Goal: Information Seeking & Learning: Learn about a topic

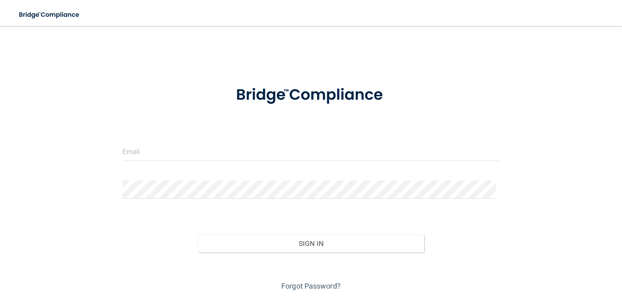
click at [225, 48] on div "Invalid email/password. You don't have permission to access that page. Sign In …" at bounding box center [310, 163] width 589 height 259
click at [264, 148] on input "email" at bounding box center [310, 152] width 377 height 18
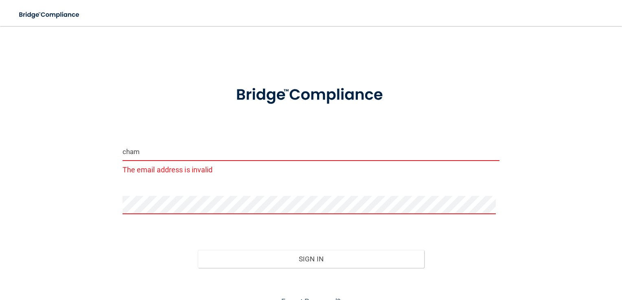
type input "[EMAIL_ADDRESS][DOMAIN_NAME]"
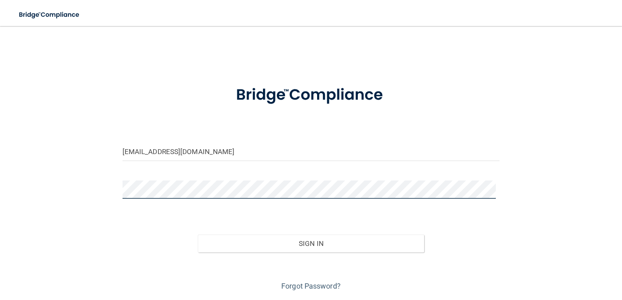
click at [198, 235] on button "Sign In" at bounding box center [311, 244] width 226 height 18
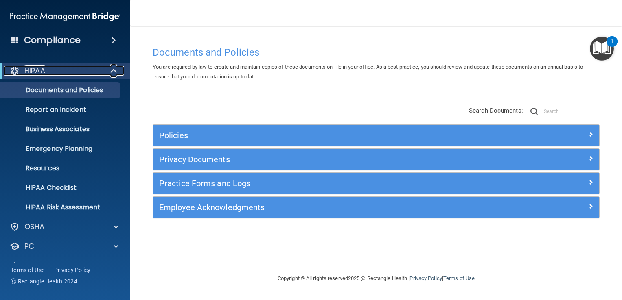
click at [111, 72] on span at bounding box center [114, 71] width 7 height 10
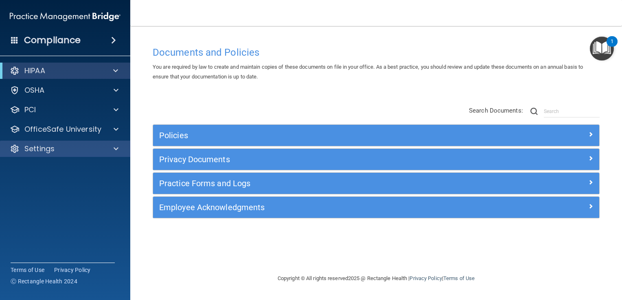
click at [108, 142] on div "Settings" at bounding box center [65, 149] width 131 height 16
click at [115, 146] on span at bounding box center [116, 149] width 5 height 10
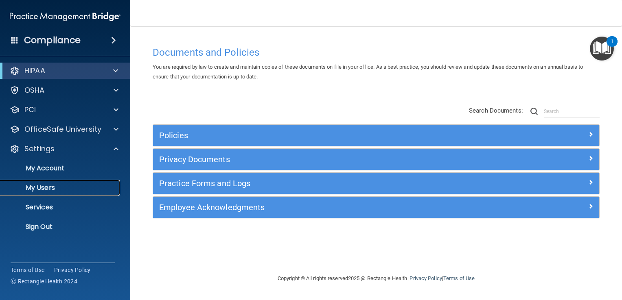
click at [49, 184] on p "My Users" at bounding box center [60, 188] width 111 height 8
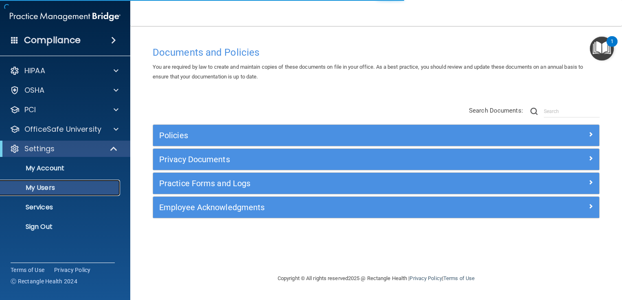
select select "20"
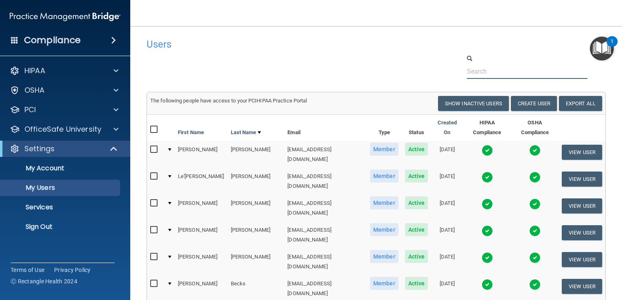
click at [478, 71] on input "text" at bounding box center [527, 71] width 120 height 15
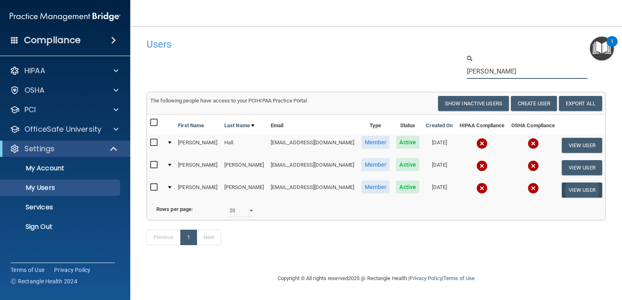
type input "walker"
click at [561, 187] on button "View User" at bounding box center [581, 190] width 40 height 15
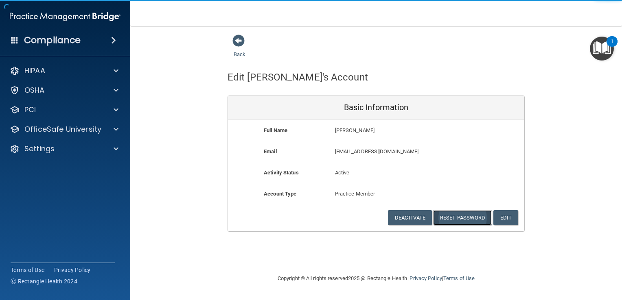
click at [481, 213] on button "Reset Password" at bounding box center [462, 217] width 59 height 15
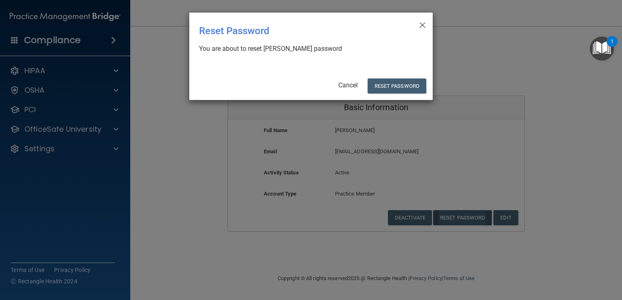
click at [481, 213] on div "× Close Reset Password There was an error while resetting the password ... You …" at bounding box center [311, 150] width 622 height 300
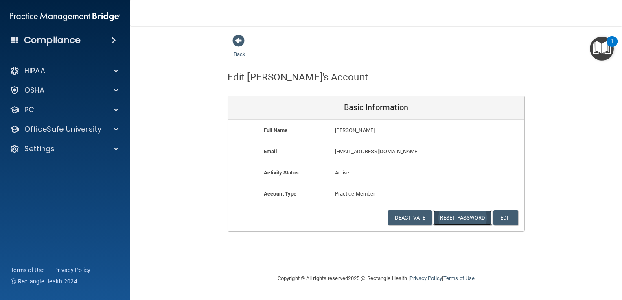
click at [471, 214] on button "Reset Password" at bounding box center [462, 217] width 59 height 15
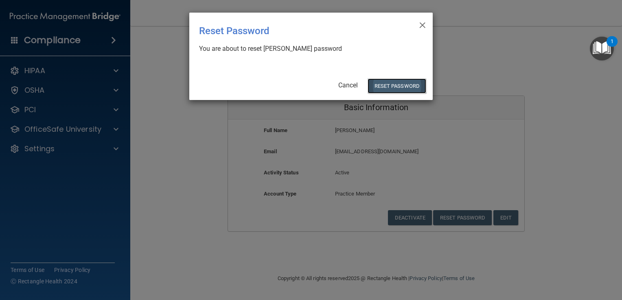
click at [404, 82] on button "Reset Password" at bounding box center [396, 86] width 59 height 15
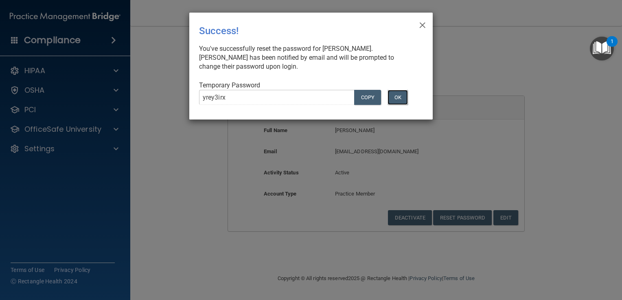
click at [397, 96] on button "OK" at bounding box center [397, 97] width 20 height 15
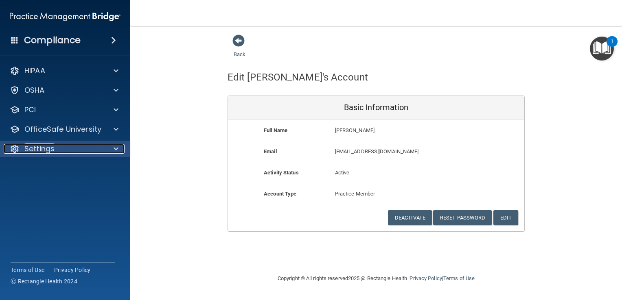
click at [61, 152] on div "Settings" at bounding box center [54, 149] width 101 height 10
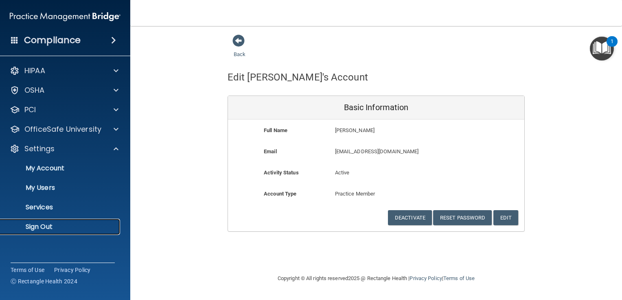
click at [42, 224] on p "Sign Out" at bounding box center [60, 227] width 111 height 8
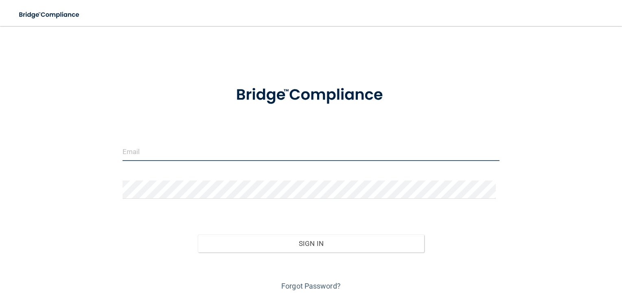
click at [145, 153] on input "email" at bounding box center [310, 152] width 377 height 18
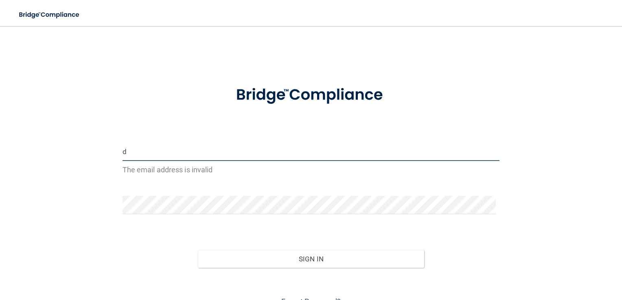
type input "[EMAIL_ADDRESS][DOMAIN_NAME]"
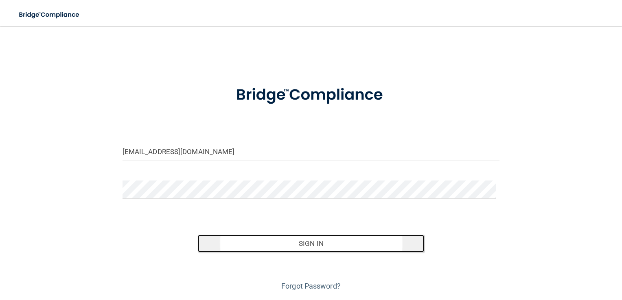
click at [278, 245] on button "Sign In" at bounding box center [311, 244] width 226 height 18
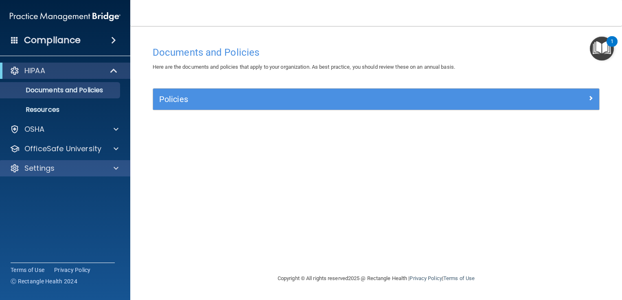
click at [74, 173] on div "Settings" at bounding box center [65, 168] width 131 height 16
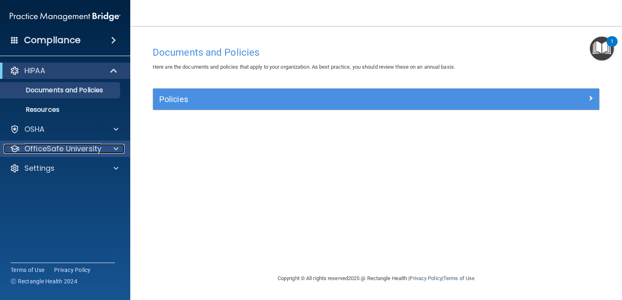
click at [72, 147] on p "OfficeSafe University" at bounding box center [62, 149] width 77 height 10
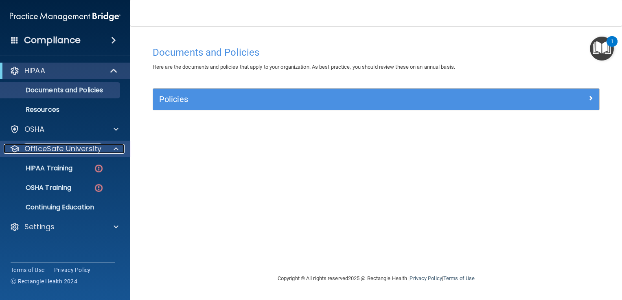
click at [117, 151] on span at bounding box center [116, 149] width 5 height 10
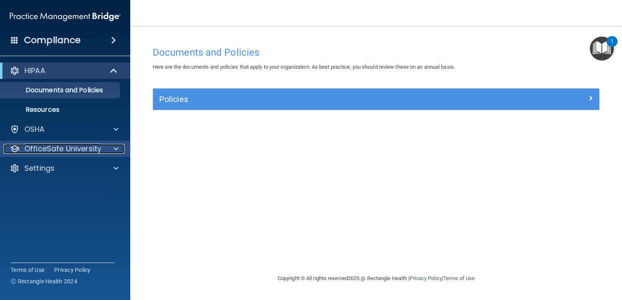
click at [120, 147] on div at bounding box center [115, 149] width 20 height 10
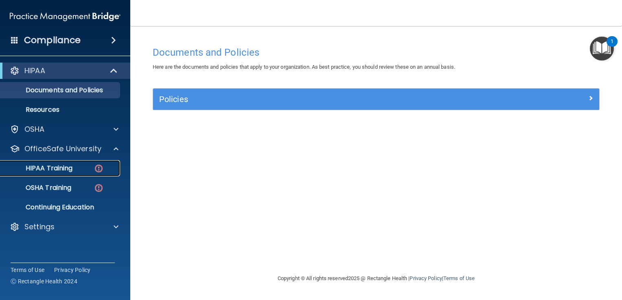
click at [60, 165] on p "HIPAA Training" at bounding box center [38, 168] width 67 height 8
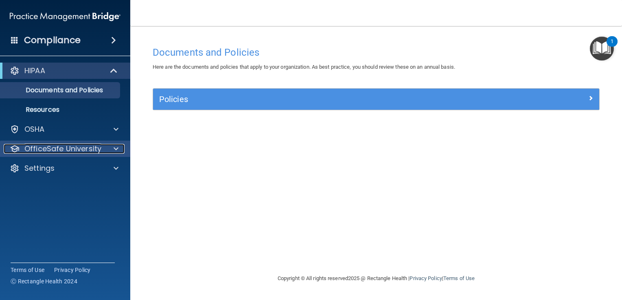
click at [91, 147] on p "OfficeSafe University" at bounding box center [62, 149] width 77 height 10
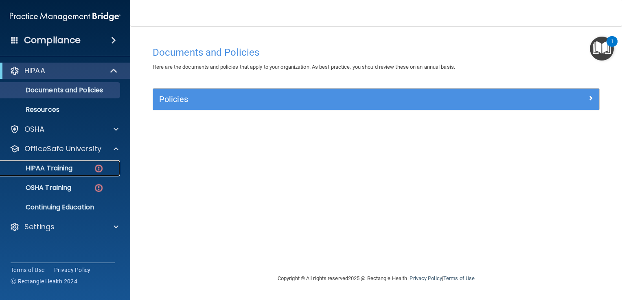
click at [67, 166] on p "HIPAA Training" at bounding box center [38, 168] width 67 height 8
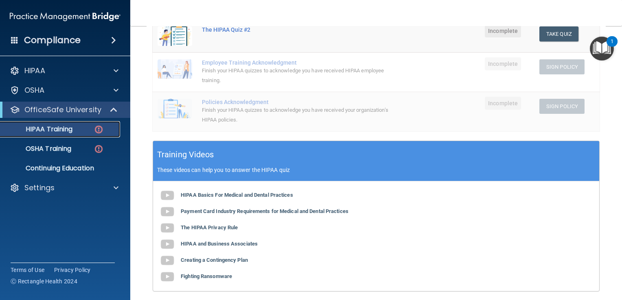
scroll to position [244, 0]
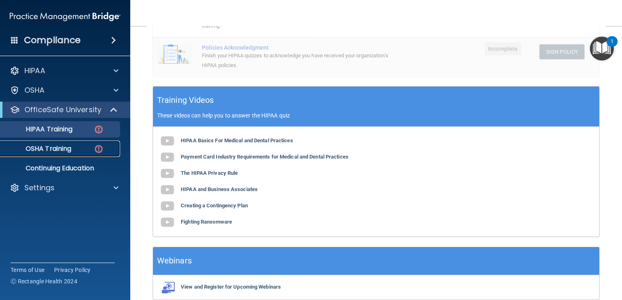
click at [76, 147] on div "OSHA Training" at bounding box center [60, 149] width 111 height 8
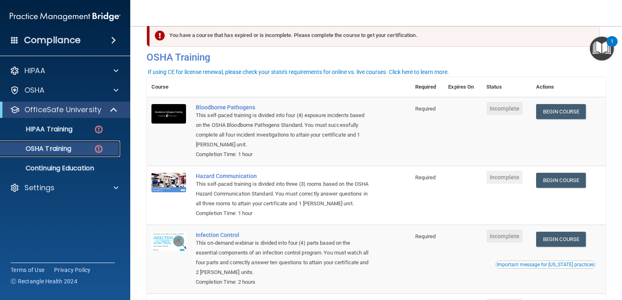
scroll to position [13, 0]
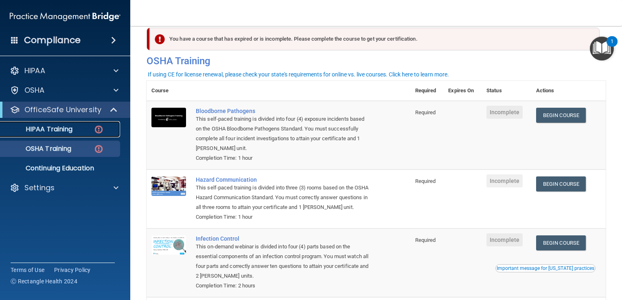
click at [37, 125] on p "HIPAA Training" at bounding box center [38, 129] width 67 height 8
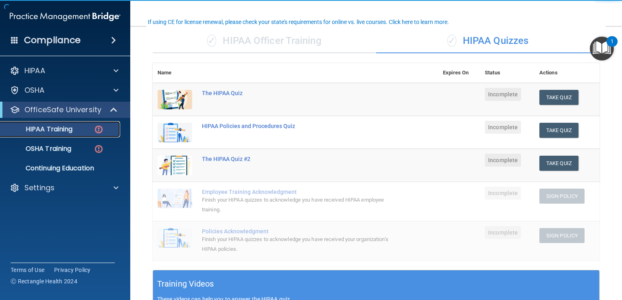
scroll to position [61, 0]
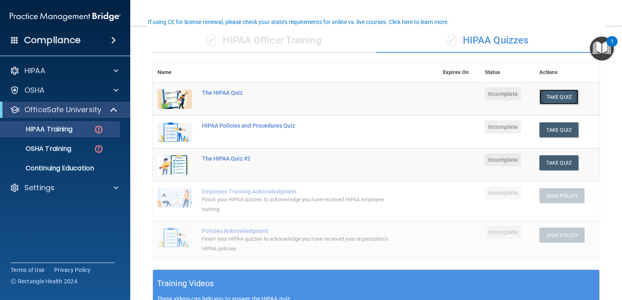
click at [547, 96] on button "Take Quiz" at bounding box center [558, 97] width 39 height 15
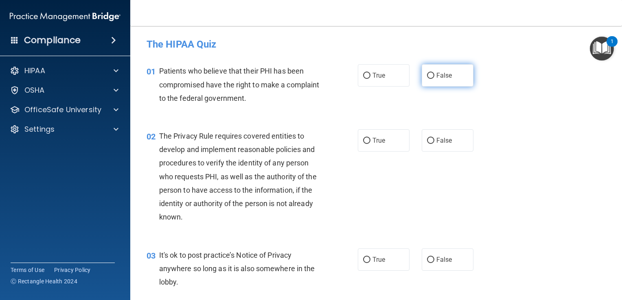
click at [427, 74] on input "False" at bounding box center [430, 76] width 7 height 6
radio input "true"
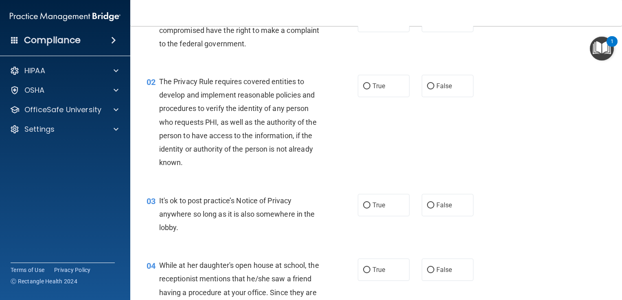
scroll to position [55, 0]
drag, startPoint x: 410, startPoint y: 118, endPoint x: 397, endPoint y: 121, distance: 13.4
click at [397, 121] on div "02 The Privacy Rule requires covered entities to develop and implement reasonab…" at bounding box center [375, 123] width 471 height 119
click at [363, 84] on input "True" at bounding box center [366, 86] width 7 height 6
radio input "true"
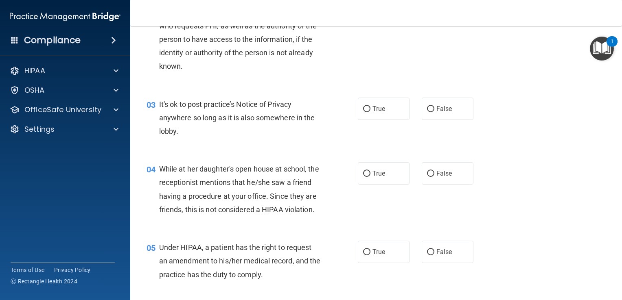
scroll to position [152, 0]
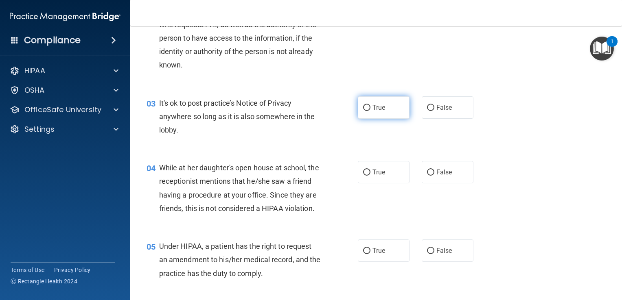
click at [363, 105] on input "True" at bounding box center [366, 108] width 7 height 6
radio input "true"
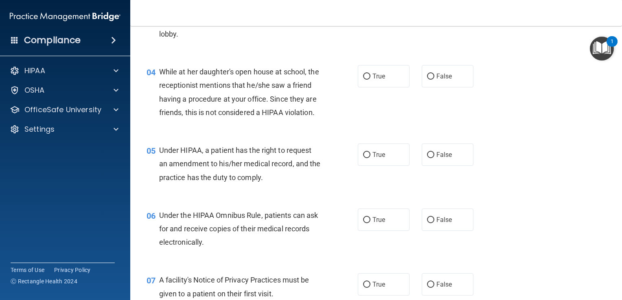
scroll to position [251, 0]
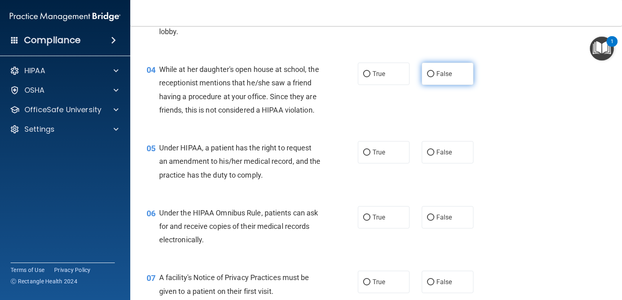
click at [422, 79] on label "False" at bounding box center [448, 74] width 52 height 22
click at [427, 77] on input "False" at bounding box center [430, 74] width 7 height 6
radio input "true"
click at [428, 156] on input "False" at bounding box center [430, 153] width 7 height 6
radio input "true"
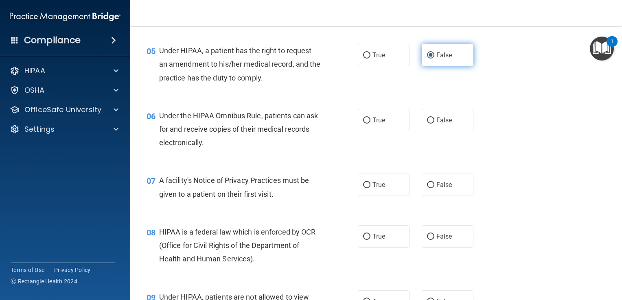
scroll to position [348, 0]
click at [363, 123] on input "True" at bounding box center [366, 120] width 7 height 6
radio input "true"
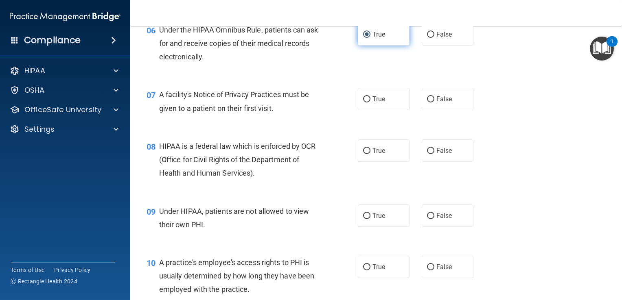
scroll to position [434, 0]
click at [363, 102] on input "True" at bounding box center [366, 99] width 7 height 6
radio input "true"
click at [363, 154] on input "True" at bounding box center [366, 151] width 7 height 6
radio input "true"
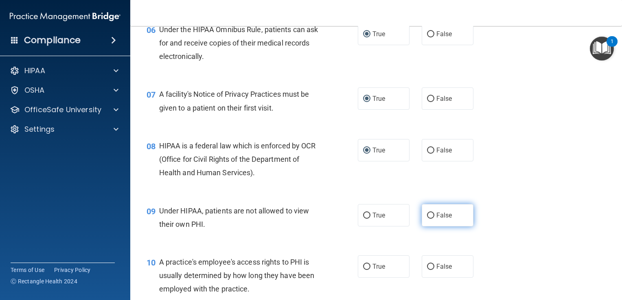
click at [428, 219] on input "False" at bounding box center [430, 216] width 7 height 6
radio input "true"
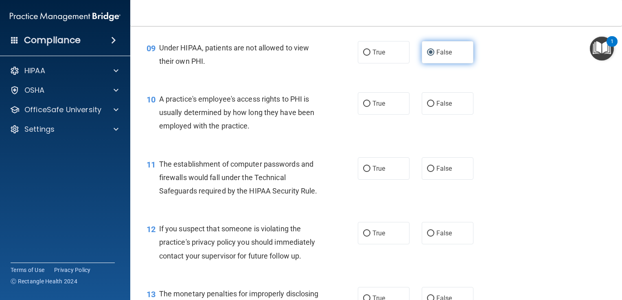
scroll to position [600, 0]
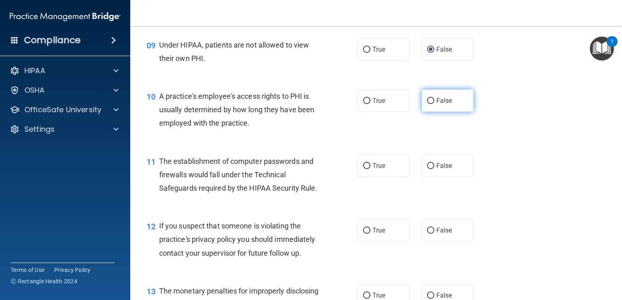
click at [427, 104] on input "False" at bounding box center [430, 101] width 7 height 6
radio input "true"
click at [363, 172] on label "True" at bounding box center [384, 166] width 52 height 22
click at [363, 169] on input "True" at bounding box center [366, 166] width 7 height 6
radio input "true"
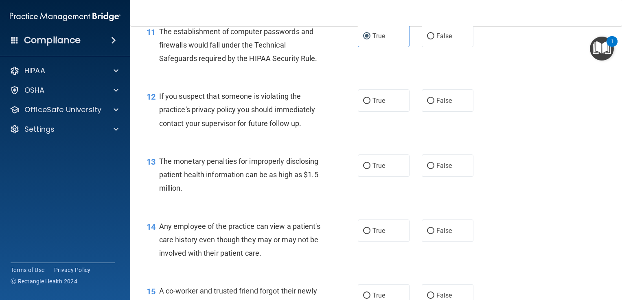
scroll to position [743, 0]
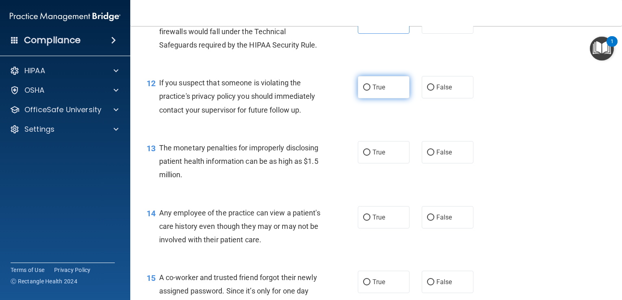
click at [363, 91] on input "True" at bounding box center [366, 88] width 7 height 6
radio input "true"
click at [363, 156] on input "True" at bounding box center [366, 153] width 7 height 6
radio input "true"
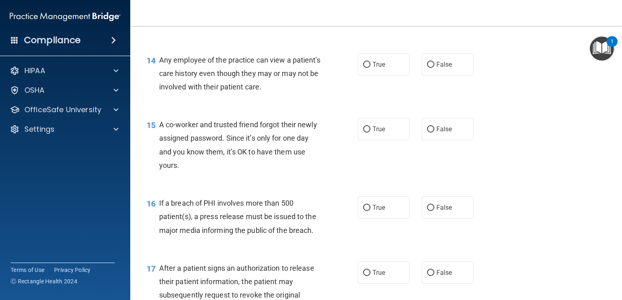
scroll to position [897, 0]
click at [427, 68] on input "False" at bounding box center [430, 64] width 7 height 6
radio input "true"
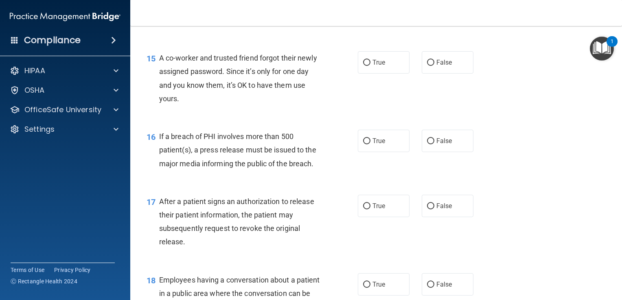
scroll to position [963, 0]
click at [430, 71] on label "False" at bounding box center [448, 62] width 52 height 22
click at [430, 66] on input "False" at bounding box center [430, 62] width 7 height 6
radio input "true"
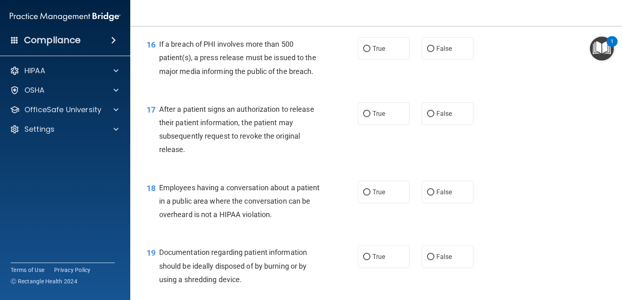
scroll to position [1056, 0]
click at [363, 52] on input "True" at bounding box center [366, 49] width 7 height 6
radio input "true"
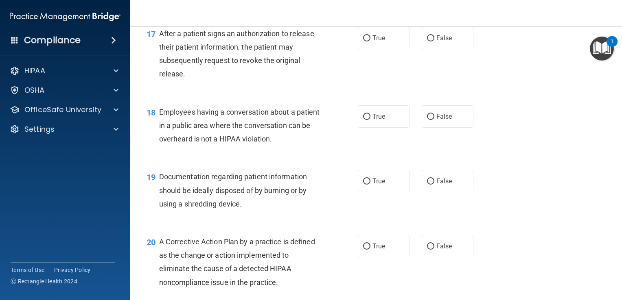
scroll to position [1134, 0]
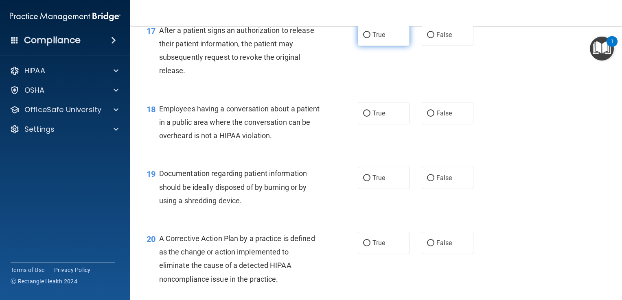
click at [363, 38] on input "True" at bounding box center [366, 35] width 7 height 6
radio input "true"
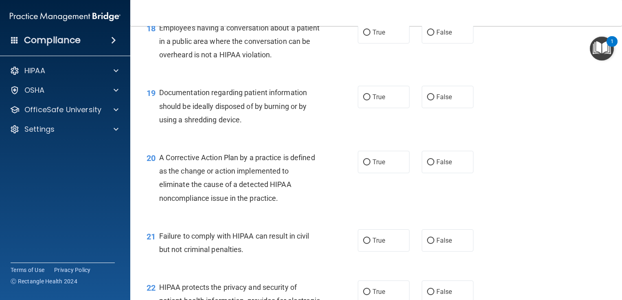
scroll to position [1217, 0]
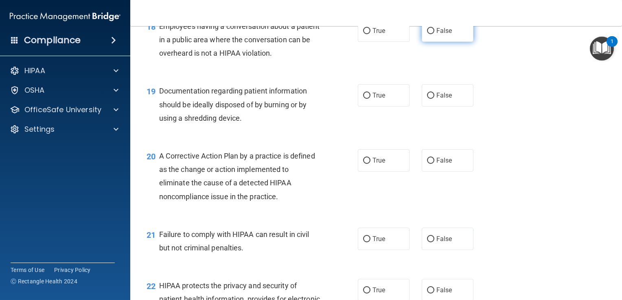
click at [424, 39] on label "False" at bounding box center [448, 31] width 52 height 22
click at [427, 34] on input "False" at bounding box center [430, 31] width 7 height 6
radio input "true"
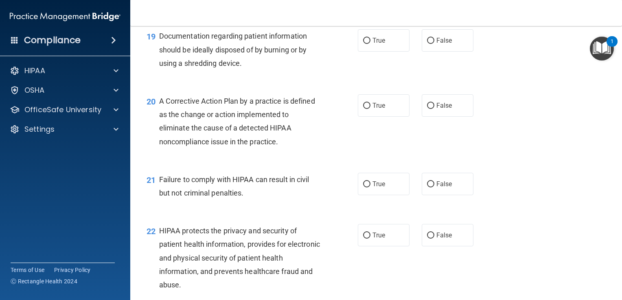
scroll to position [1272, 0]
click at [358, 51] on label "True" at bounding box center [384, 40] width 52 height 22
click at [363, 44] on input "True" at bounding box center [366, 40] width 7 height 6
radio input "true"
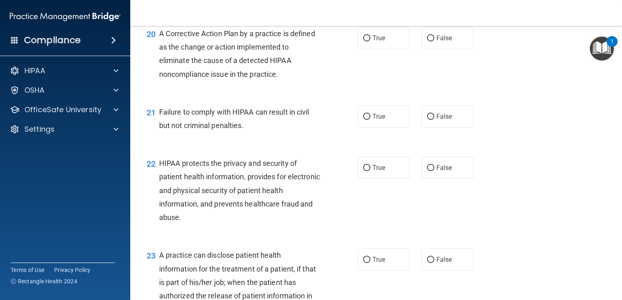
scroll to position [1341, 0]
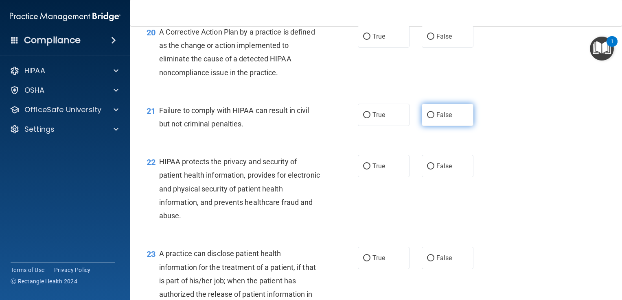
click at [427, 118] on input "False" at bounding box center [430, 115] width 7 height 6
radio input "true"
click at [365, 40] on input "True" at bounding box center [366, 37] width 7 height 6
radio input "true"
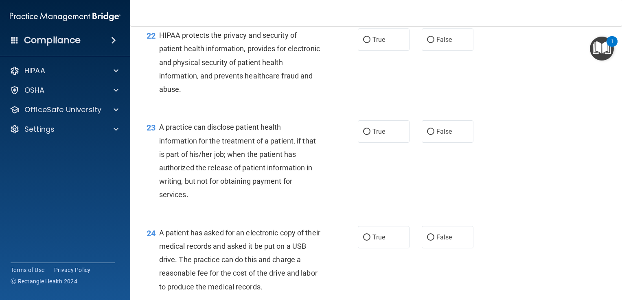
scroll to position [1469, 0]
click at [366, 134] on input "True" at bounding box center [366, 131] width 7 height 6
radio input "true"
drag, startPoint x: 366, startPoint y: 144, endPoint x: 364, endPoint y: 54, distance: 90.4
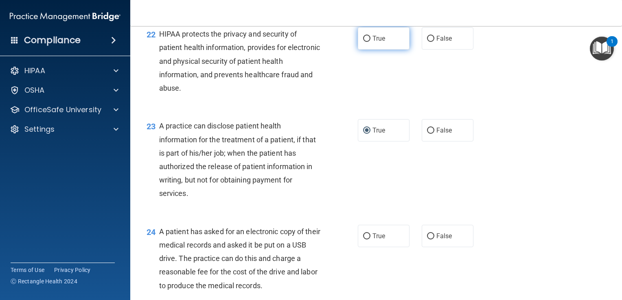
click at [364, 42] on input "True" at bounding box center [366, 39] width 7 height 6
radio input "true"
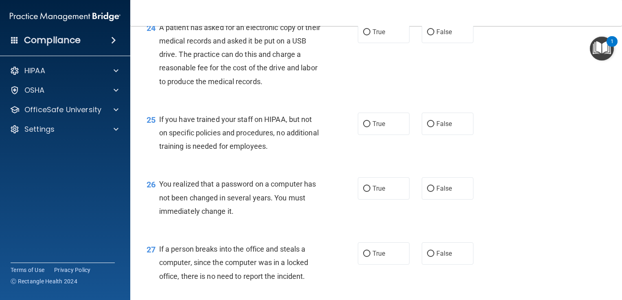
scroll to position [1675, 0]
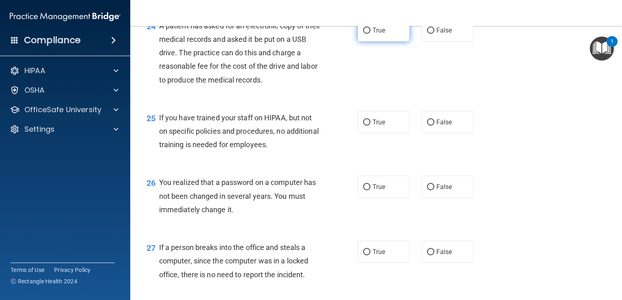
click at [365, 34] on input "True" at bounding box center [366, 31] width 7 height 6
radio input "true"
click at [427, 126] on input "False" at bounding box center [430, 123] width 7 height 6
radio input "true"
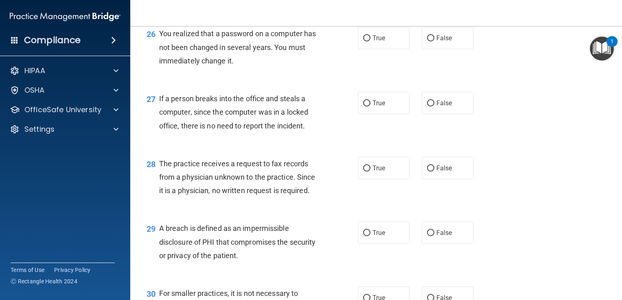
scroll to position [1824, 0]
click at [427, 41] on input "False" at bounding box center [430, 38] width 7 height 6
radio input "true"
click at [427, 106] on input "False" at bounding box center [430, 103] width 7 height 6
radio input "true"
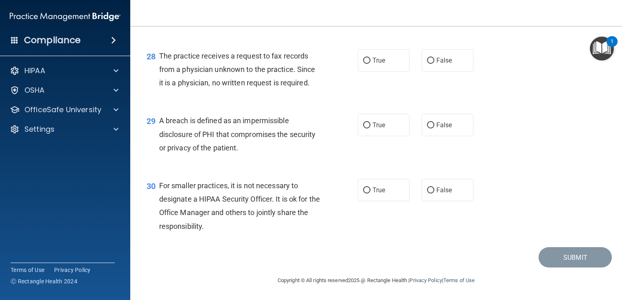
scroll to position [1945, 0]
click at [427, 58] on input "False" at bounding box center [430, 61] width 7 height 6
radio input "true"
click at [363, 127] on input "True" at bounding box center [366, 125] width 7 height 6
radio input "true"
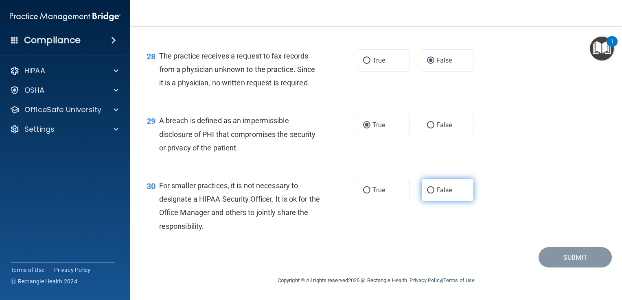
click at [428, 191] on input "False" at bounding box center [430, 191] width 7 height 6
radio input "true"
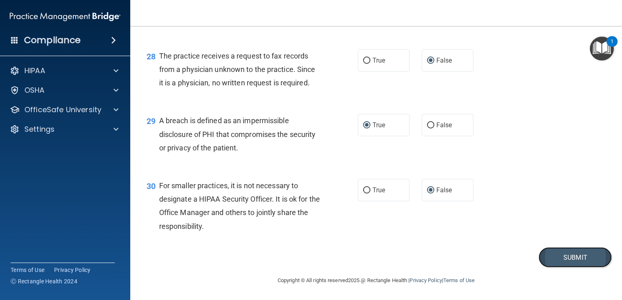
click at [558, 258] on button "Submit" at bounding box center [574, 257] width 73 height 21
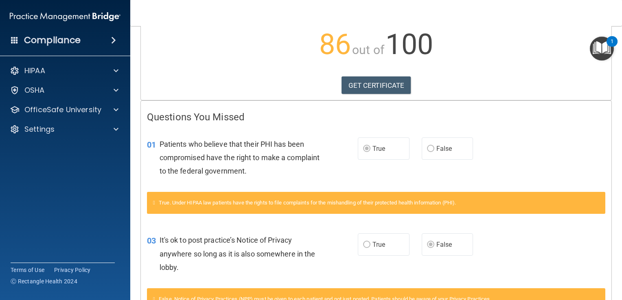
click at [558, 258] on div "03 It's ok to post practice’s Notice of Privacy anywhere so long as it is also …" at bounding box center [376, 255] width 470 height 65
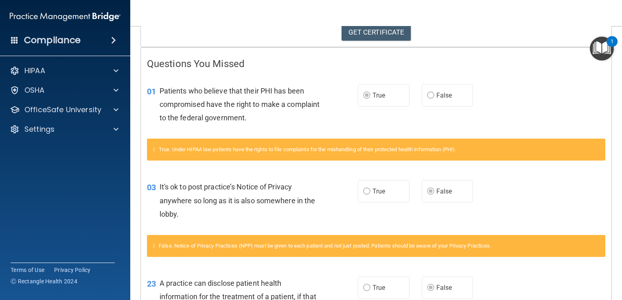
scroll to position [147, 0]
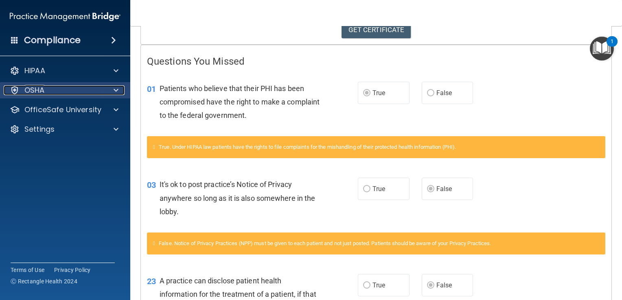
click at [36, 88] on p "OSHA" at bounding box center [34, 90] width 20 height 10
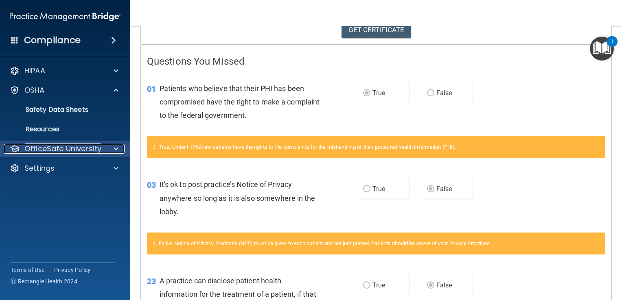
click at [64, 146] on p "OfficeSafe University" at bounding box center [62, 149] width 77 height 10
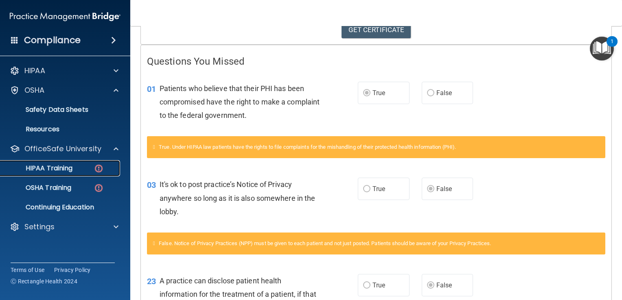
click at [64, 165] on p "HIPAA Training" at bounding box center [38, 168] width 67 height 8
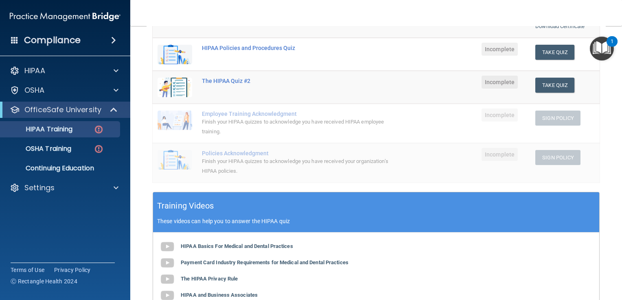
click at [334, 128] on div "Finish your HIPAA quizzes to acknowledge you have received HIPAA employee train…" at bounding box center [298, 127] width 192 height 20
click at [549, 50] on button "Take Quiz" at bounding box center [554, 52] width 39 height 15
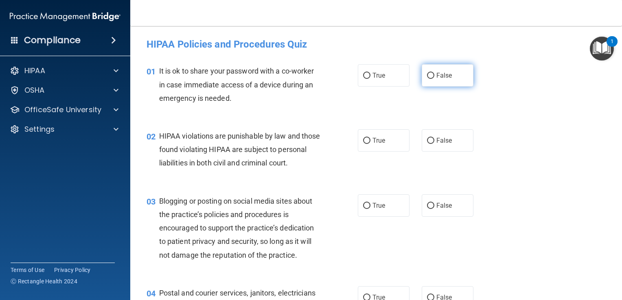
click at [427, 75] on input "False" at bounding box center [430, 76] width 7 height 6
radio input "true"
click at [363, 140] on input "True" at bounding box center [366, 141] width 7 height 6
radio input "true"
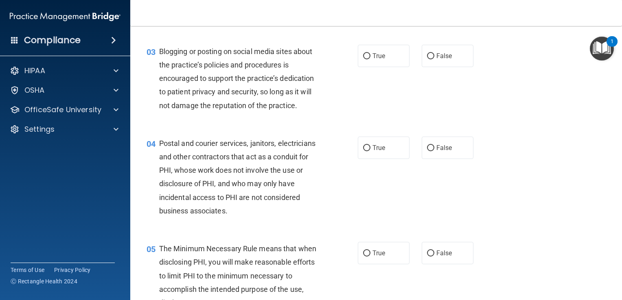
scroll to position [151, 0]
click at [427, 59] on input "False" at bounding box center [430, 55] width 7 height 6
radio input "true"
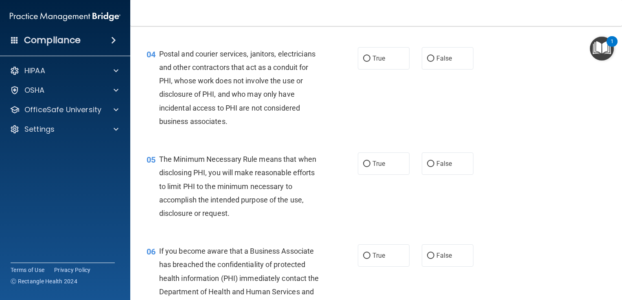
scroll to position [241, 0]
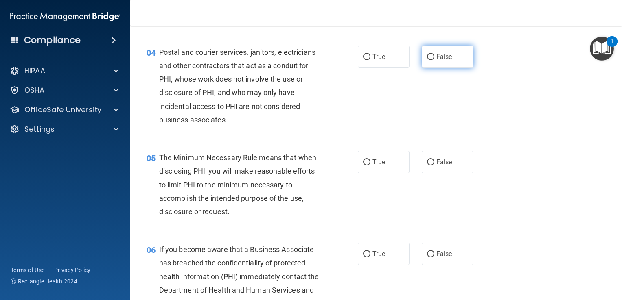
click at [427, 60] on input "False" at bounding box center [430, 57] width 7 height 6
radio input "true"
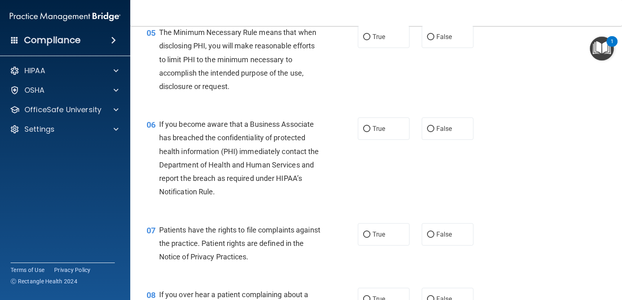
scroll to position [367, 0]
click at [363, 39] on input "True" at bounding box center [366, 36] width 7 height 6
radio input "true"
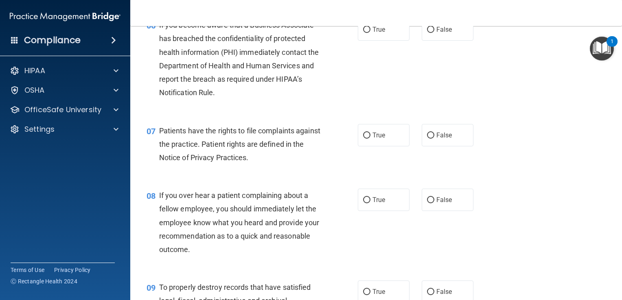
scroll to position [466, 0]
click at [427, 32] on input "False" at bounding box center [430, 29] width 7 height 6
radio input "true"
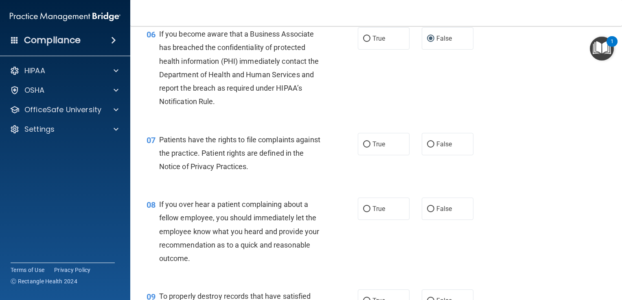
scroll to position [456, 0]
click at [363, 43] on input "True" at bounding box center [366, 40] width 7 height 6
radio input "true"
radio input "false"
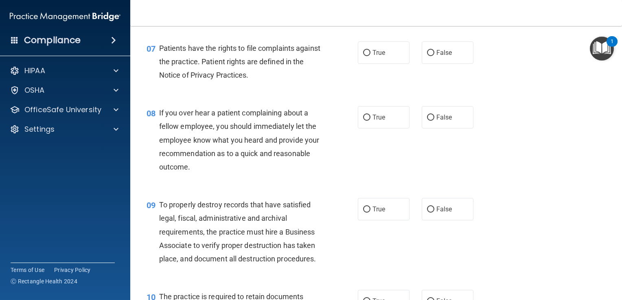
scroll to position [548, 0]
click at [368, 61] on label "True" at bounding box center [384, 52] width 52 height 22
click at [368, 56] on input "True" at bounding box center [366, 53] width 7 height 6
radio input "true"
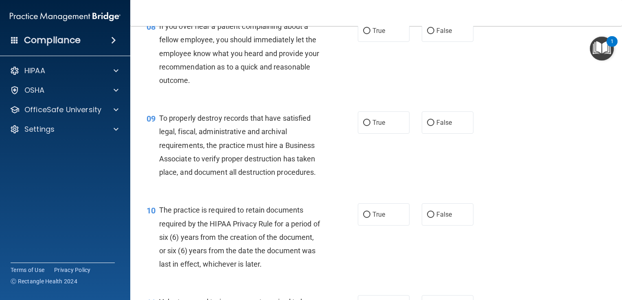
scroll to position [637, 0]
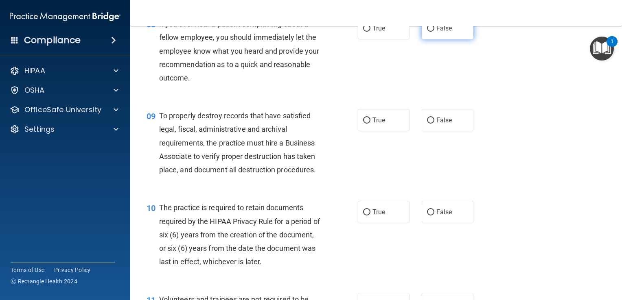
click at [427, 32] on input "False" at bounding box center [430, 29] width 7 height 6
radio input "true"
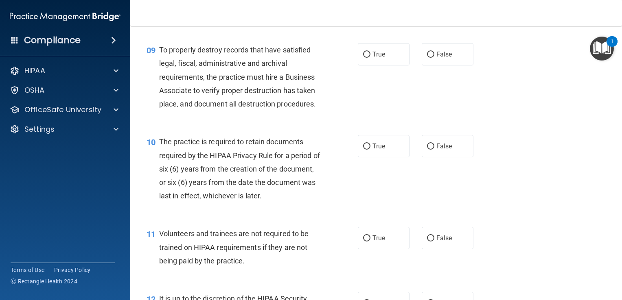
scroll to position [716, 0]
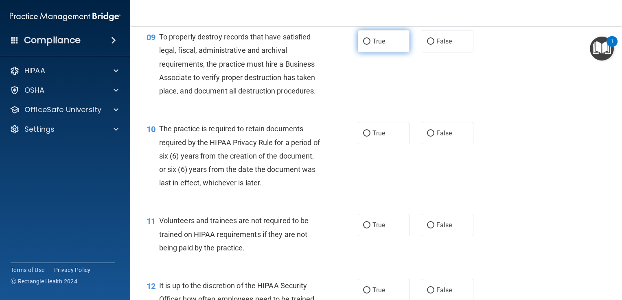
drag, startPoint x: 527, startPoint y: 94, endPoint x: 361, endPoint y: 53, distance: 171.1
click at [363, 45] on input "True" at bounding box center [366, 42] width 7 height 6
radio input "true"
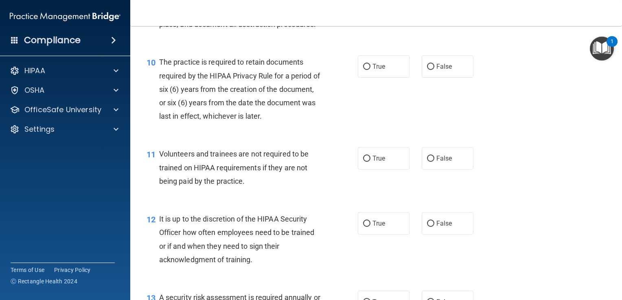
scroll to position [786, 0]
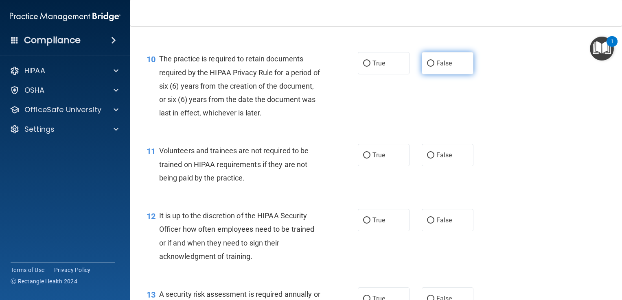
click at [428, 67] on input "False" at bounding box center [430, 64] width 7 height 6
radio input "true"
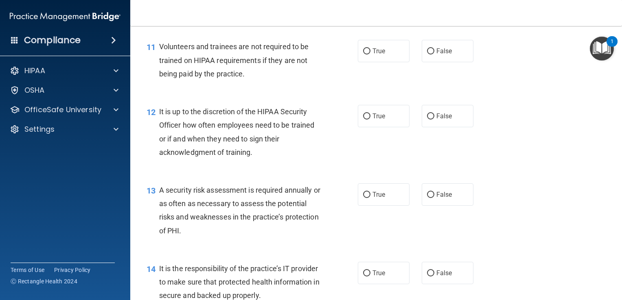
scroll to position [892, 0]
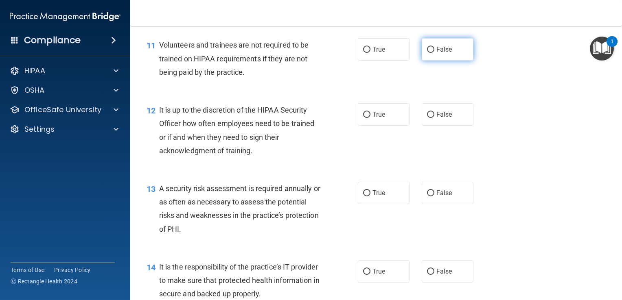
click at [427, 53] on input "False" at bounding box center [430, 50] width 7 height 6
radio input "true"
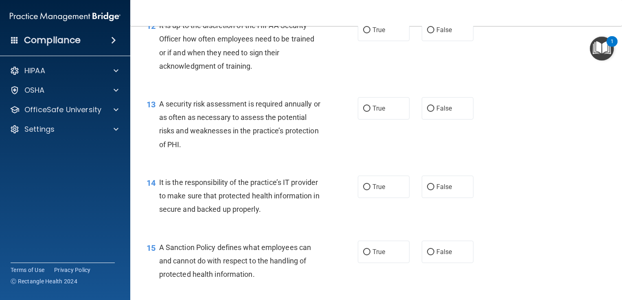
scroll to position [977, 0]
click at [365, 33] on input "True" at bounding box center [366, 30] width 7 height 6
radio input "true"
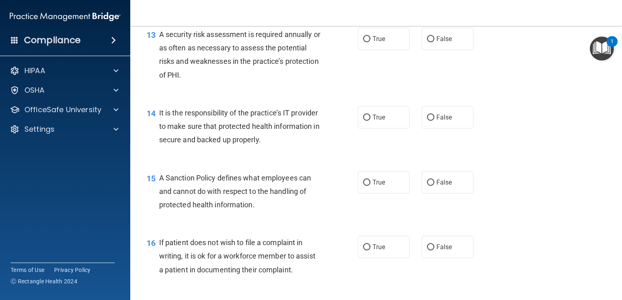
scroll to position [1051, 0]
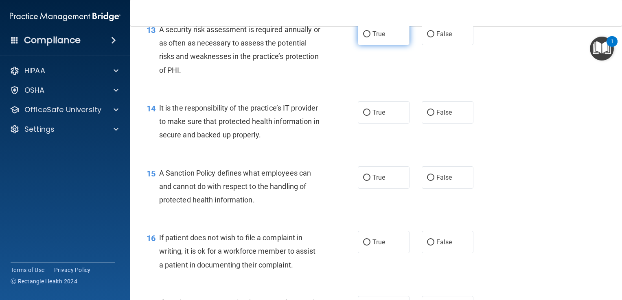
click at [363, 37] on input "True" at bounding box center [366, 34] width 7 height 6
radio input "true"
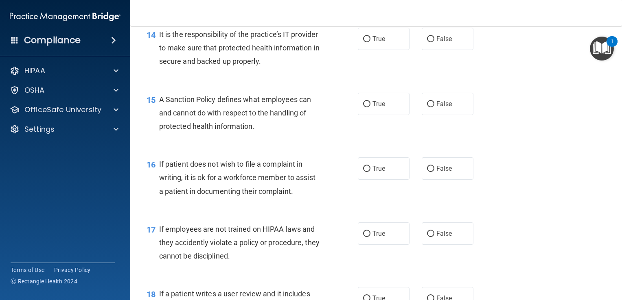
scroll to position [1129, 0]
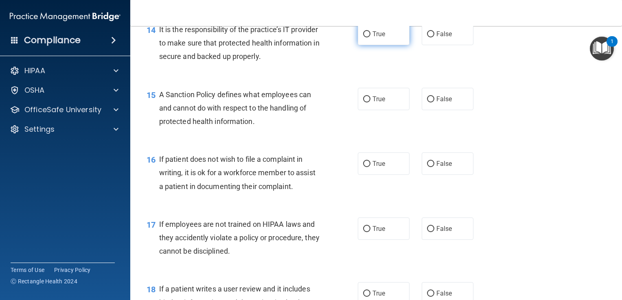
click at [363, 37] on input "True" at bounding box center [366, 34] width 7 height 6
radio input "true"
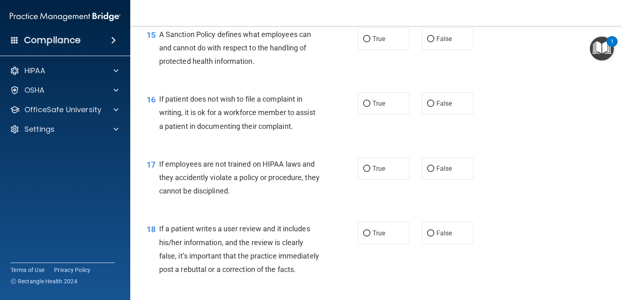
scroll to position [1191, 0]
click at [363, 42] on input "True" at bounding box center [366, 38] width 7 height 6
radio input "true"
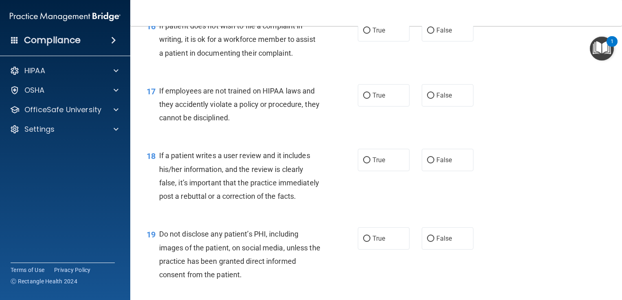
scroll to position [1264, 0]
click at [427, 33] on input "False" at bounding box center [430, 30] width 7 height 6
radio input "true"
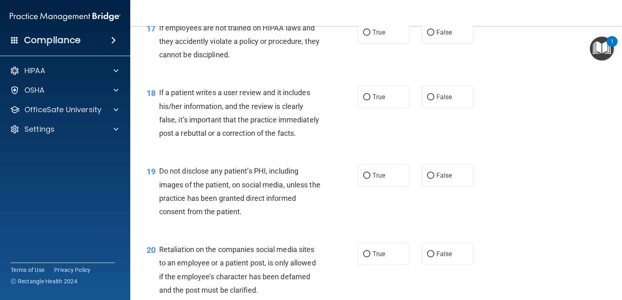
scroll to position [1326, 0]
click at [427, 35] on input "False" at bounding box center [430, 32] width 7 height 6
radio input "true"
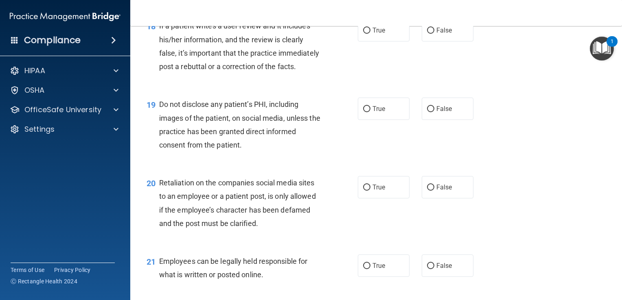
scroll to position [1393, 0]
click at [365, 33] on input "True" at bounding box center [366, 30] width 7 height 6
radio input "true"
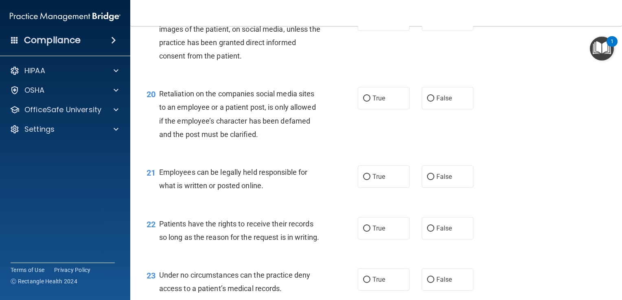
scroll to position [1486, 0]
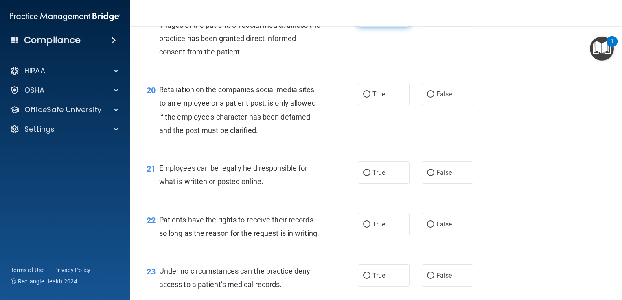
click at [363, 19] on input "True" at bounding box center [366, 16] width 7 height 6
radio input "true"
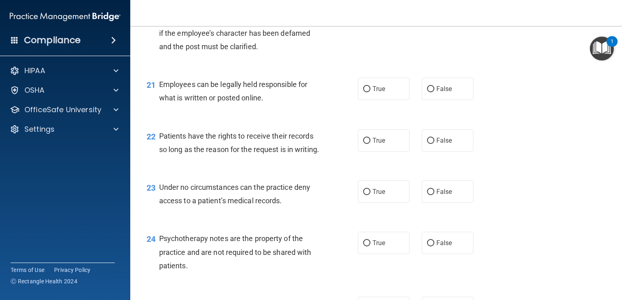
scroll to position [1571, 0]
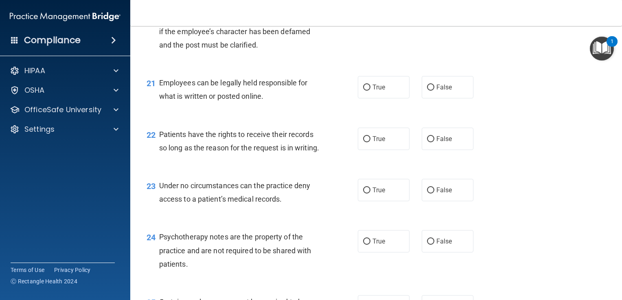
click at [427, 12] on input "False" at bounding box center [430, 9] width 7 height 6
radio input "true"
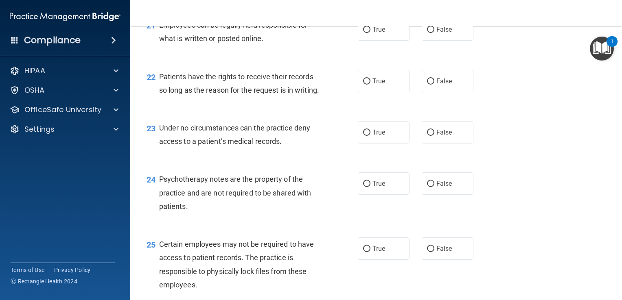
scroll to position [1631, 0]
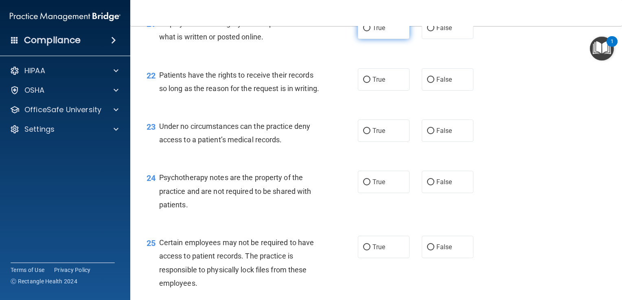
click at [363, 31] on input "True" at bounding box center [366, 28] width 7 height 6
radio input "true"
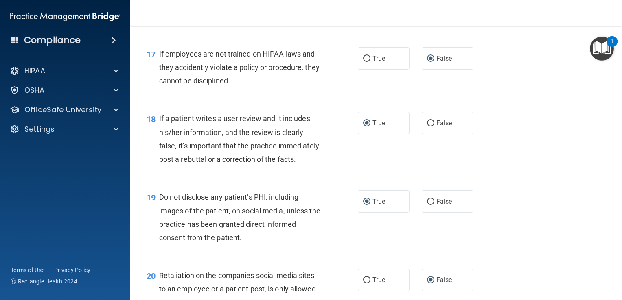
scroll to position [1299, 0]
click at [428, 128] on input "False" at bounding box center [430, 125] width 7 height 6
radio input "true"
radio input "false"
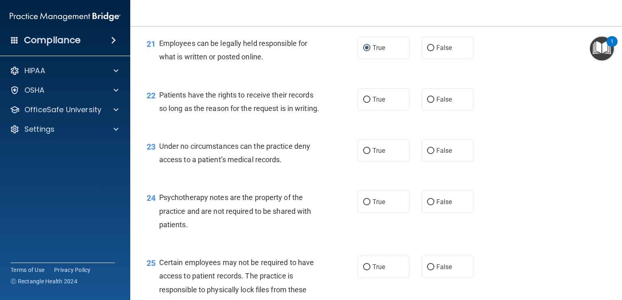
scroll to position [1611, 0]
click at [363, 103] on input "True" at bounding box center [366, 99] width 7 height 6
radio input "true"
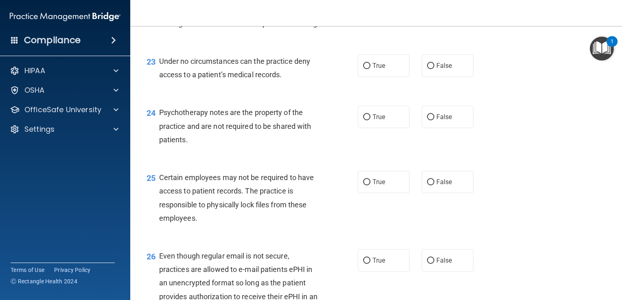
scroll to position [1699, 0]
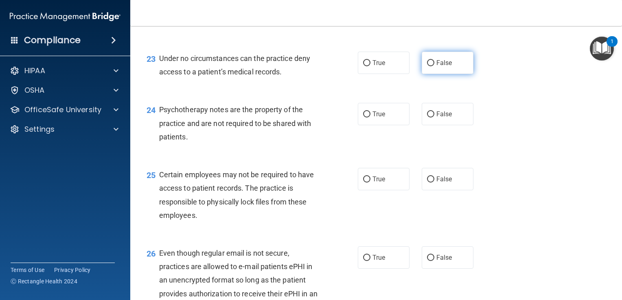
click at [427, 66] on input "False" at bounding box center [430, 63] width 7 height 6
radio input "true"
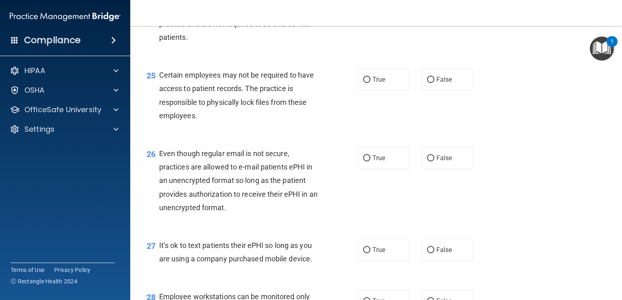
scroll to position [1803, 0]
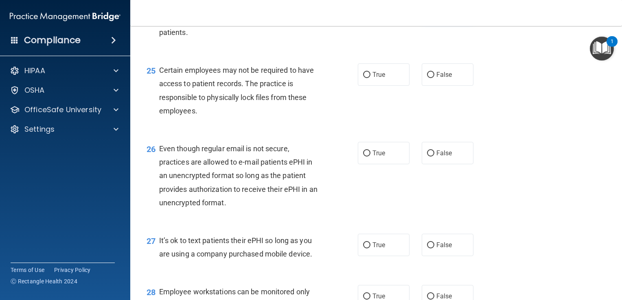
click at [427, 13] on input "False" at bounding box center [430, 10] width 7 height 6
radio input "true"
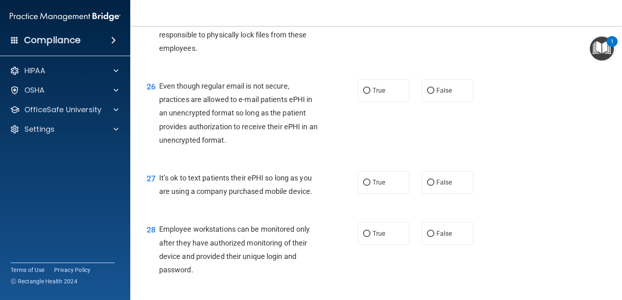
scroll to position [1866, 0]
click at [363, 15] on input "True" at bounding box center [366, 12] width 7 height 6
radio input "true"
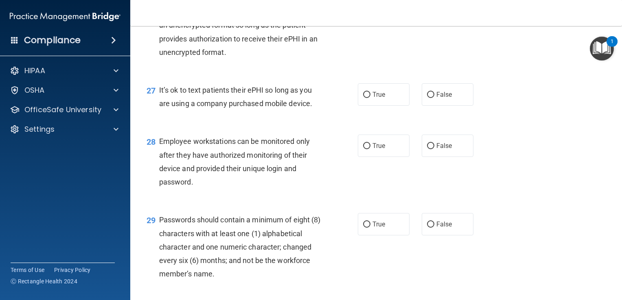
scroll to position [1955, 0]
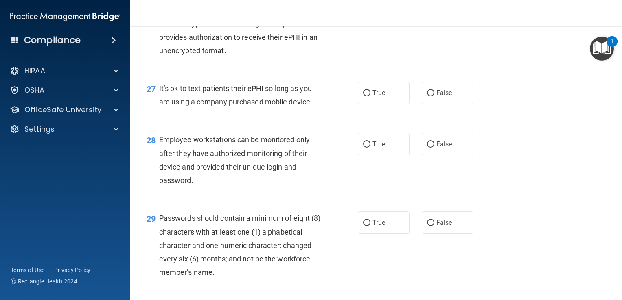
click at [363, 4] on input "True" at bounding box center [366, 1] width 7 height 6
radio input "true"
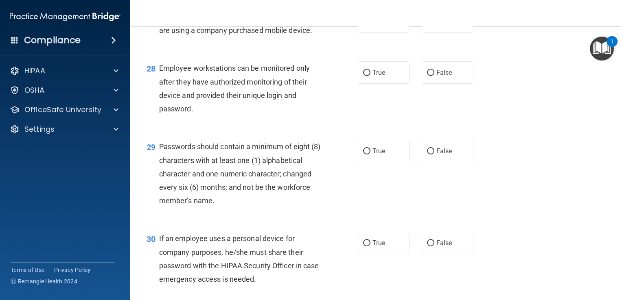
scroll to position [2027, 0]
click at [427, 32] on label "False" at bounding box center [448, 21] width 52 height 22
click at [427, 24] on input "False" at bounding box center [430, 21] width 7 height 6
radio input "true"
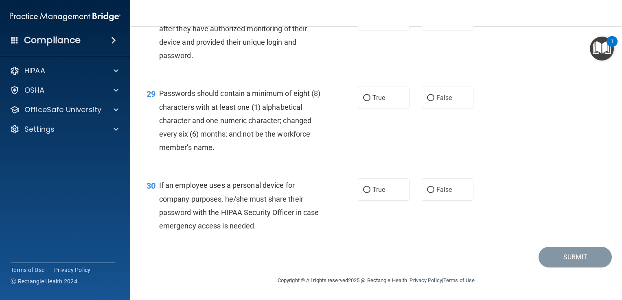
scroll to position [2093, 0]
click at [427, 23] on input "False" at bounding box center [430, 20] width 7 height 6
radio input "true"
click at [363, 95] on input "True" at bounding box center [366, 98] width 7 height 6
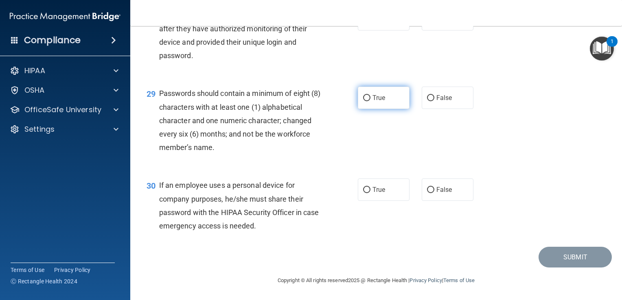
radio input "true"
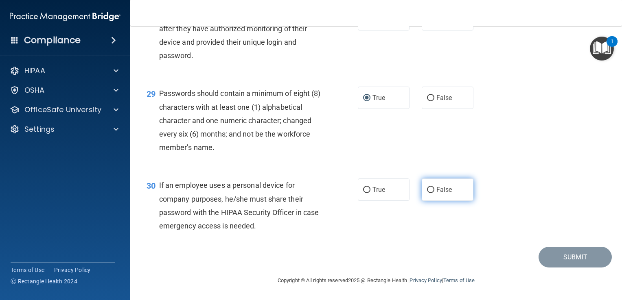
click at [427, 189] on input "False" at bounding box center [430, 190] width 7 height 6
radio input "true"
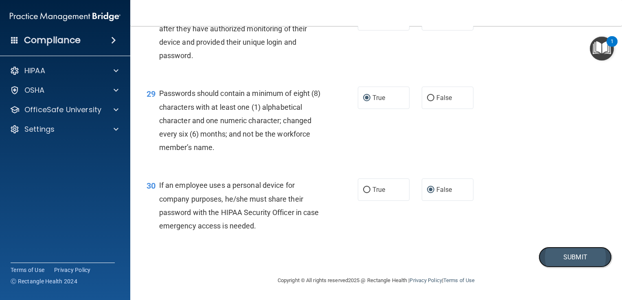
click at [564, 259] on button "Submit" at bounding box center [574, 257] width 73 height 21
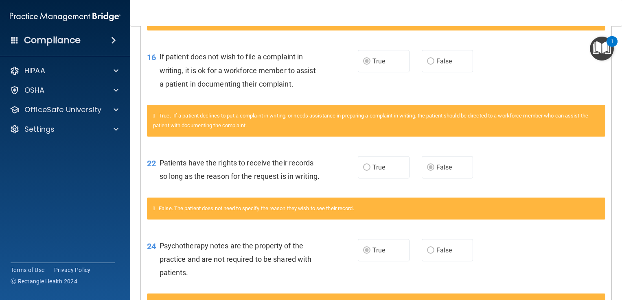
scroll to position [1117, 0]
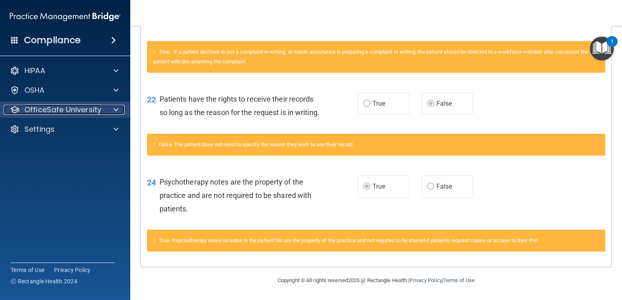
click at [81, 110] on p "OfficeSafe University" at bounding box center [62, 110] width 77 height 10
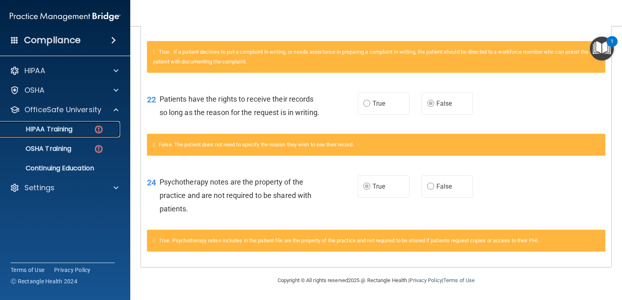
click at [79, 129] on div "HIPAA Training" at bounding box center [60, 129] width 111 height 8
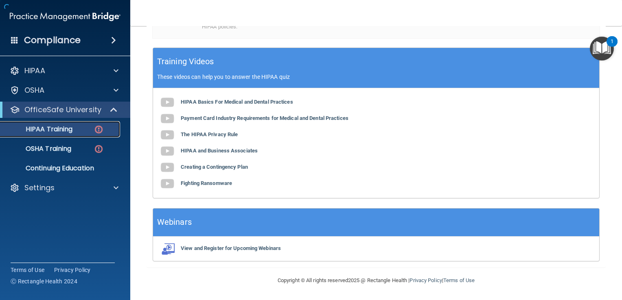
scroll to position [290, 0]
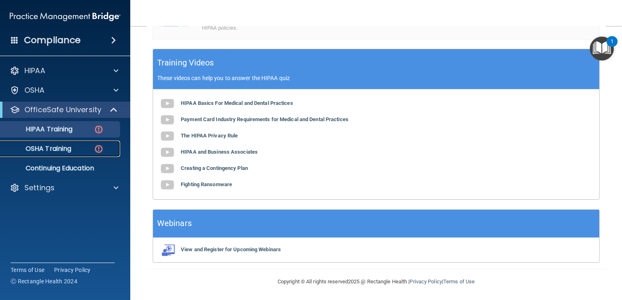
click at [75, 149] on div "OSHA Training" at bounding box center [60, 149] width 111 height 8
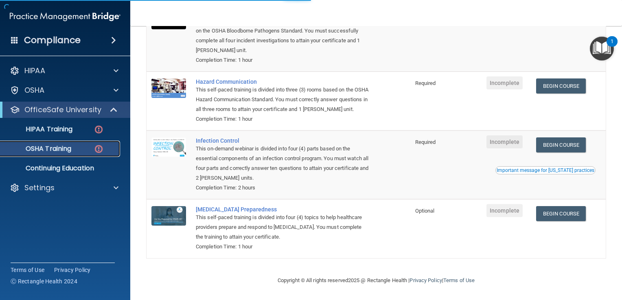
scroll to position [122, 0]
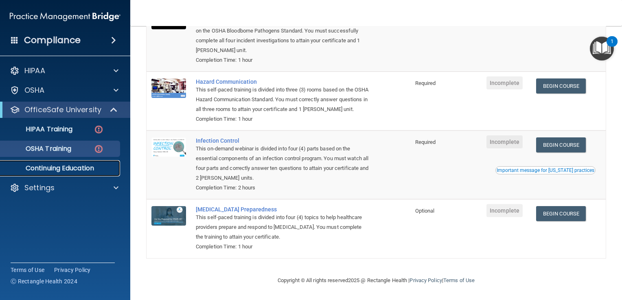
click at [68, 166] on p "Continuing Education" at bounding box center [60, 168] width 111 height 8
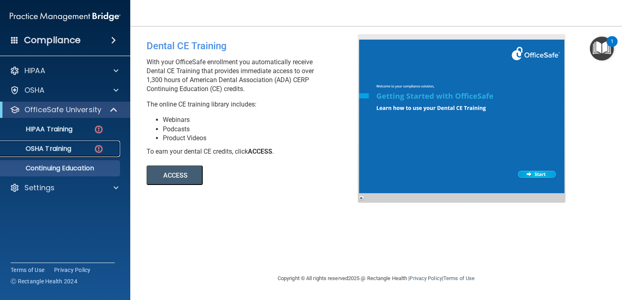
click at [68, 150] on p "OSHA Training" at bounding box center [38, 149] width 66 height 8
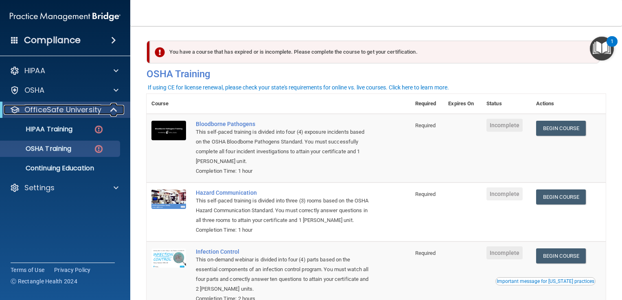
click at [96, 110] on p "OfficeSafe University" at bounding box center [62, 110] width 77 height 10
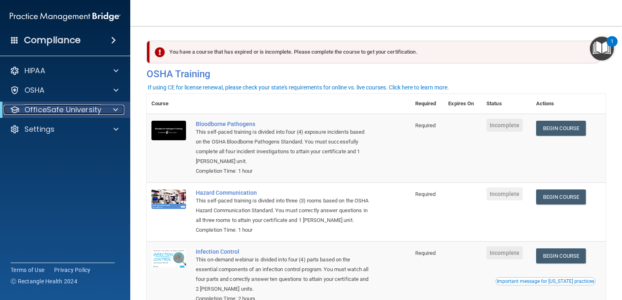
click at [96, 110] on p "OfficeSafe University" at bounding box center [62, 110] width 77 height 10
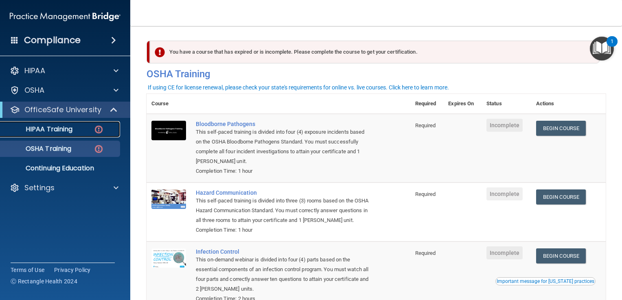
click at [67, 131] on p "HIPAA Training" at bounding box center [38, 129] width 67 height 8
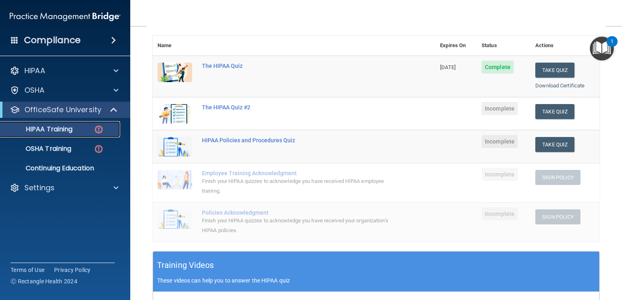
scroll to position [88, 0]
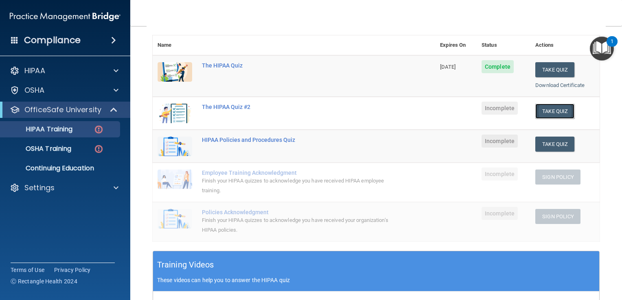
click at [547, 111] on button "Take Quiz" at bounding box center [554, 111] width 39 height 15
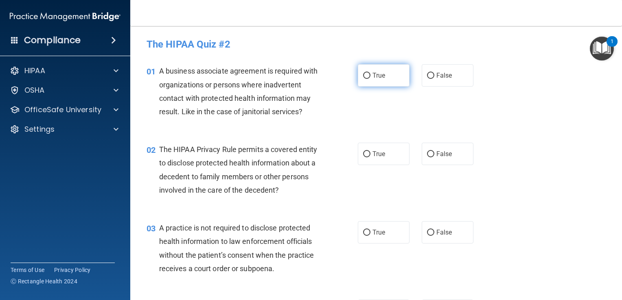
click at [363, 74] on input "True" at bounding box center [366, 76] width 7 height 6
radio input "true"
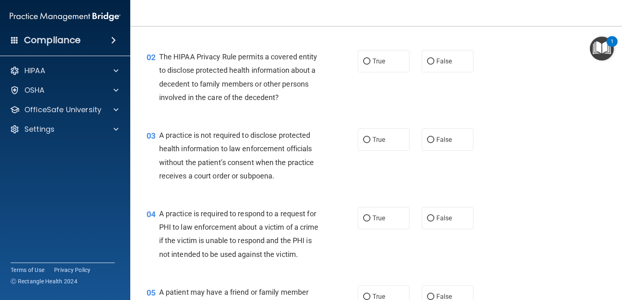
scroll to position [93, 0]
click at [427, 60] on input "False" at bounding box center [430, 62] width 7 height 6
radio input "true"
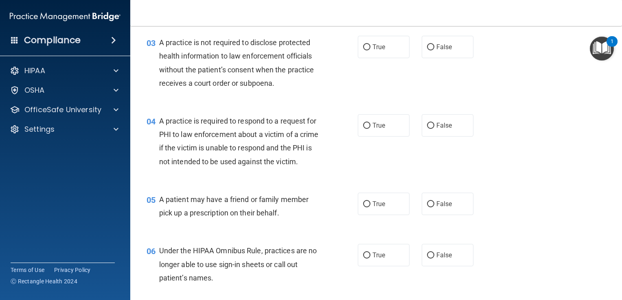
scroll to position [186, 0]
click at [427, 46] on input "False" at bounding box center [430, 47] width 7 height 6
radio input "true"
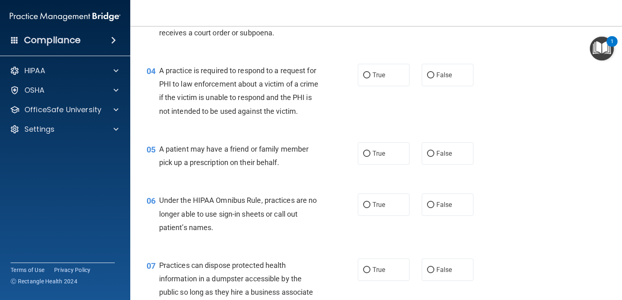
scroll to position [249, 0]
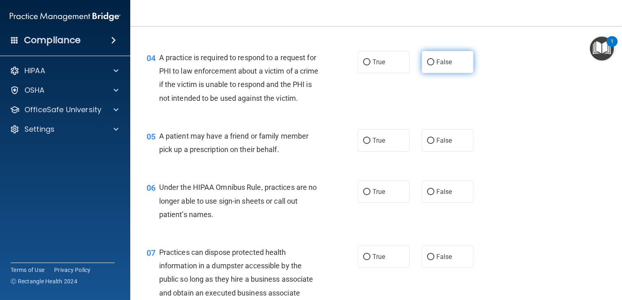
click at [427, 60] on input "False" at bounding box center [430, 62] width 7 height 6
radio input "true"
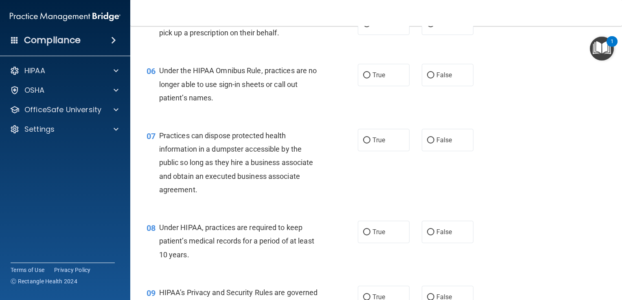
scroll to position [365, 0]
click at [363, 28] on input "True" at bounding box center [366, 25] width 7 height 6
radio input "true"
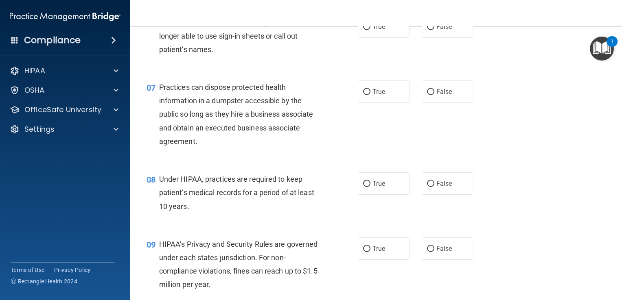
scroll to position [415, 0]
click at [363, 30] on input "True" at bounding box center [366, 27] width 7 height 6
radio input "true"
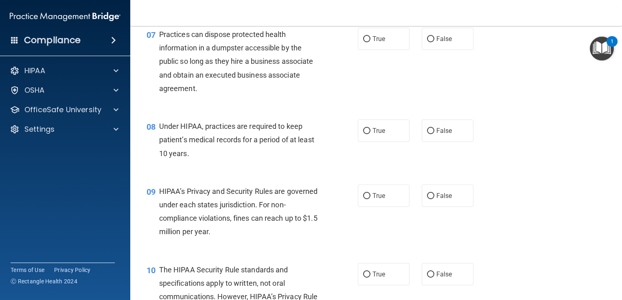
scroll to position [468, 0]
click at [427, 41] on input "False" at bounding box center [430, 38] width 7 height 6
radio input "true"
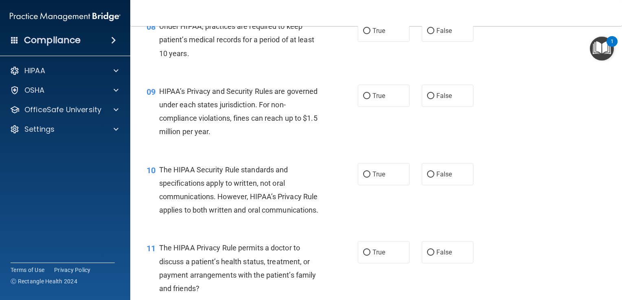
scroll to position [568, 0]
click at [427, 34] on input "False" at bounding box center [430, 31] width 7 height 6
radio input "true"
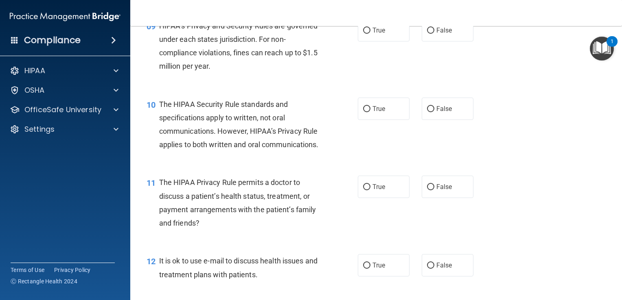
scroll to position [633, 0]
click at [363, 33] on input "True" at bounding box center [366, 30] width 7 height 6
radio input "true"
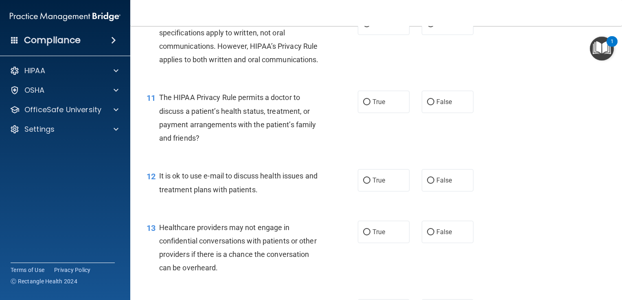
scroll to position [719, 0]
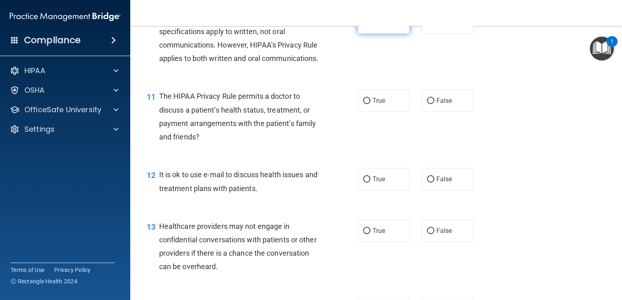
click at [365, 26] on input "True" at bounding box center [366, 23] width 7 height 6
radio input "true"
click at [427, 26] on input "False" at bounding box center [430, 23] width 7 height 6
radio input "true"
radio input "false"
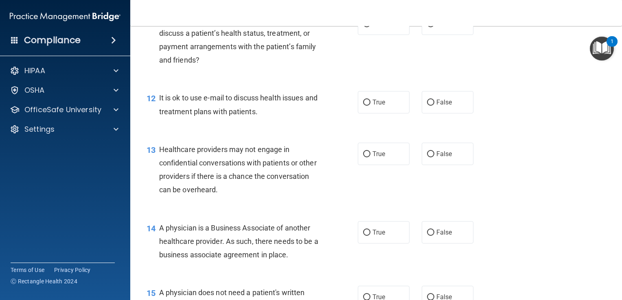
scroll to position [797, 0]
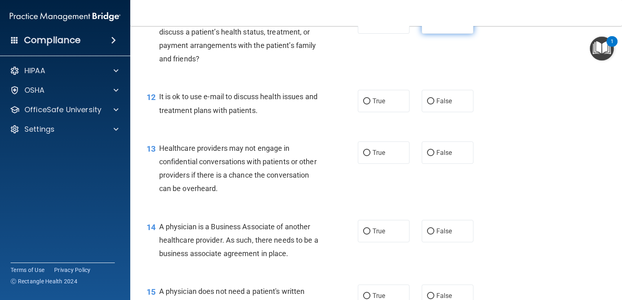
click at [427, 26] on input "False" at bounding box center [430, 23] width 7 height 6
radio input "true"
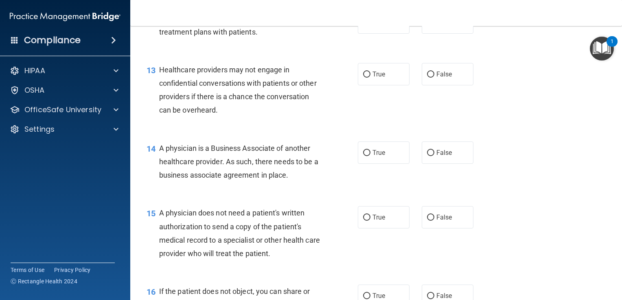
scroll to position [880, 0]
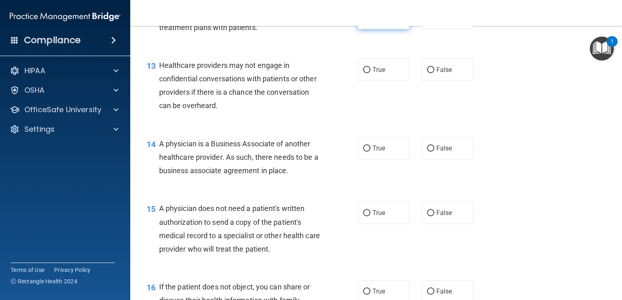
click at [363, 22] on input "True" at bounding box center [366, 18] width 7 height 6
radio input "true"
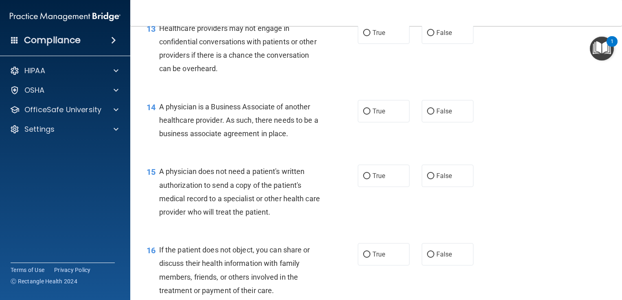
scroll to position [918, 0]
click at [363, 35] on input "True" at bounding box center [366, 32] width 7 height 6
radio input "true"
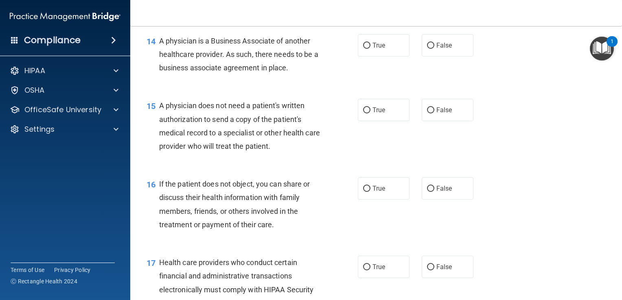
scroll to position [998, 0]
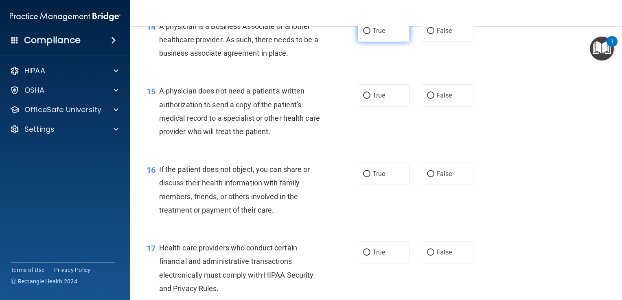
click at [363, 34] on input "True" at bounding box center [366, 31] width 7 height 6
radio input "true"
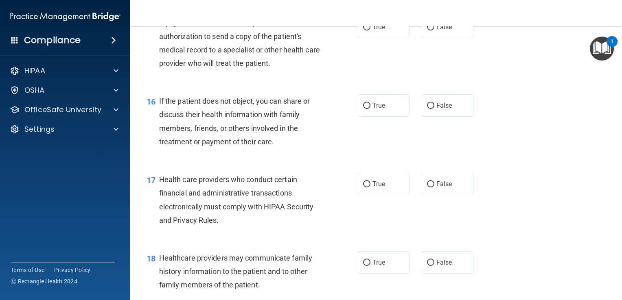
scroll to position [1068, 0]
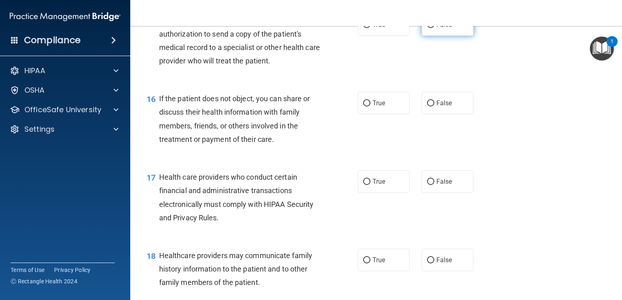
click at [427, 28] on input "False" at bounding box center [430, 25] width 7 height 6
radio input "true"
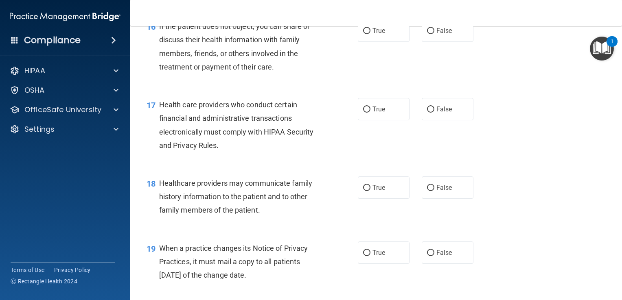
scroll to position [1143, 0]
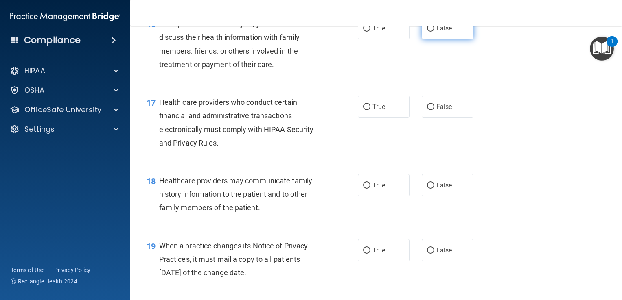
click at [427, 32] on input "False" at bounding box center [430, 29] width 7 height 6
radio input "true"
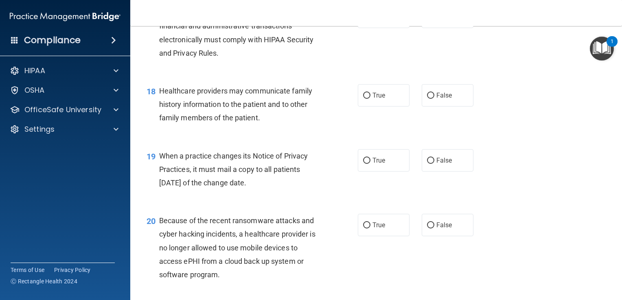
scroll to position [1234, 0]
click at [364, 20] on input "True" at bounding box center [366, 17] width 7 height 6
radio input "true"
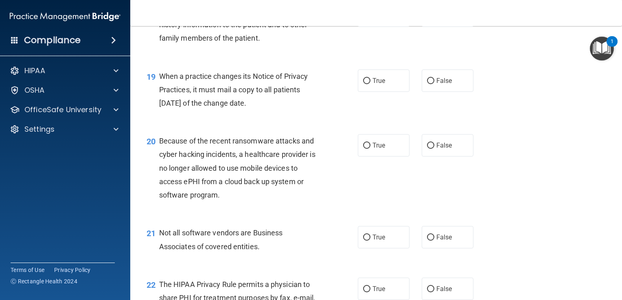
scroll to position [1317, 0]
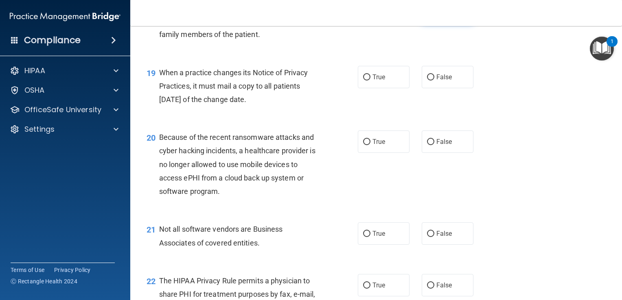
click at [427, 15] on input "False" at bounding box center [430, 12] width 7 height 6
radio input "true"
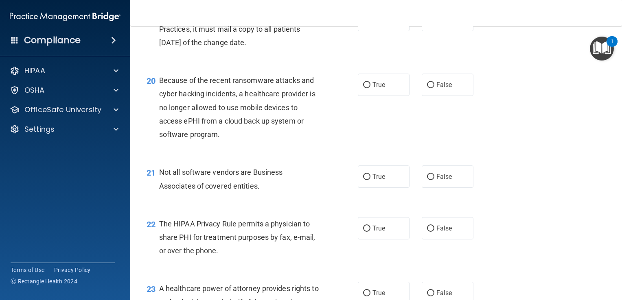
scroll to position [1377, 0]
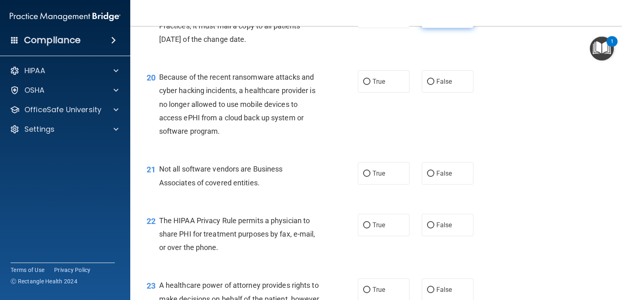
click at [427, 20] on input "False" at bounding box center [430, 17] width 7 height 6
radio input "true"
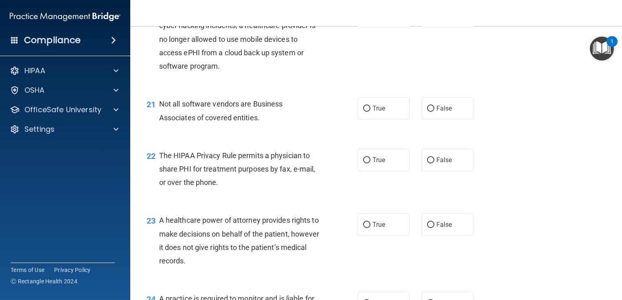
scroll to position [1442, 0]
click at [428, 20] on input "False" at bounding box center [430, 17] width 7 height 6
radio input "true"
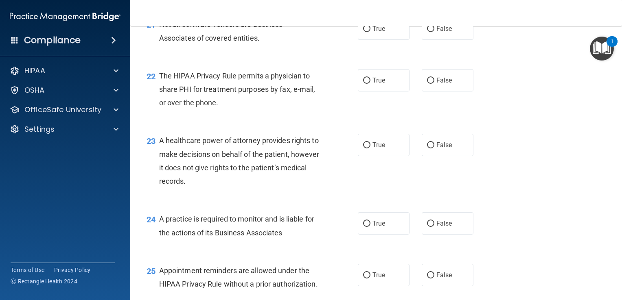
scroll to position [1531, 0]
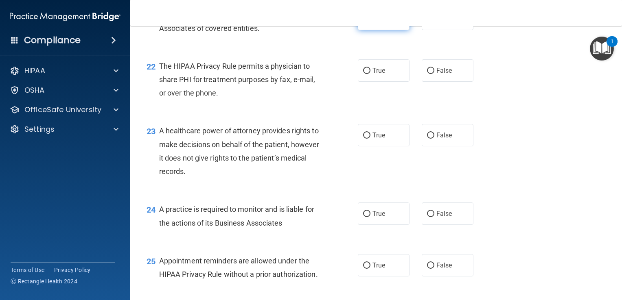
click at [363, 22] on input "True" at bounding box center [366, 19] width 7 height 6
radio input "true"
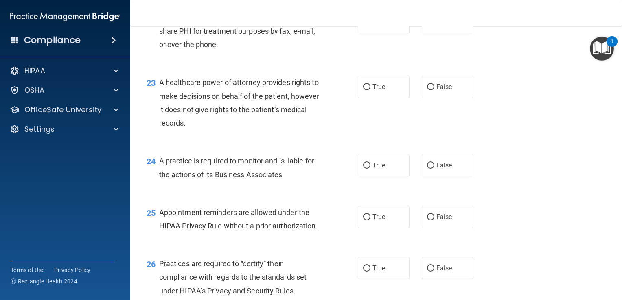
scroll to position [1580, 0]
click at [363, 25] on input "True" at bounding box center [366, 22] width 7 height 6
radio input "true"
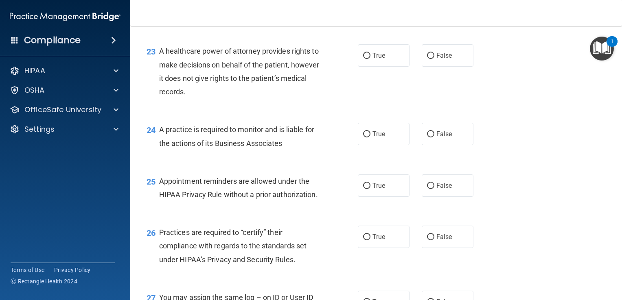
scroll to position [1612, 0]
click at [427, 58] on input "False" at bounding box center [430, 55] width 7 height 6
radio input "true"
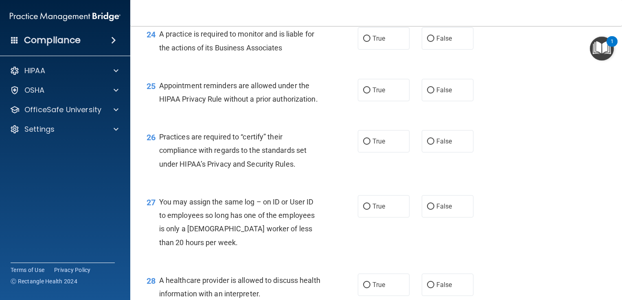
scroll to position [1711, 0]
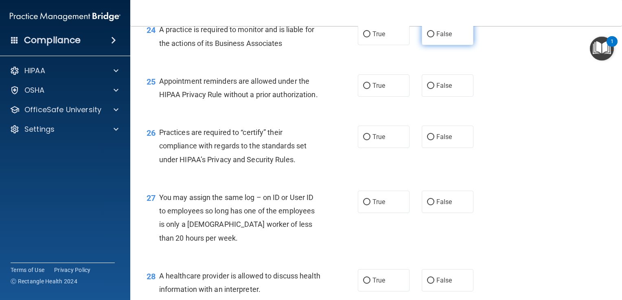
click at [427, 37] on input "False" at bounding box center [430, 34] width 7 height 6
radio input "true"
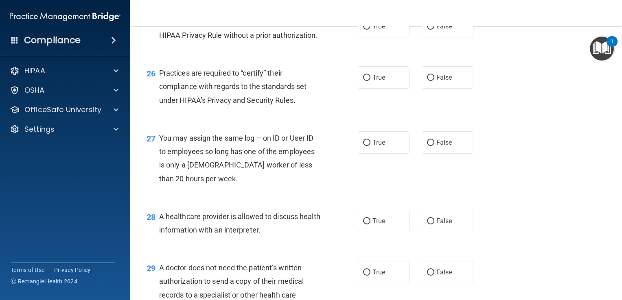
scroll to position [1774, 0]
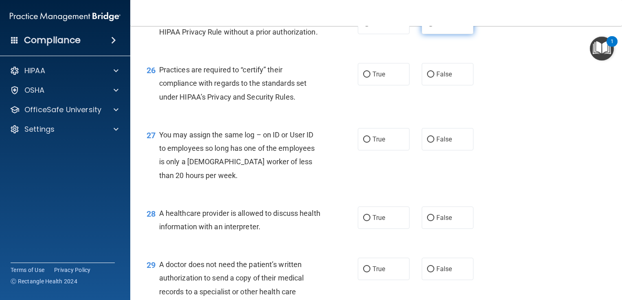
click at [429, 26] on input "False" at bounding box center [430, 23] width 7 height 6
radio input "true"
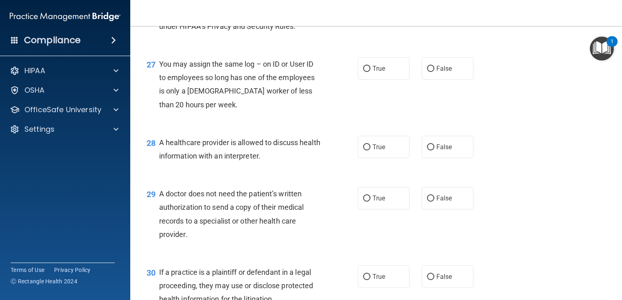
scroll to position [1845, 0]
click at [364, 7] on input "True" at bounding box center [366, 3] width 7 height 6
radio input "true"
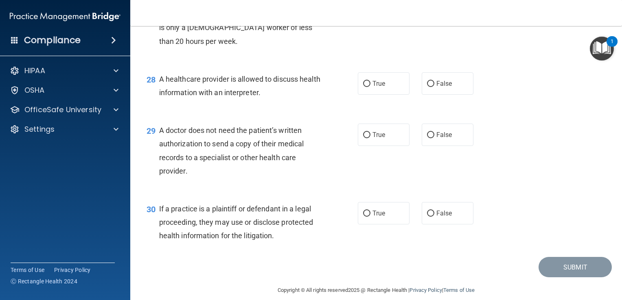
scroll to position [1909, 0]
click at [427, 8] on input "False" at bounding box center [430, 5] width 7 height 6
radio input "true"
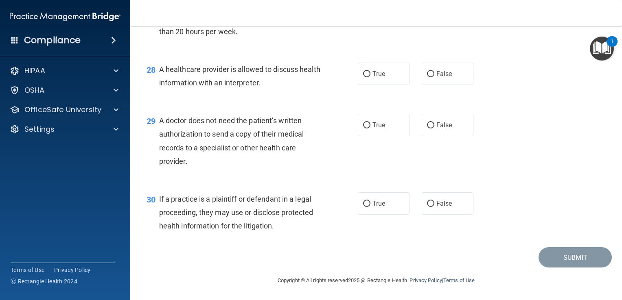
scroll to position [1958, 0]
click at [363, 72] on input "True" at bounding box center [366, 74] width 7 height 6
radio input "true"
click at [427, 125] on input "False" at bounding box center [430, 125] width 7 height 6
radio input "true"
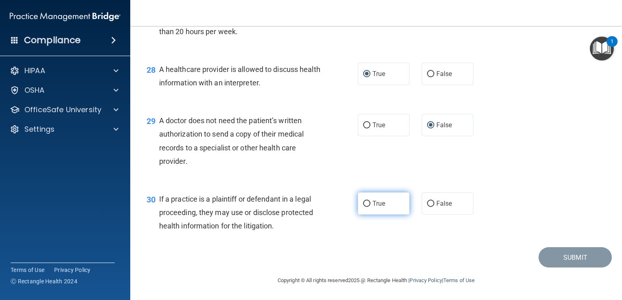
click at [363, 202] on input "True" at bounding box center [366, 204] width 7 height 6
radio input "true"
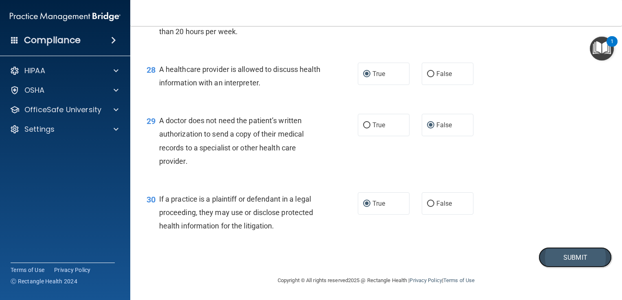
click at [554, 262] on button "Submit" at bounding box center [574, 257] width 73 height 21
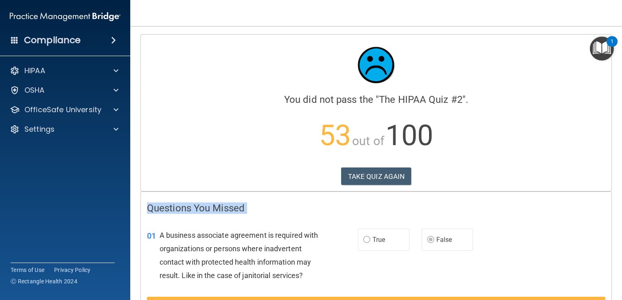
drag, startPoint x: 554, startPoint y: 262, endPoint x: 586, endPoint y: 116, distance: 149.9
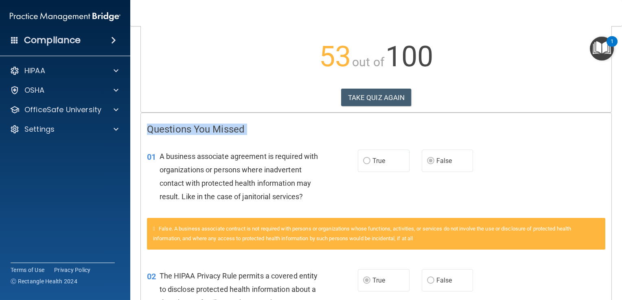
scroll to position [130, 0]
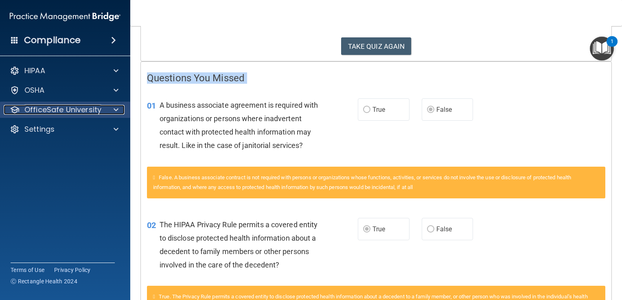
click at [88, 105] on p "OfficeSafe University" at bounding box center [62, 110] width 77 height 10
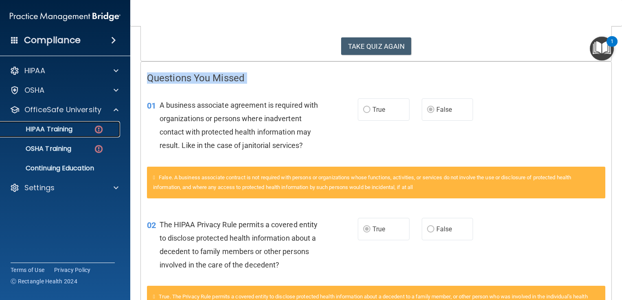
click at [68, 129] on p "HIPAA Training" at bounding box center [38, 129] width 67 height 8
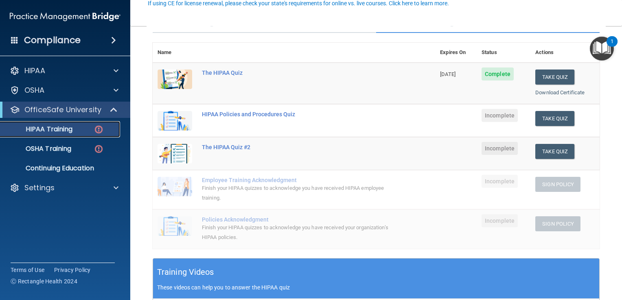
scroll to position [80, 0]
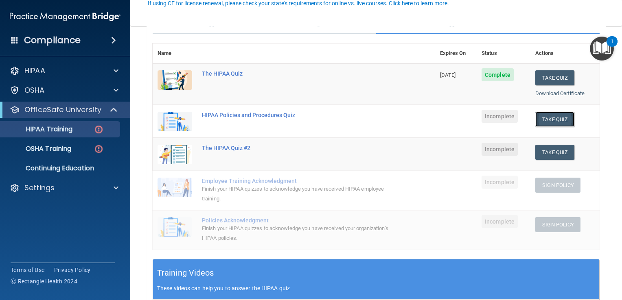
click at [552, 117] on button "Take Quiz" at bounding box center [554, 119] width 39 height 15
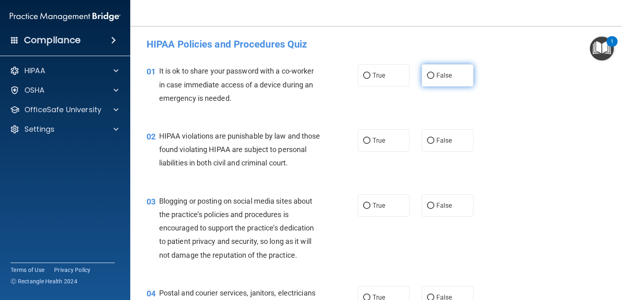
click at [427, 74] on input "False" at bounding box center [430, 76] width 7 height 6
radio input "true"
click at [364, 139] on input "True" at bounding box center [366, 141] width 7 height 6
radio input "true"
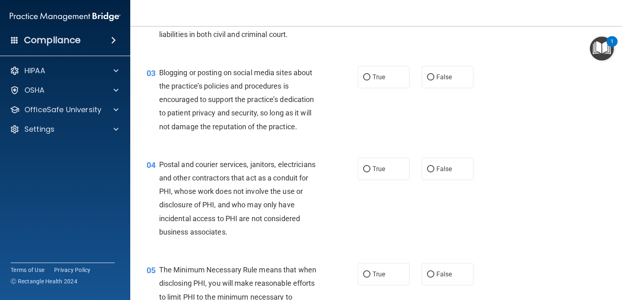
scroll to position [132, 0]
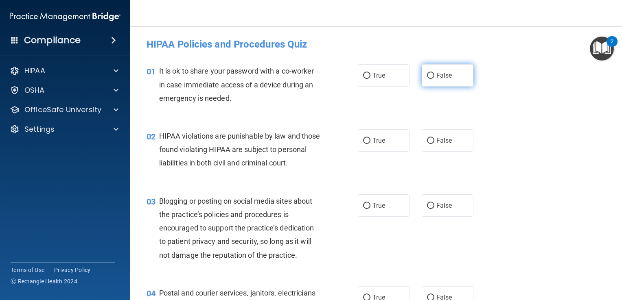
click at [428, 73] on input "False" at bounding box center [430, 76] width 7 height 6
radio input "true"
click at [363, 139] on input "True" at bounding box center [366, 141] width 7 height 6
radio input "true"
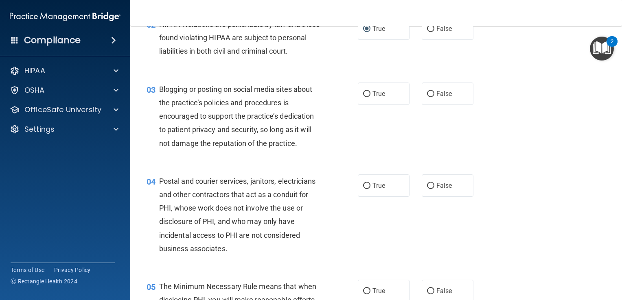
scroll to position [112, 0]
click at [429, 97] on input "False" at bounding box center [430, 94] width 7 height 6
radio input "true"
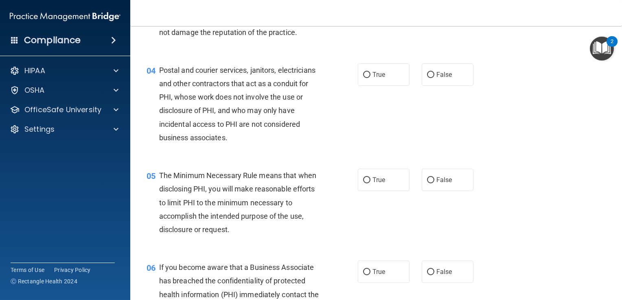
scroll to position [226, 0]
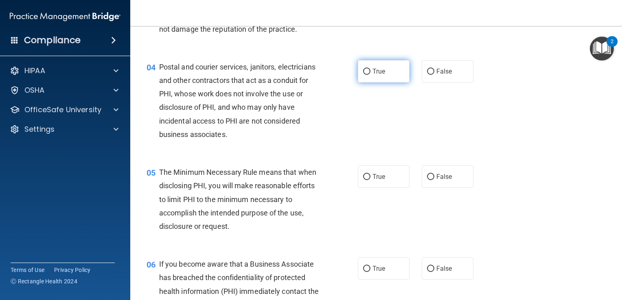
click at [363, 75] on input "True" at bounding box center [366, 72] width 7 height 6
radio input "true"
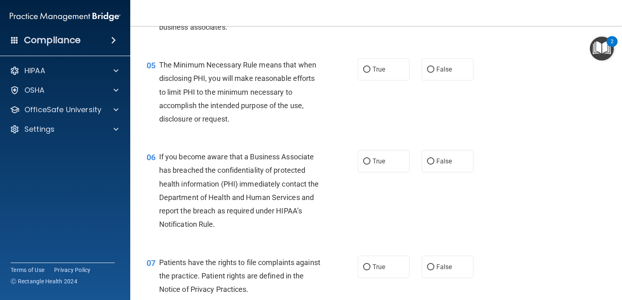
scroll to position [350, 0]
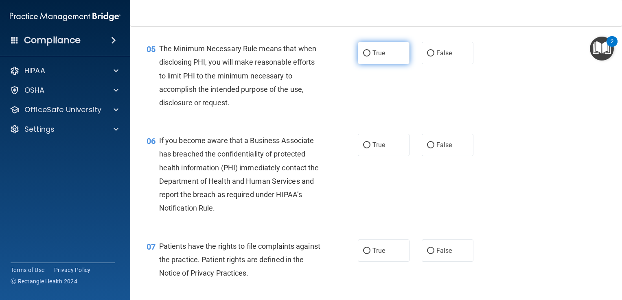
click at [364, 57] on input "True" at bounding box center [366, 53] width 7 height 6
radio input "true"
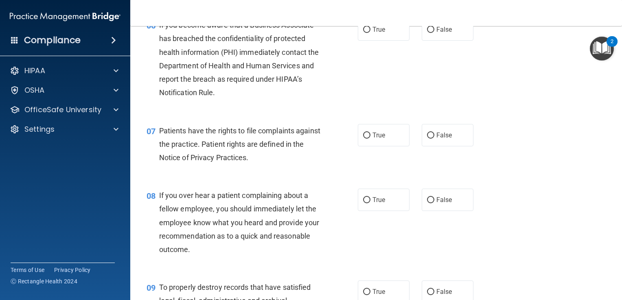
scroll to position [469, 0]
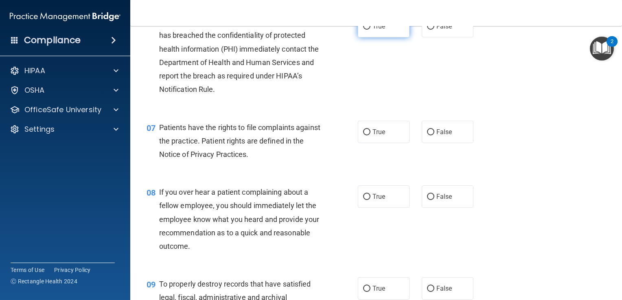
click at [363, 30] on input "True" at bounding box center [366, 27] width 7 height 6
radio input "true"
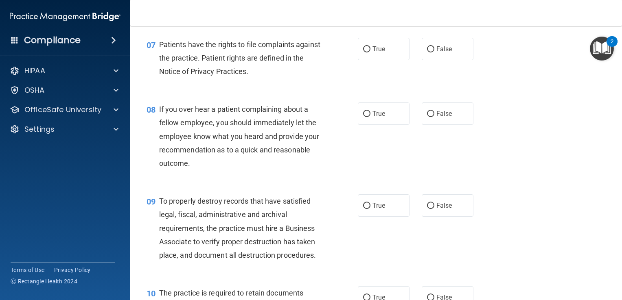
scroll to position [553, 0]
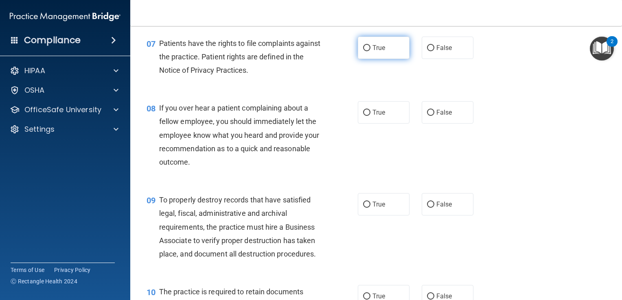
click at [363, 51] on input "True" at bounding box center [366, 48] width 7 height 6
radio input "true"
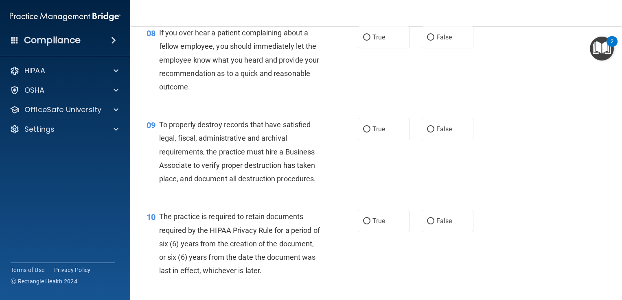
scroll to position [631, 0]
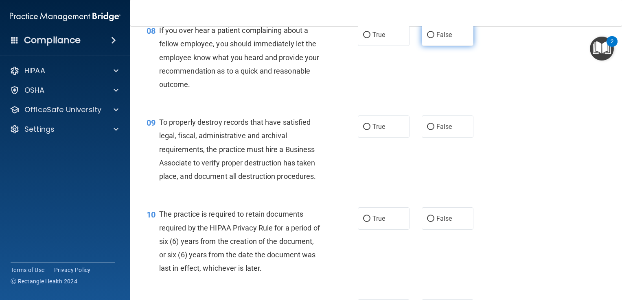
click at [431, 46] on label "False" at bounding box center [448, 35] width 52 height 22
click at [431, 38] on input "False" at bounding box center [430, 35] width 7 height 6
radio input "true"
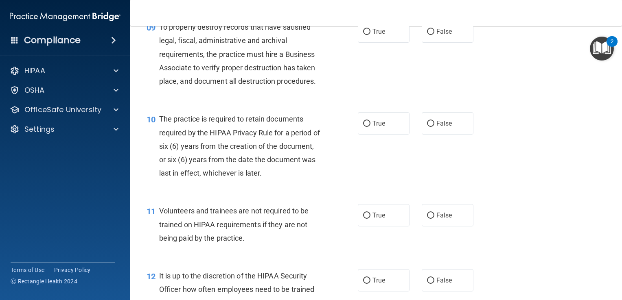
scroll to position [726, 0]
click at [427, 35] on input "False" at bounding box center [430, 32] width 7 height 6
radio input "true"
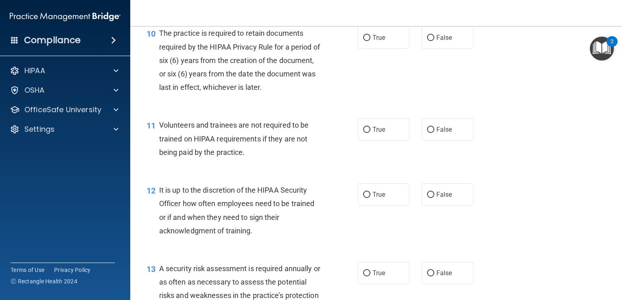
scroll to position [813, 0]
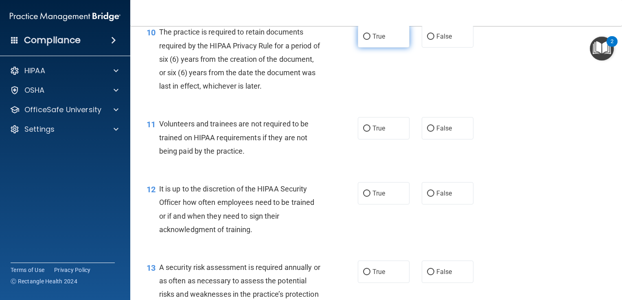
click at [363, 40] on input "True" at bounding box center [366, 37] width 7 height 6
radio input "true"
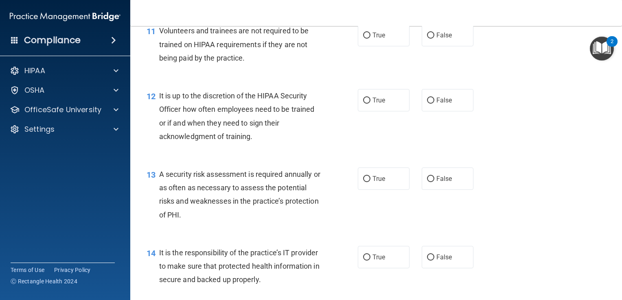
scroll to position [913, 0]
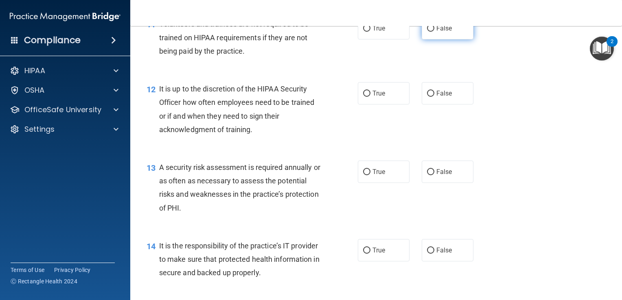
click at [427, 32] on input "False" at bounding box center [430, 29] width 7 height 6
radio input "true"
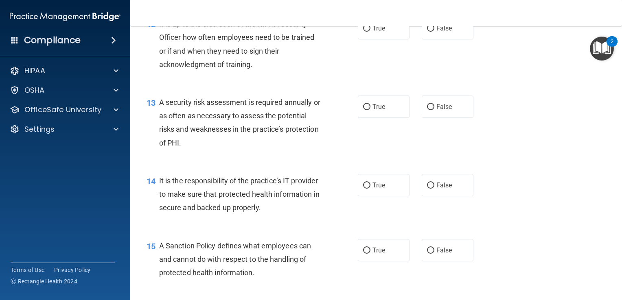
scroll to position [979, 0]
click at [363, 31] on input "True" at bounding box center [366, 27] width 7 height 6
radio input "true"
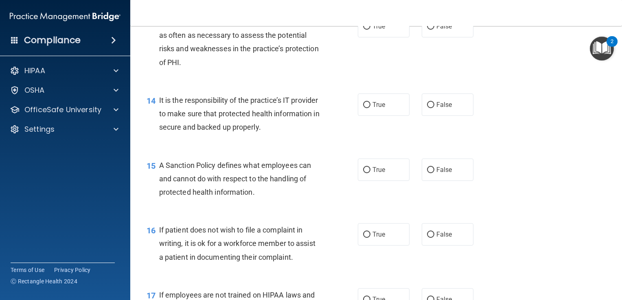
scroll to position [1059, 0]
click at [363, 29] on input "True" at bounding box center [366, 26] width 7 height 6
radio input "true"
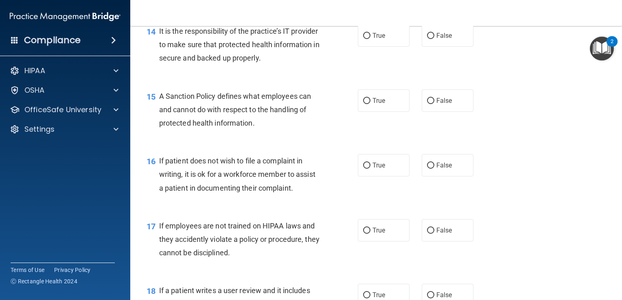
scroll to position [1129, 0]
click at [365, 38] on input "True" at bounding box center [366, 35] width 7 height 6
radio input "true"
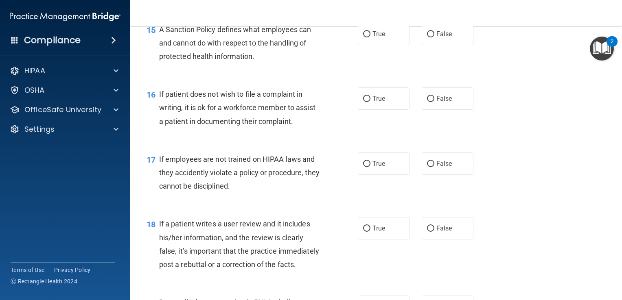
scroll to position [1199, 0]
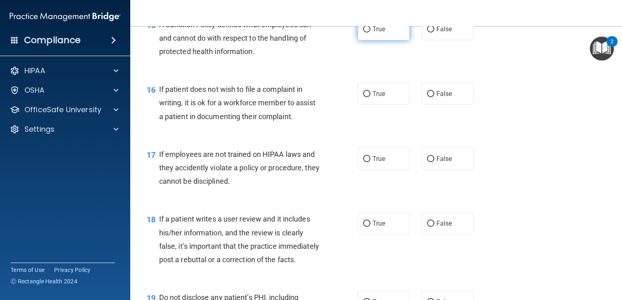
click at [363, 33] on input "True" at bounding box center [366, 29] width 7 height 6
radio input "true"
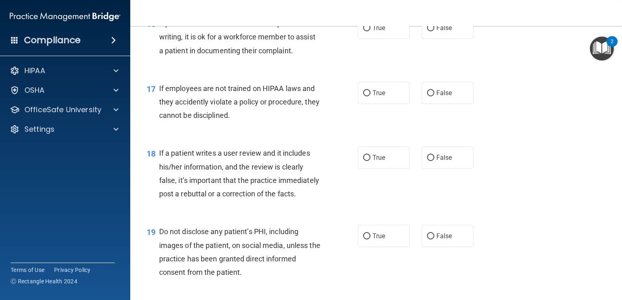
scroll to position [1266, 0]
click at [427, 31] on input "False" at bounding box center [430, 27] width 7 height 6
radio input "true"
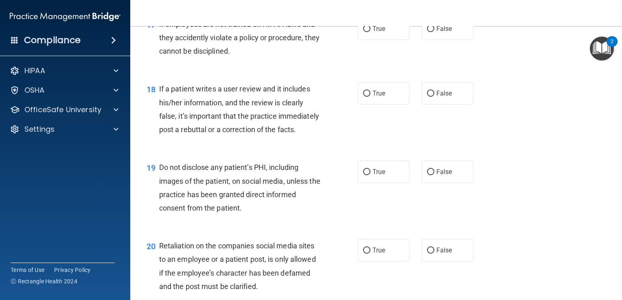
scroll to position [1333, 0]
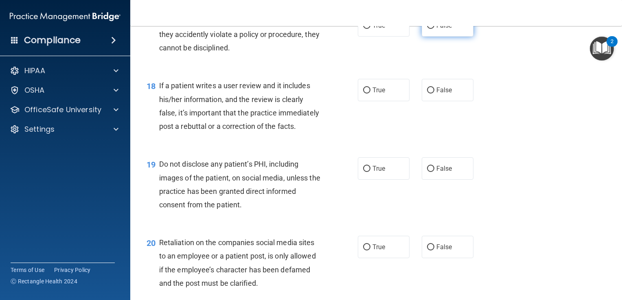
click at [427, 29] on input "False" at bounding box center [430, 26] width 7 height 6
radio input "true"
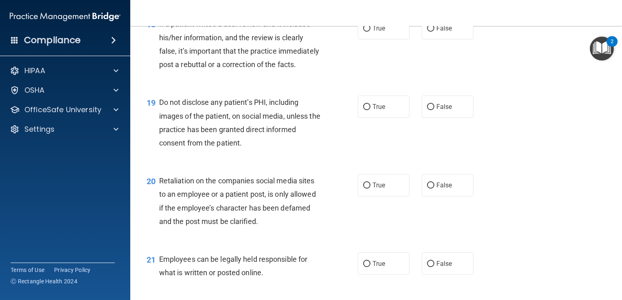
scroll to position [1396, 0]
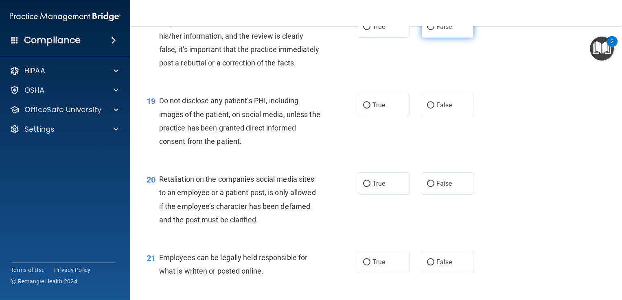
click at [427, 30] on input "False" at bounding box center [430, 27] width 7 height 6
radio input "true"
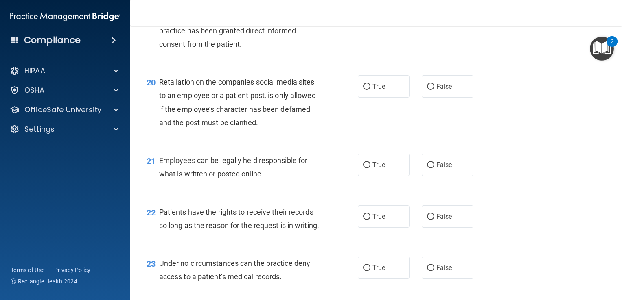
scroll to position [1493, 0]
click at [366, 20] on label "True" at bounding box center [384, 8] width 52 height 22
click at [366, 12] on input "True" at bounding box center [366, 9] width 7 height 6
radio input "true"
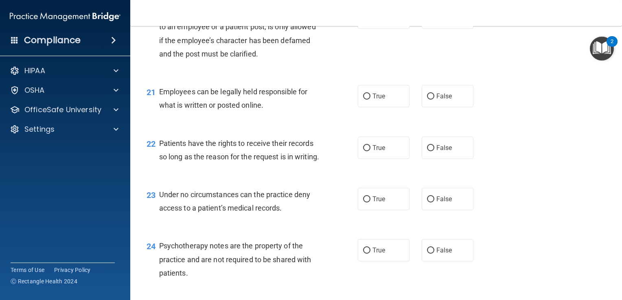
scroll to position [1563, 0]
click at [427, 20] on input "False" at bounding box center [430, 17] width 7 height 6
radio input "true"
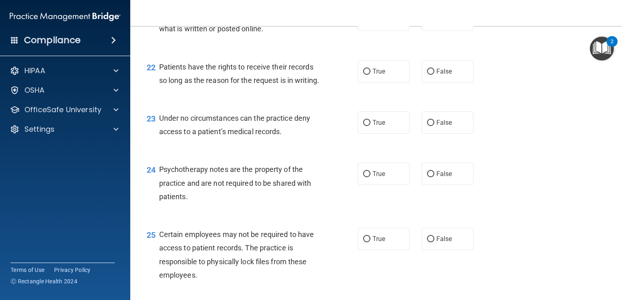
scroll to position [1640, 0]
click at [363, 22] on input "True" at bounding box center [366, 19] width 7 height 6
radio input "true"
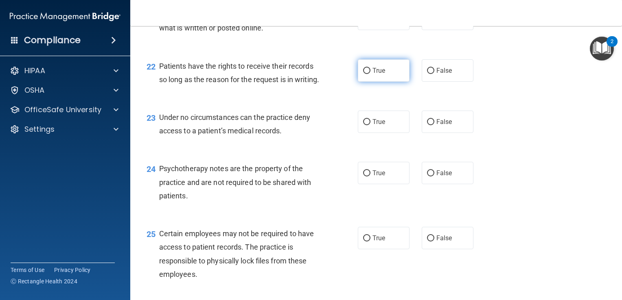
click at [363, 74] on input "True" at bounding box center [366, 71] width 7 height 6
radio input "true"
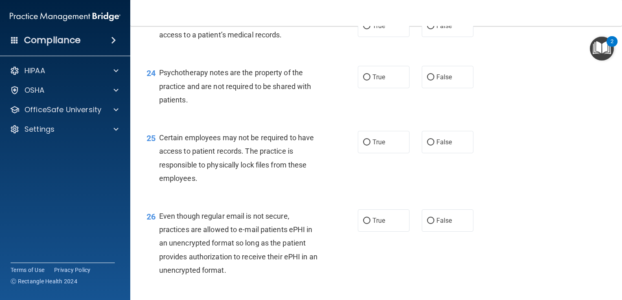
scroll to position [1738, 0]
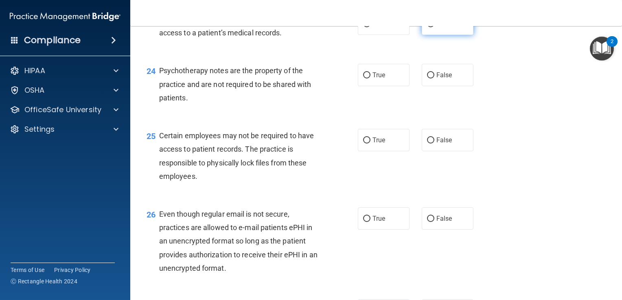
click at [427, 27] on input "False" at bounding box center [430, 24] width 7 height 6
radio input "true"
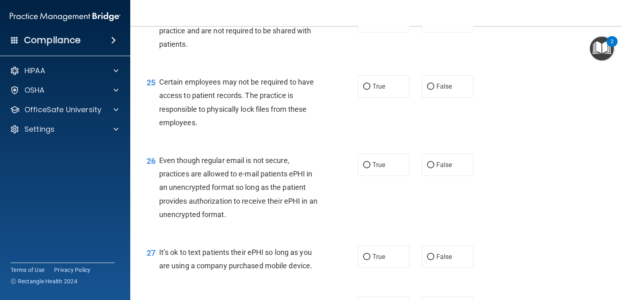
scroll to position [1793, 0]
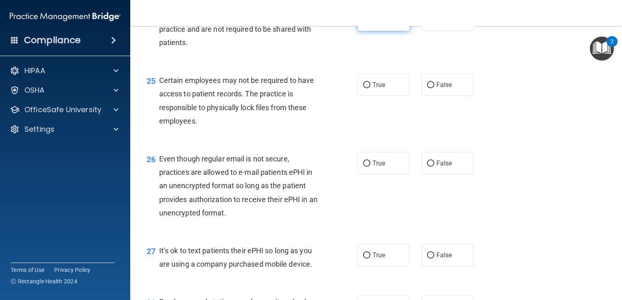
click at [363, 23] on input "True" at bounding box center [366, 20] width 7 height 6
radio input "true"
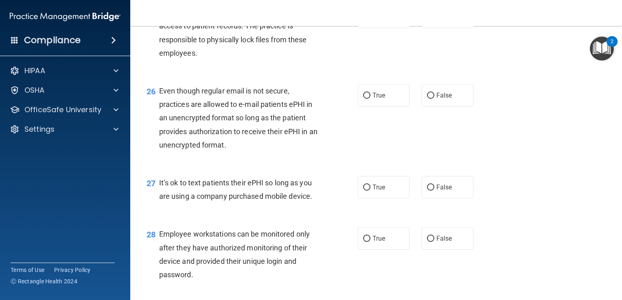
scroll to position [1865, 0]
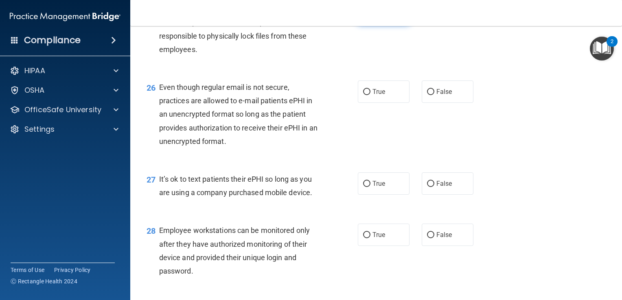
click at [364, 17] on input "True" at bounding box center [366, 14] width 7 height 6
radio input "true"
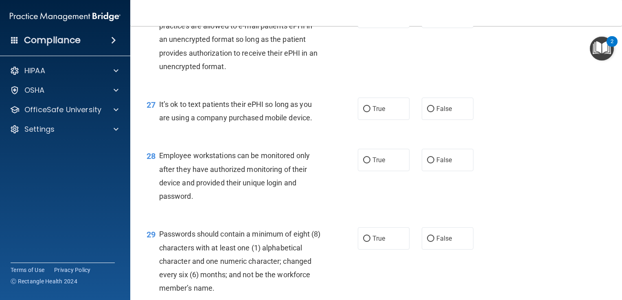
scroll to position [1941, 0]
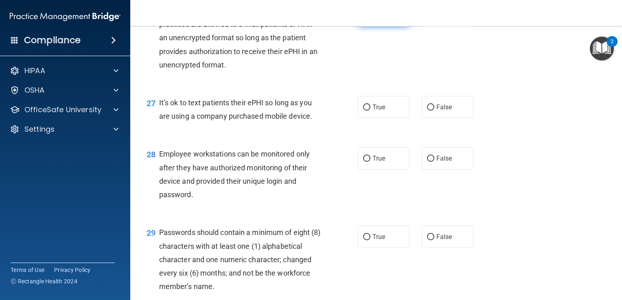
click at [363, 19] on input "True" at bounding box center [366, 16] width 7 height 6
radio input "true"
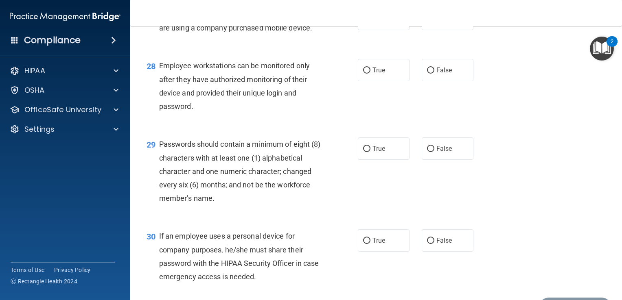
scroll to position [2034, 0]
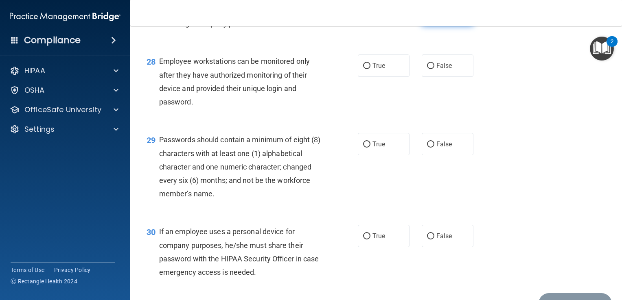
click at [426, 26] on label "False" at bounding box center [448, 14] width 52 height 22
click at [427, 18] on input "False" at bounding box center [430, 15] width 7 height 6
radio input "true"
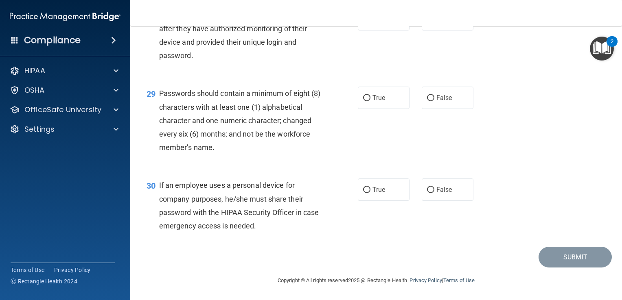
scroll to position [2093, 0]
click at [363, 101] on input "True" at bounding box center [366, 98] width 7 height 6
radio input "true"
click at [427, 193] on input "False" at bounding box center [430, 190] width 7 height 6
radio input "true"
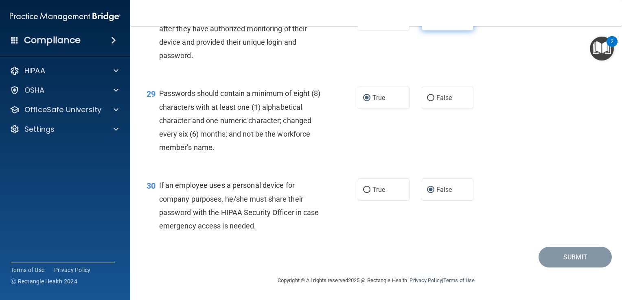
click at [427, 23] on input "False" at bounding box center [430, 20] width 7 height 6
radio input "true"
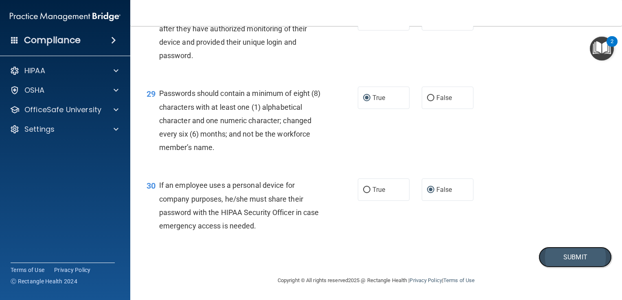
click at [568, 268] on button "Submit" at bounding box center [574, 257] width 73 height 21
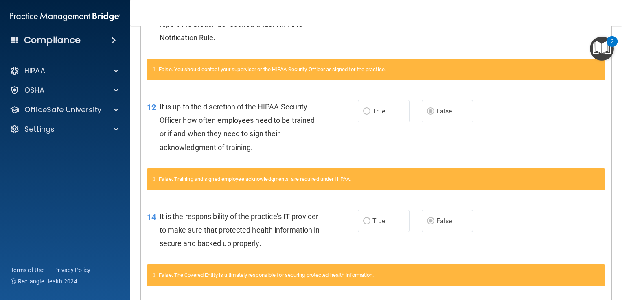
scroll to position [267, 0]
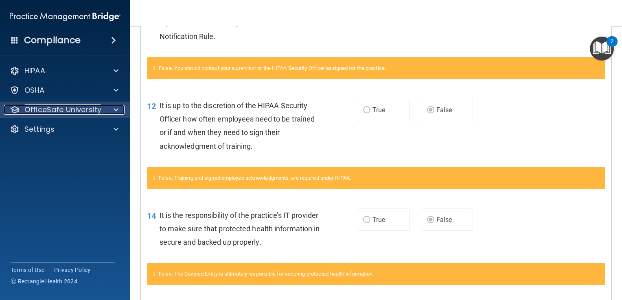
click at [76, 112] on p "OfficeSafe University" at bounding box center [62, 110] width 77 height 10
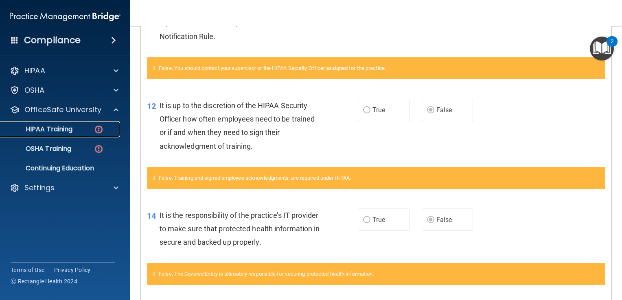
click at [72, 135] on link "HIPAA Training" at bounding box center [56, 129] width 128 height 16
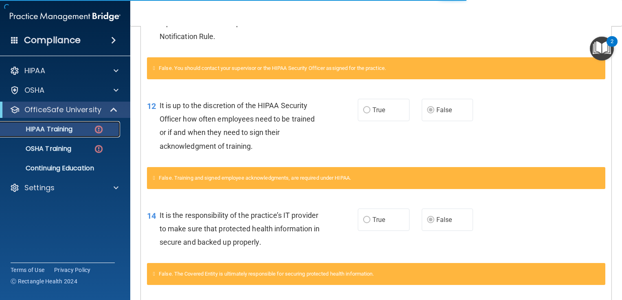
scroll to position [299, 0]
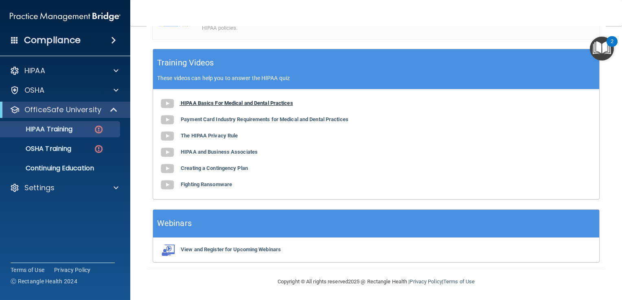
click at [167, 107] on img at bounding box center [167, 104] width 16 height 16
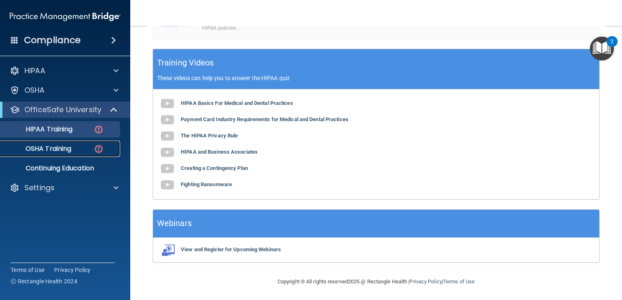
click at [65, 146] on p "OSHA Training" at bounding box center [38, 149] width 66 height 8
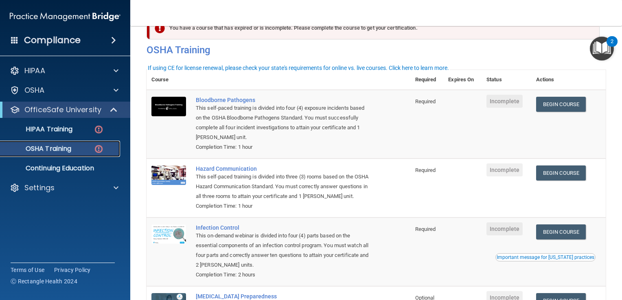
scroll to position [19, 0]
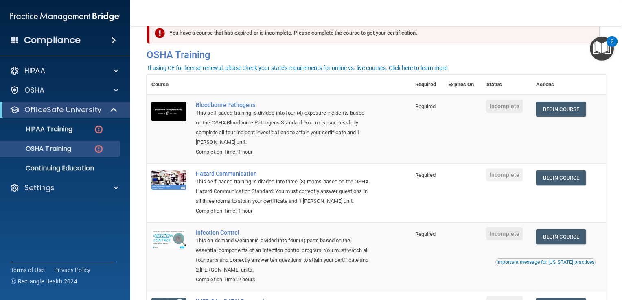
click at [427, 36] on div "You have a course that has expired or is incomplete. Please complete the course…" at bounding box center [375, 33] width 450 height 23
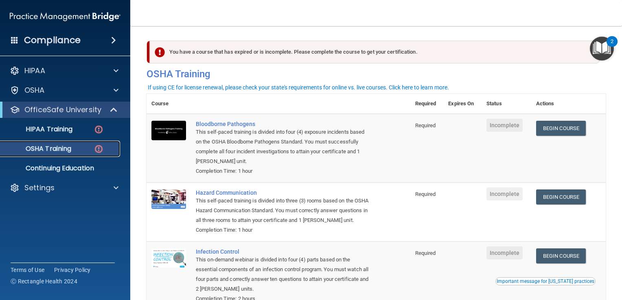
click at [61, 147] on p "OSHA Training" at bounding box center [38, 149] width 66 height 8
click at [553, 129] on link "Begin Course" at bounding box center [561, 128] width 50 height 15
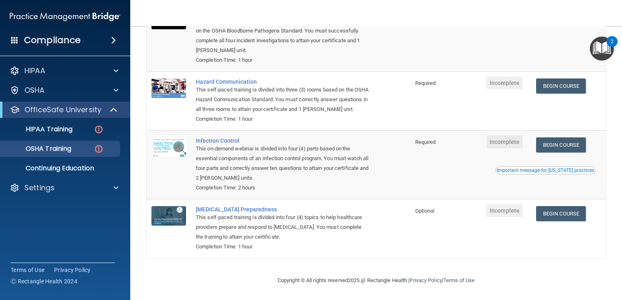
scroll to position [122, 0]
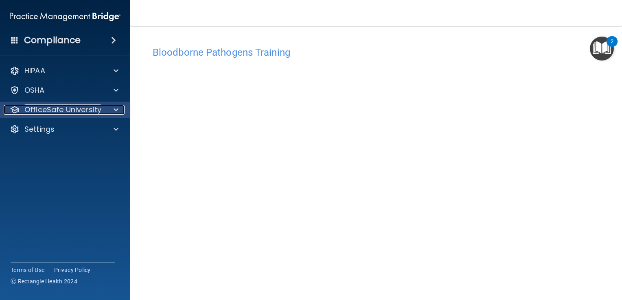
click at [85, 108] on p "OfficeSafe University" at bounding box center [62, 110] width 77 height 10
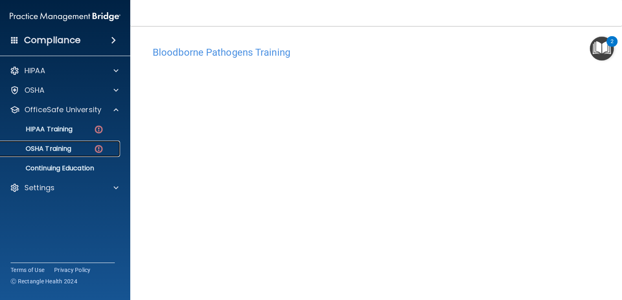
click at [65, 146] on p "OSHA Training" at bounding box center [38, 149] width 66 height 8
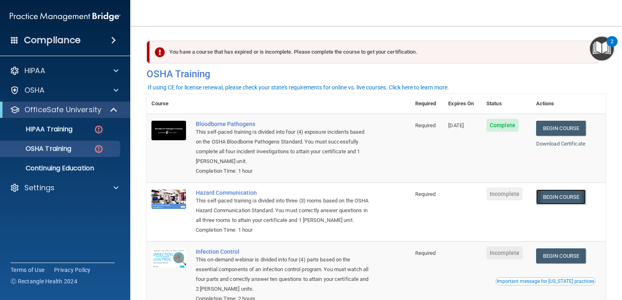
click at [561, 194] on link "Begin Course" at bounding box center [561, 197] width 50 height 15
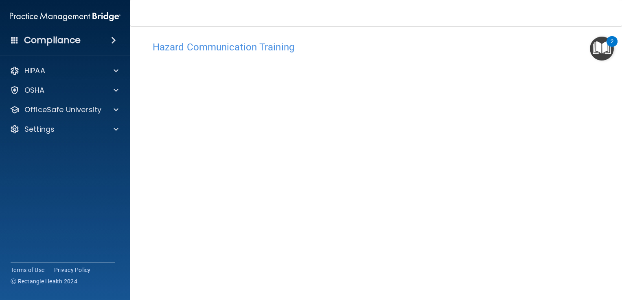
scroll to position [66, 0]
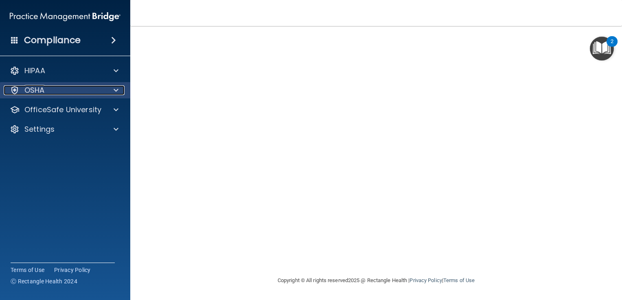
click at [96, 87] on div "OSHA" at bounding box center [54, 90] width 101 height 10
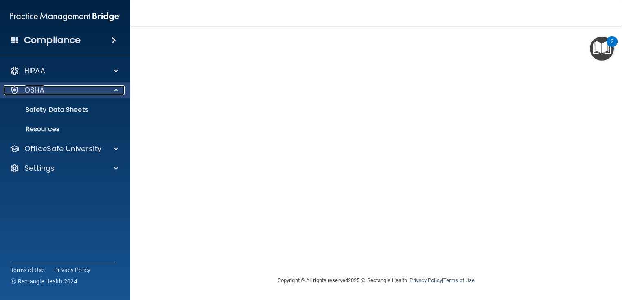
click at [96, 87] on div "OSHA" at bounding box center [54, 90] width 101 height 10
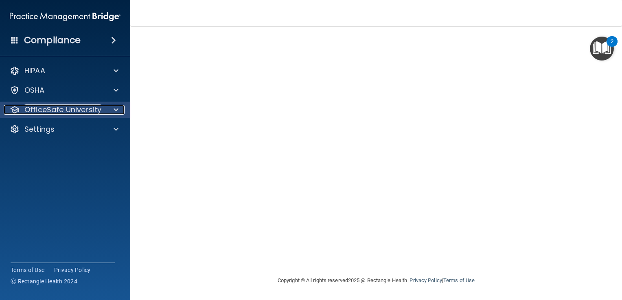
click at [95, 111] on p "OfficeSafe University" at bounding box center [62, 110] width 77 height 10
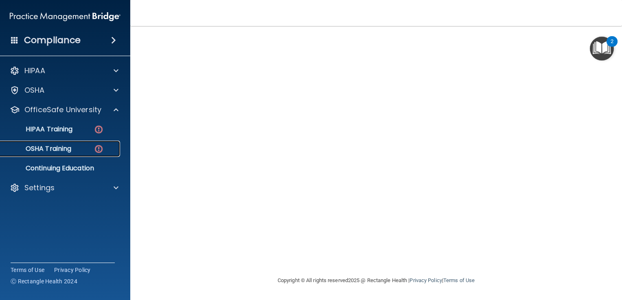
click at [70, 148] on p "OSHA Training" at bounding box center [38, 149] width 66 height 8
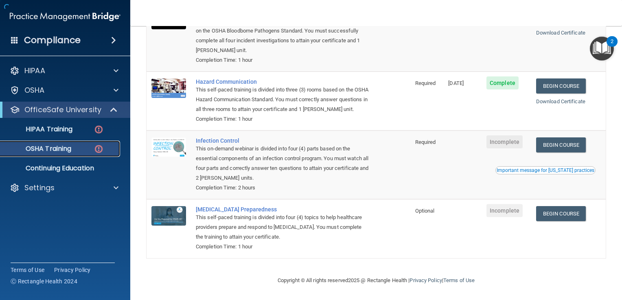
scroll to position [122, 0]
click at [566, 142] on link "Begin Course" at bounding box center [561, 145] width 50 height 15
click at [560, 143] on link "Begin Course" at bounding box center [561, 145] width 50 height 15
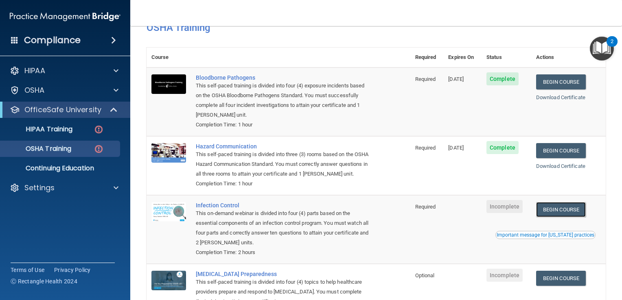
scroll to position [0, 0]
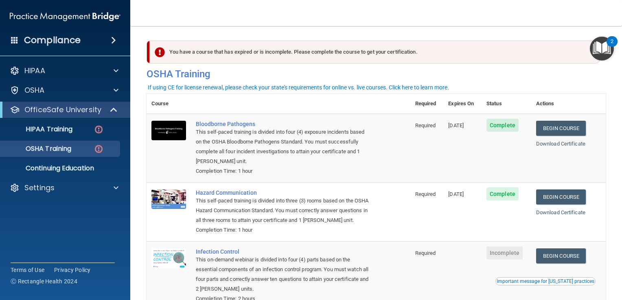
click at [506, 260] on span "Incomplete" at bounding box center [504, 253] width 36 height 13
click at [566, 264] on link "Begin Course" at bounding box center [561, 256] width 50 height 15
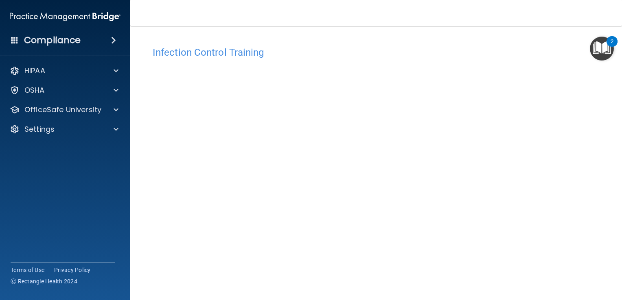
click at [566, 142] on div "Infection Control Training This course doesn’t expire until . Are you sure you …" at bounding box center [375, 183] width 459 height 282
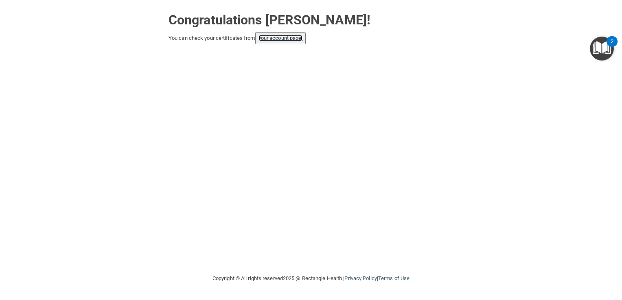
click at [282, 37] on link "your account page!" at bounding box center [280, 38] width 44 height 6
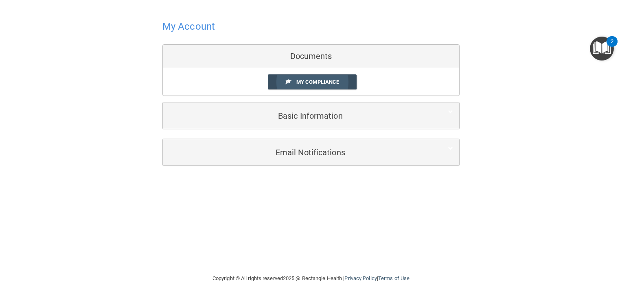
click at [323, 79] on span "My Compliance" at bounding box center [317, 82] width 43 height 6
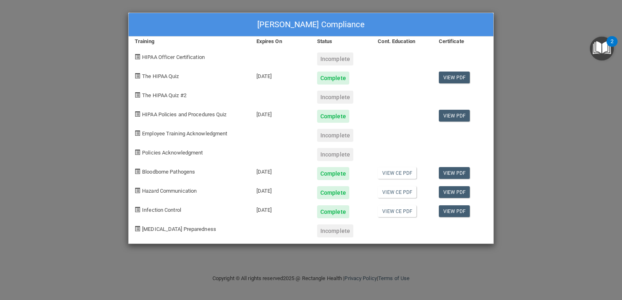
click at [335, 153] on div "Incomplete" at bounding box center [335, 154] width 36 height 13
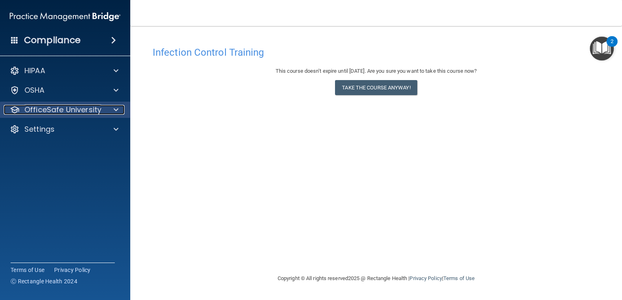
click at [85, 111] on p "OfficeSafe University" at bounding box center [62, 110] width 77 height 10
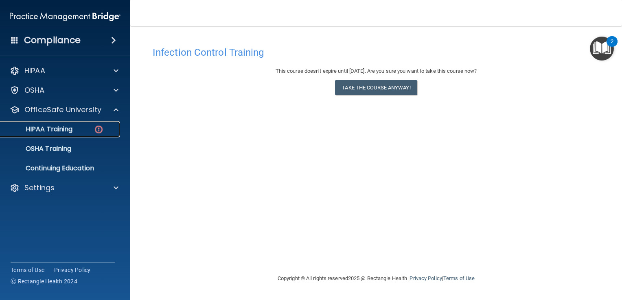
click at [66, 129] on p "HIPAA Training" at bounding box center [38, 129] width 67 height 8
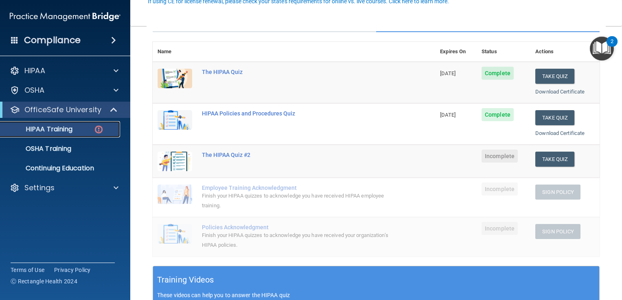
scroll to position [82, 0]
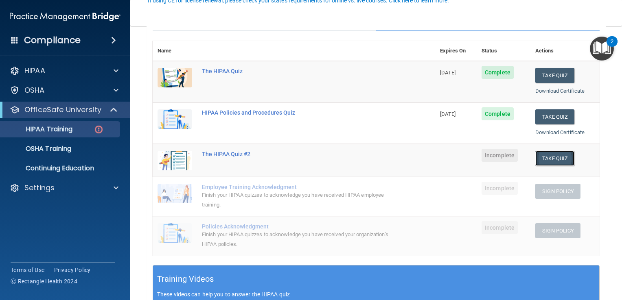
click at [544, 157] on button "Take Quiz" at bounding box center [554, 158] width 39 height 15
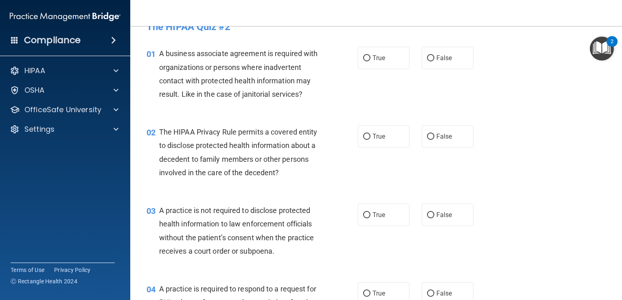
scroll to position [17, 0]
click at [363, 56] on input "True" at bounding box center [366, 58] width 7 height 6
radio input "true"
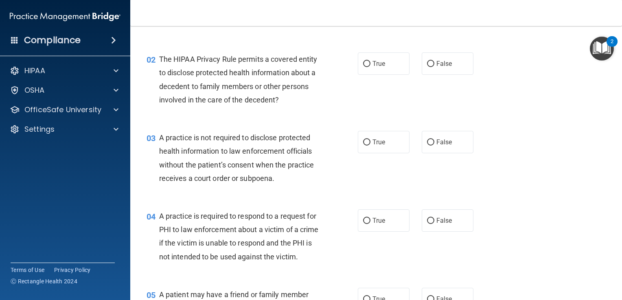
scroll to position [96, 0]
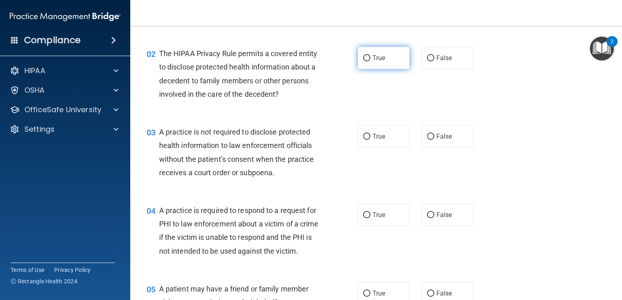
click at [368, 59] on label "True" at bounding box center [384, 58] width 52 height 22
click at [368, 59] on input "True" at bounding box center [366, 58] width 7 height 6
radio input "true"
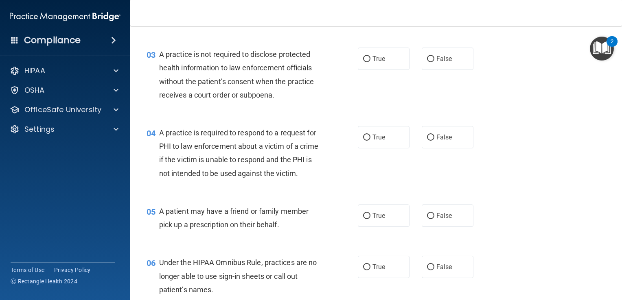
scroll to position [174, 0]
click at [504, 81] on div "03 A practice is not required to disclose protected health information to law e…" at bounding box center [375, 76] width 471 height 79
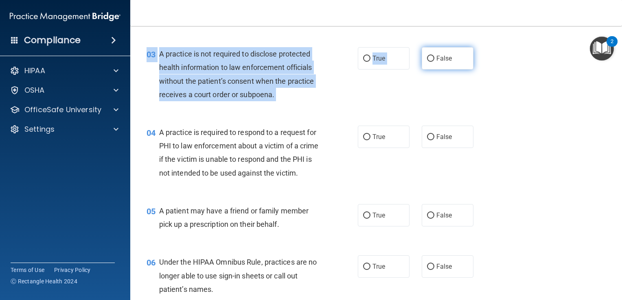
drag, startPoint x: 504, startPoint y: 81, endPoint x: 429, endPoint y: 58, distance: 78.9
click at [429, 58] on div "03 A practice is not required to disclose protected health information to law e…" at bounding box center [375, 76] width 471 height 79
click at [429, 58] on input "False" at bounding box center [430, 59] width 7 height 6
radio input "true"
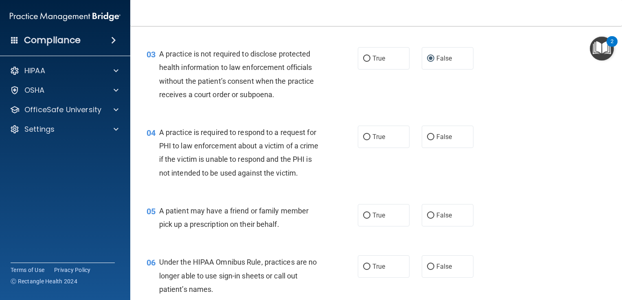
click at [505, 74] on div "03 A practice is not required to disclose protected health information to law e…" at bounding box center [375, 76] width 471 height 79
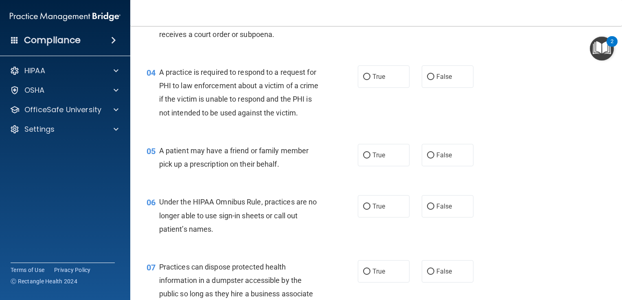
scroll to position [236, 0]
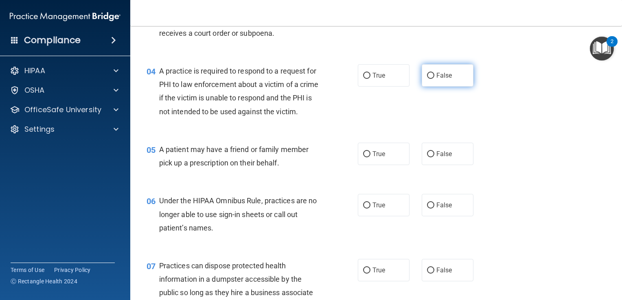
click at [427, 73] on input "False" at bounding box center [430, 76] width 7 height 6
radio input "true"
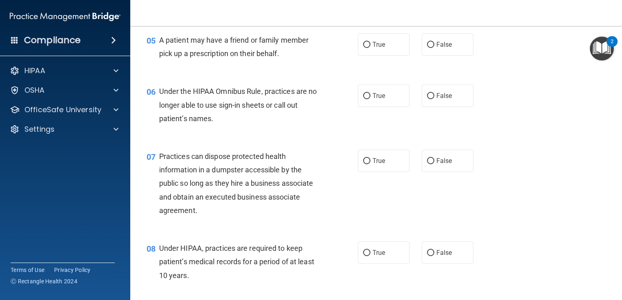
scroll to position [348, 0]
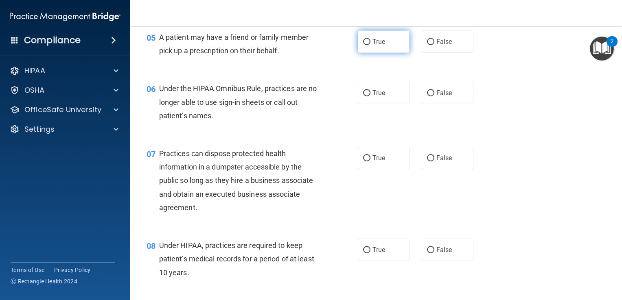
click at [377, 53] on label "True" at bounding box center [384, 42] width 52 height 22
click at [370, 45] on input "True" at bounding box center [366, 42] width 7 height 6
radio input "true"
click at [529, 90] on div "06 Under the HIPAA Omnibus Rule, practices are no longer able to use sign-in sh…" at bounding box center [375, 104] width 471 height 65
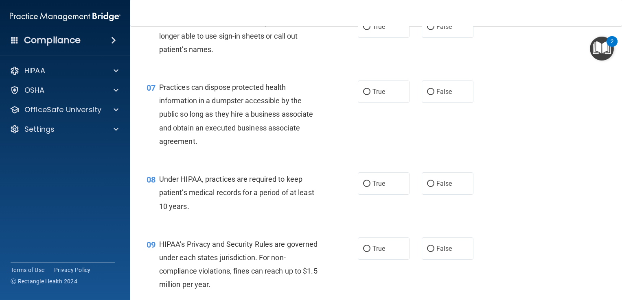
scroll to position [415, 0]
click at [363, 29] on input "True" at bounding box center [366, 26] width 7 height 6
radio input "true"
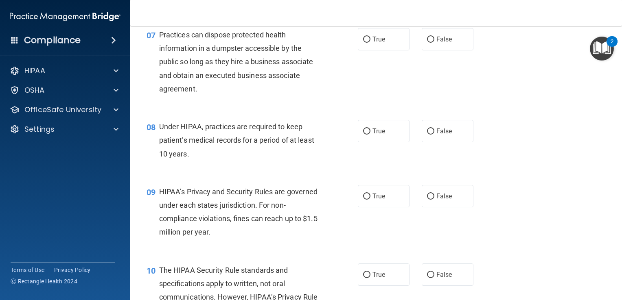
scroll to position [468, 0]
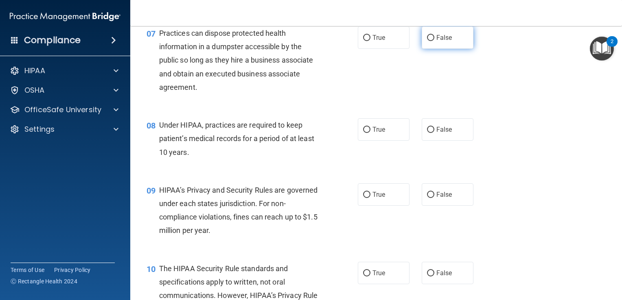
click at [427, 41] on input "False" at bounding box center [430, 38] width 7 height 6
radio input "true"
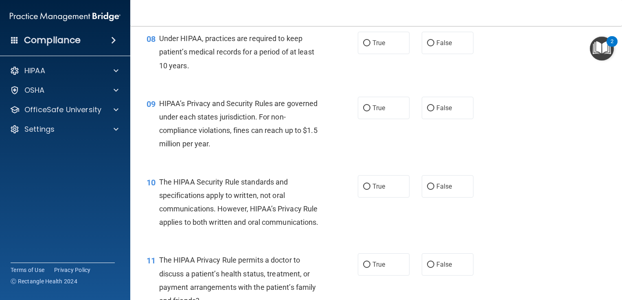
scroll to position [557, 0]
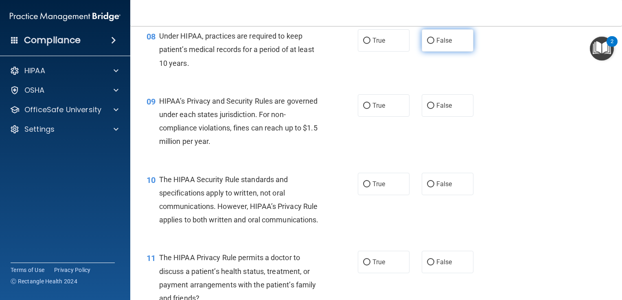
click at [427, 44] on input "False" at bounding box center [430, 41] width 7 height 6
radio input "true"
click at [502, 63] on div "08 Under HIPAA, practices are required to keep patient’s medical records for a …" at bounding box center [375, 51] width 471 height 65
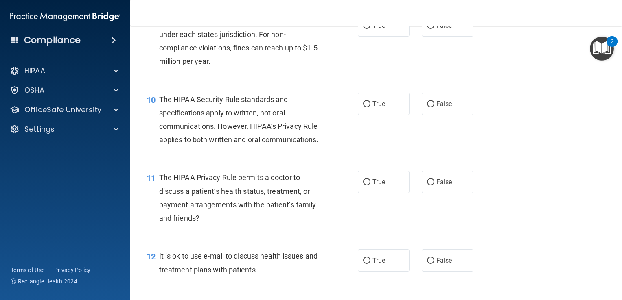
scroll to position [638, 0]
click at [363, 28] on input "True" at bounding box center [366, 25] width 7 height 6
radio input "true"
click at [487, 57] on div "09 HIPAA’s Privacy and Security Rules are governed under each states jurisdicti…" at bounding box center [375, 43] width 471 height 79
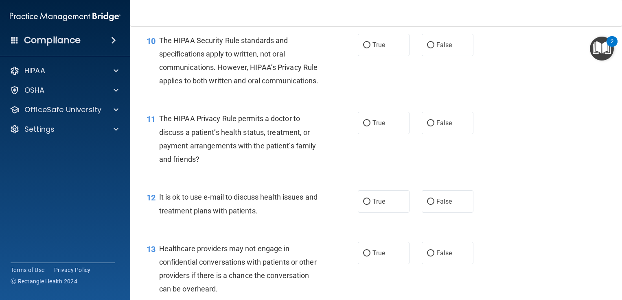
scroll to position [697, 0]
click at [363, 48] on input "True" at bounding box center [366, 45] width 7 height 6
radio input "true"
click at [507, 78] on div "10 The HIPAA Security Rule standards and specifications apply to written, not o…" at bounding box center [375, 63] width 471 height 79
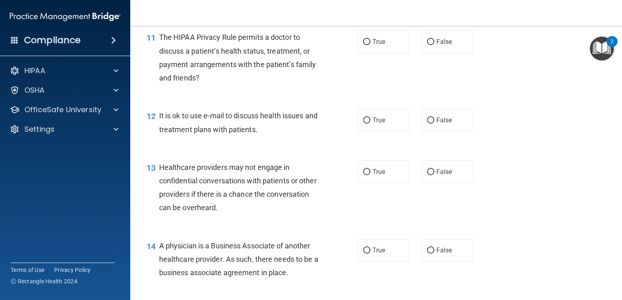
scroll to position [784, 0]
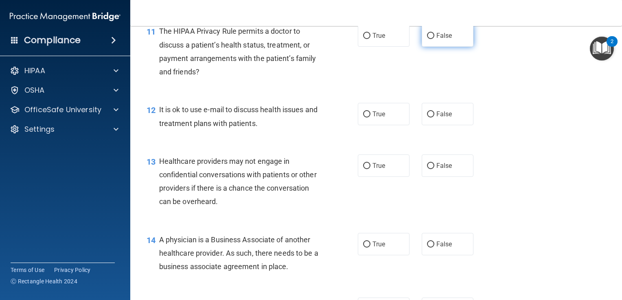
click at [427, 39] on input "False" at bounding box center [430, 36] width 7 height 6
radio input "true"
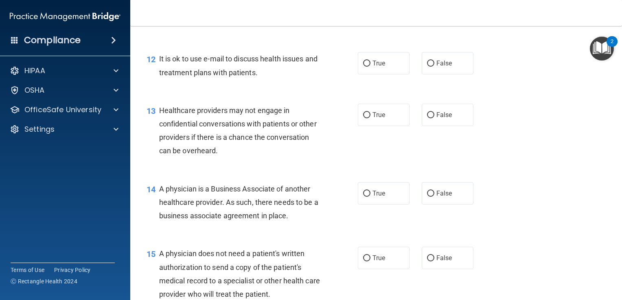
scroll to position [841, 0]
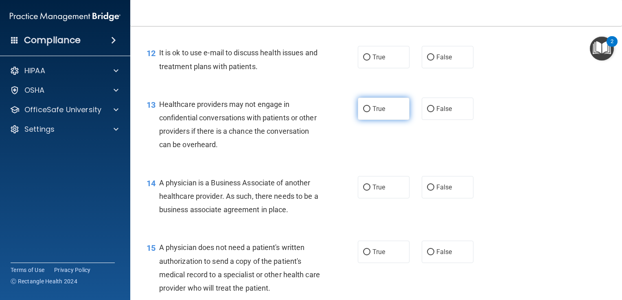
click at [363, 112] on input "True" at bounding box center [366, 109] width 7 height 6
radio input "true"
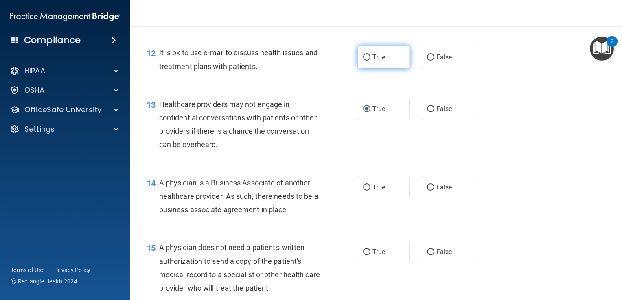
click at [363, 61] on input "True" at bounding box center [366, 58] width 7 height 6
radio input "true"
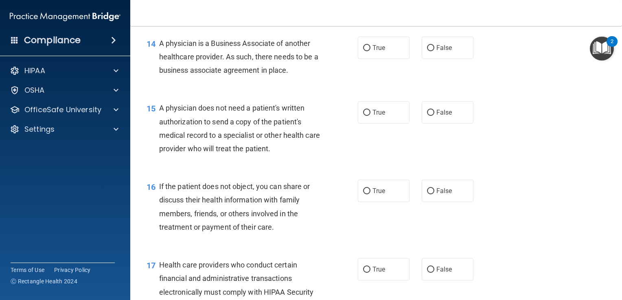
scroll to position [982, 0]
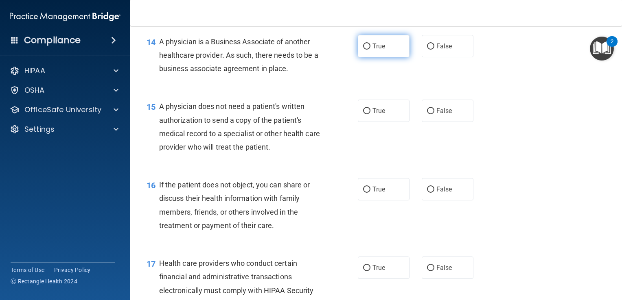
click at [364, 50] on input "True" at bounding box center [366, 47] width 7 height 6
radio input "true"
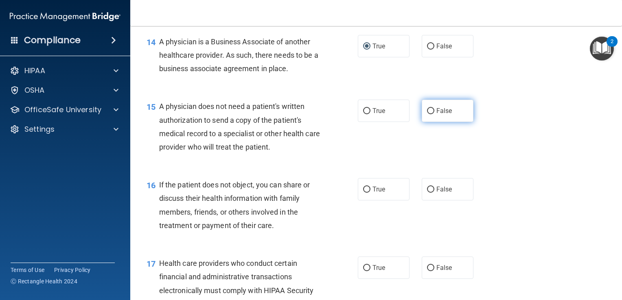
click at [427, 114] on input "False" at bounding box center [430, 111] width 7 height 6
radio input "true"
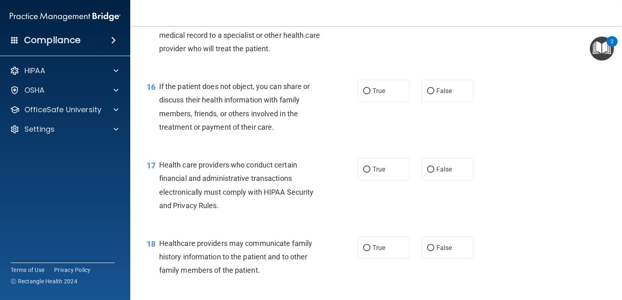
scroll to position [1081, 0]
click at [428, 94] on input "False" at bounding box center [430, 90] width 7 height 6
radio input "true"
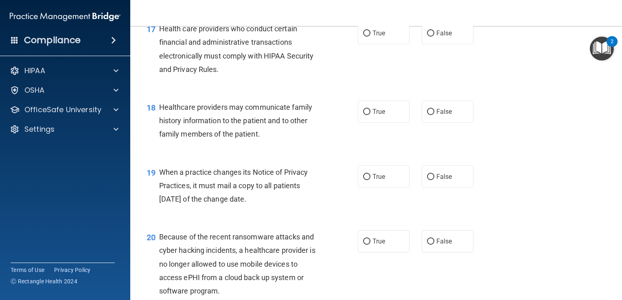
scroll to position [1217, 0]
click at [363, 44] on label "True" at bounding box center [384, 33] width 52 height 22
click at [363, 36] on input "True" at bounding box center [366, 33] width 7 height 6
radio input "true"
click at [363, 115] on input "True" at bounding box center [366, 112] width 7 height 6
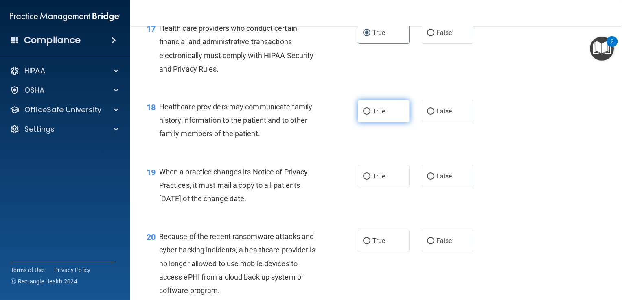
radio input "true"
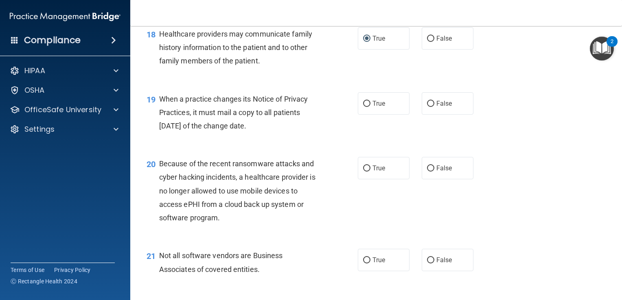
scroll to position [1313, 0]
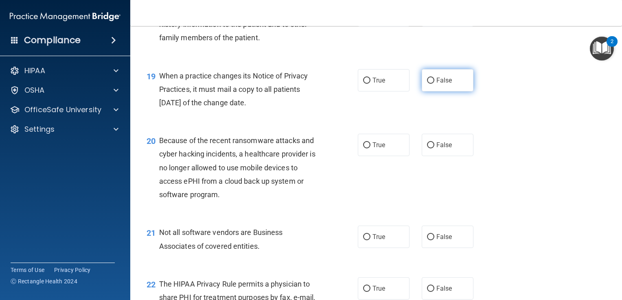
click at [427, 84] on input "False" at bounding box center [430, 81] width 7 height 6
radio input "true"
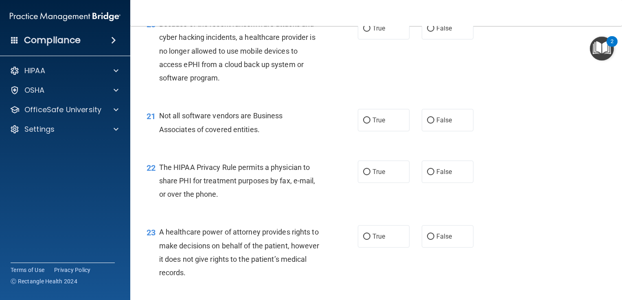
scroll to position [1432, 0]
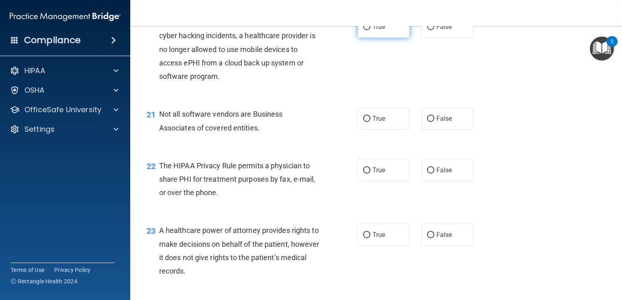
click at [363, 30] on input "True" at bounding box center [366, 27] width 7 height 6
radio input "true"
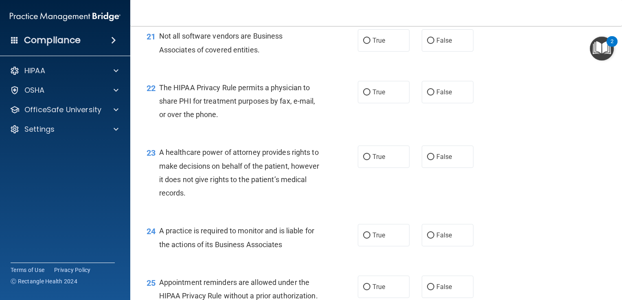
scroll to position [1510, 0]
click at [363, 44] on input "True" at bounding box center [366, 40] width 7 height 6
radio input "true"
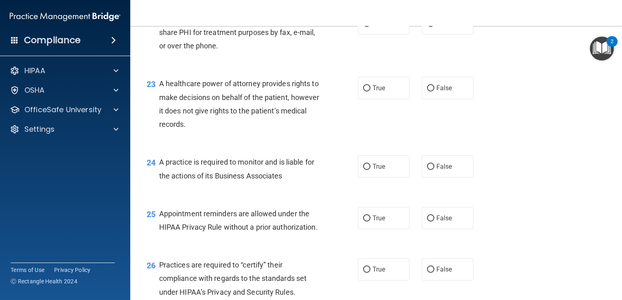
scroll to position [1582, 0]
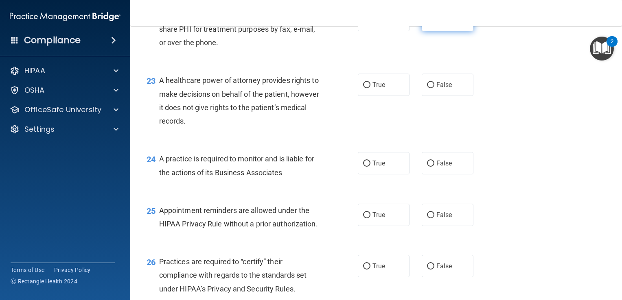
click at [427, 24] on input "False" at bounding box center [430, 20] width 7 height 6
radio input "true"
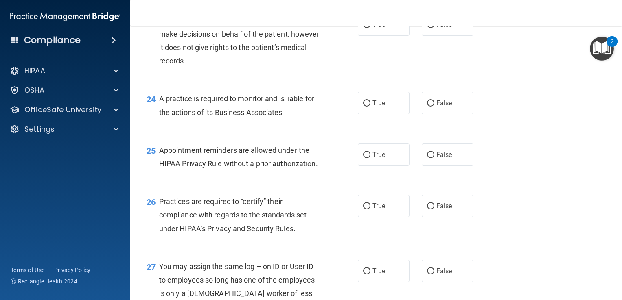
scroll to position [1645, 0]
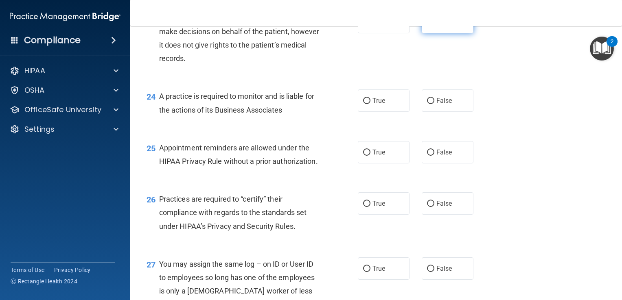
click at [427, 26] on input "False" at bounding box center [430, 23] width 7 height 6
radio input "true"
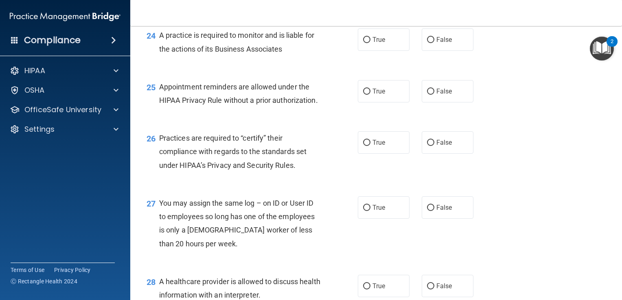
scroll to position [1708, 0]
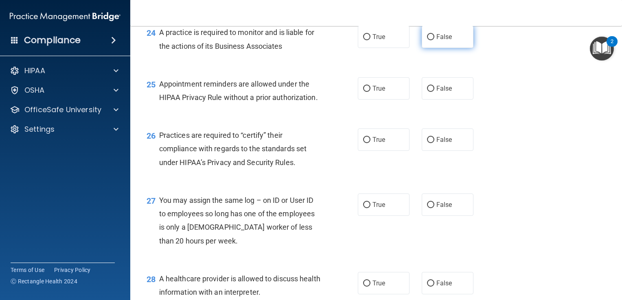
click at [430, 48] on label "False" at bounding box center [448, 37] width 52 height 22
click at [430, 40] on input "False" at bounding box center [430, 37] width 7 height 6
radio input "true"
click at [363, 92] on input "True" at bounding box center [366, 89] width 7 height 6
radio input "true"
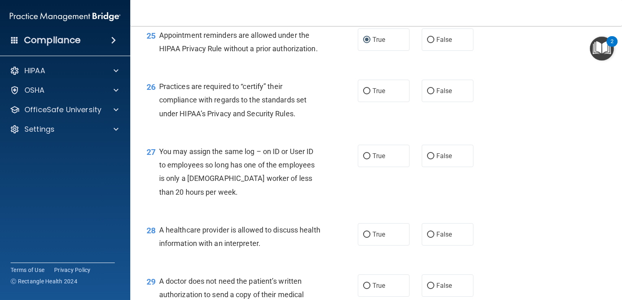
scroll to position [1759, 0]
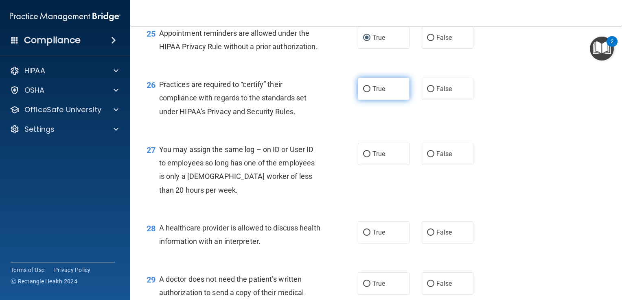
click at [365, 92] on input "True" at bounding box center [366, 89] width 7 height 6
radio input "true"
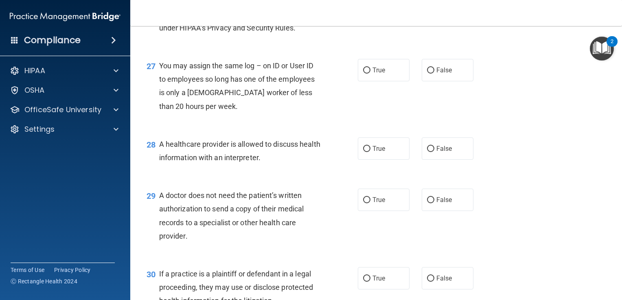
scroll to position [1844, 0]
click at [427, 73] on input "False" at bounding box center [430, 70] width 7 height 6
radio input "true"
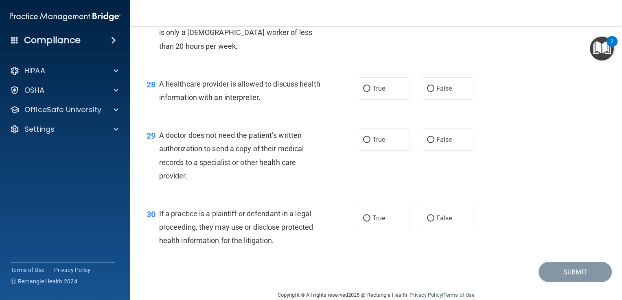
scroll to position [1911, 0]
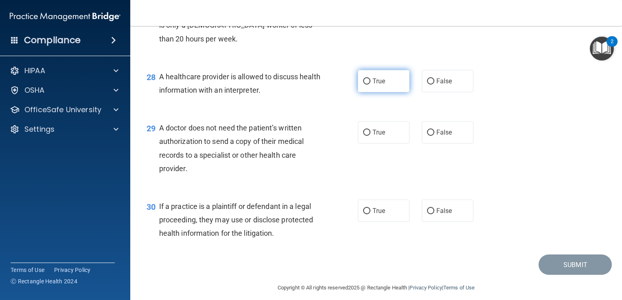
click at [365, 85] on input "True" at bounding box center [366, 82] width 7 height 6
radio input "true"
click at [427, 136] on input "False" at bounding box center [430, 133] width 7 height 6
radio input "true"
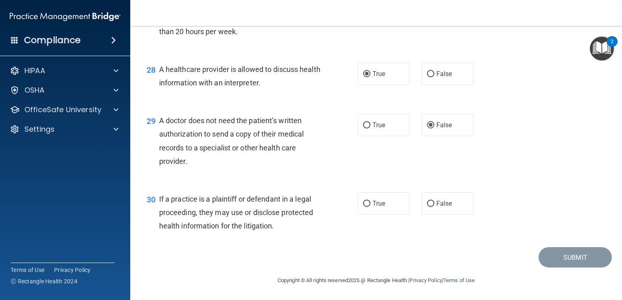
scroll to position [1958, 0]
click at [363, 203] on input "True" at bounding box center [366, 204] width 7 height 6
radio input "true"
click at [555, 249] on button "Submit" at bounding box center [574, 257] width 73 height 21
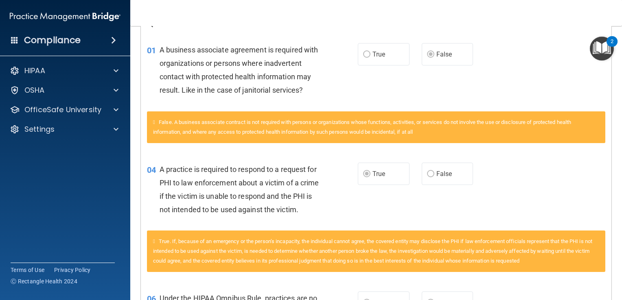
scroll to position [187, 0]
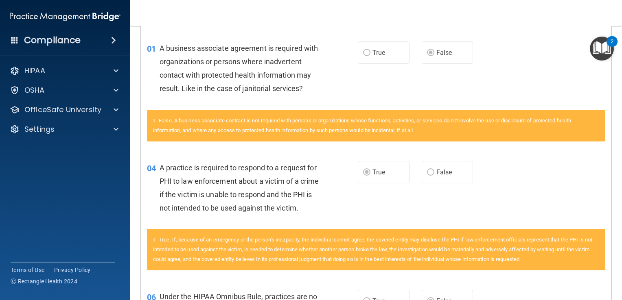
click at [555, 227] on div "04 A practice is required to respond to a request for PHI to law enforcement ab…" at bounding box center [376, 190] width 470 height 79
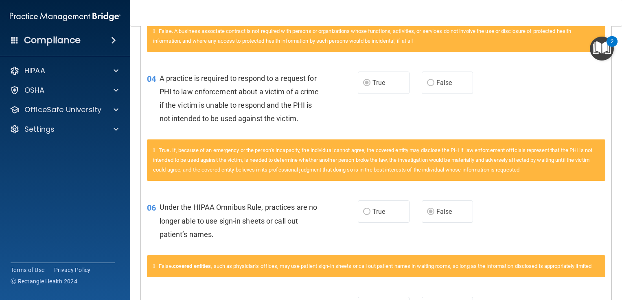
scroll to position [288, 0]
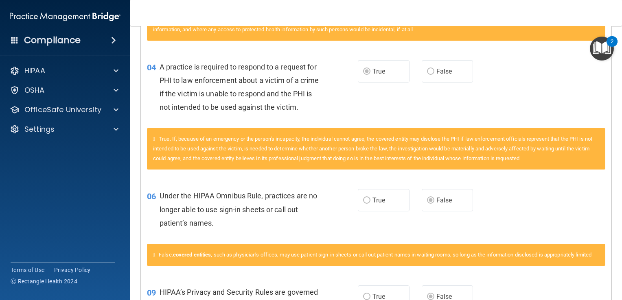
click at [476, 147] on div "True. If, because of an emergency or the person’s incapacity, the individual ca…" at bounding box center [376, 149] width 458 height 42
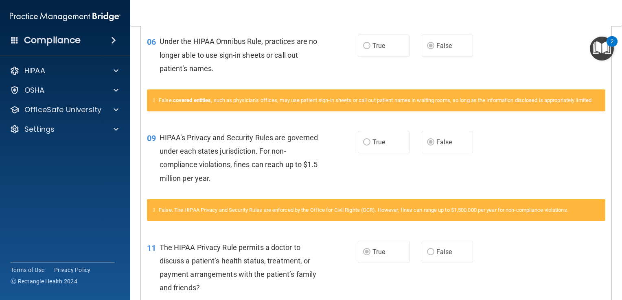
scroll to position [443, 0]
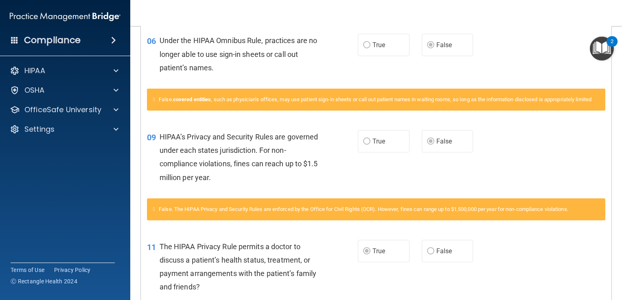
click at [399, 89] on div "06 Under the HIPAA Omnibus Rule, practices are no longer able to use sign-in sh…" at bounding box center [376, 56] width 470 height 65
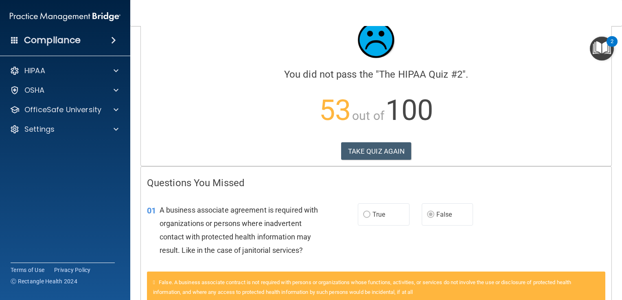
scroll to position [22, 0]
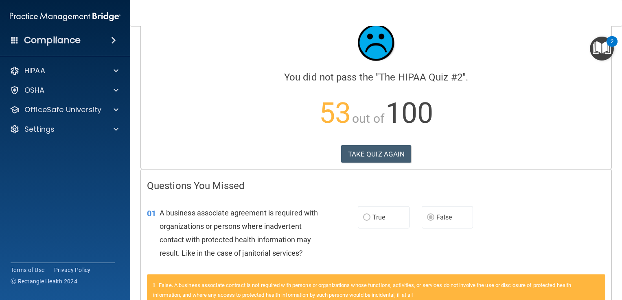
click at [465, 183] on h4 "Questions You Missed" at bounding box center [376, 186] width 458 height 11
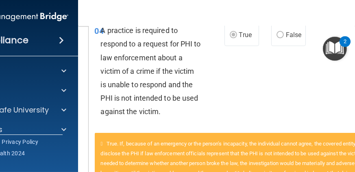
scroll to position [375, 0]
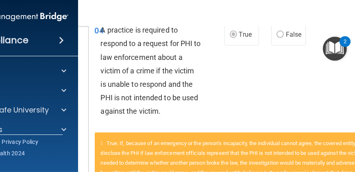
click at [245, 95] on div "04 A practice is required to respond to a request for PHI to law enforcement ab…" at bounding box center [243, 72] width 308 height 119
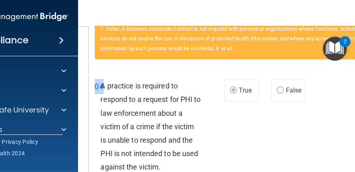
scroll to position [319, 0]
click at [235, 135] on div "04 A practice is required to respond to a request for PHI to law enforcement ab…" at bounding box center [243, 128] width 308 height 119
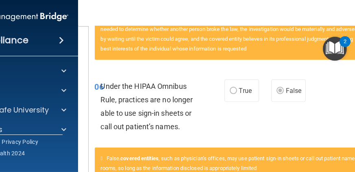
scroll to position [509, 0]
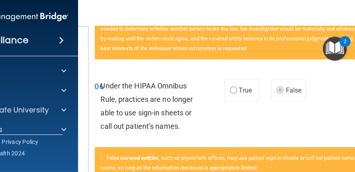
click at [127, 74] on div "06 Under the HIPAA Omnibus Rule, practices are no longer able to use sign-in sh…" at bounding box center [243, 108] width 308 height 79
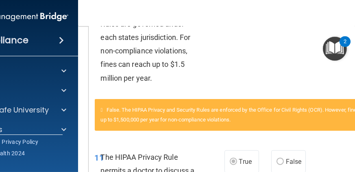
scroll to position [706, 0]
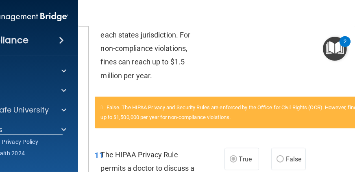
click at [109, 59] on span "HIPAA’s Privacy and Security Rules are governed under each states jurisdiction.…" at bounding box center [148, 41] width 94 height 76
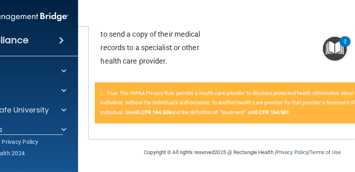
scroll to position [2273, 0]
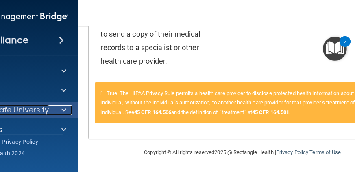
click at [35, 108] on p "OfficeSafe University" at bounding box center [10, 110] width 77 height 10
click at [26, 107] on p "OfficeSafe University" at bounding box center [10, 110] width 77 height 10
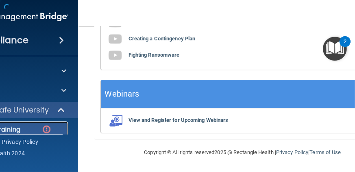
scroll to position [529, 0]
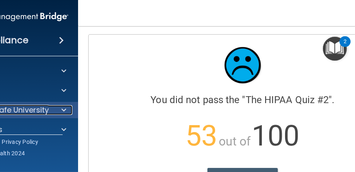
click at [61, 109] on span at bounding box center [63, 110] width 5 height 10
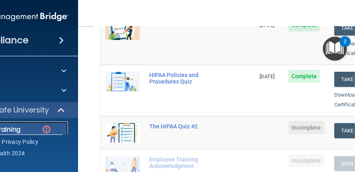
scroll to position [150, 0]
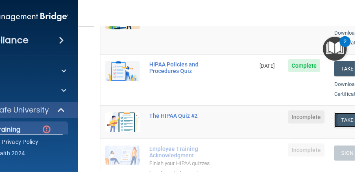
click at [341, 112] on button "Take Quiz" at bounding box center [353, 119] width 39 height 15
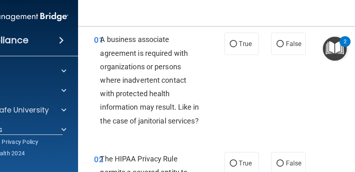
scroll to position [30, 0]
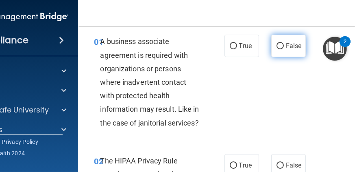
click at [280, 46] on input "False" at bounding box center [280, 46] width 7 height 6
radio input "true"
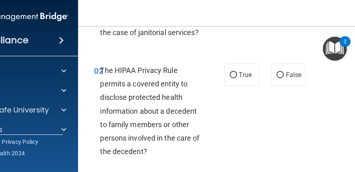
scroll to position [124, 0]
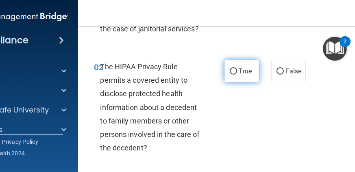
click at [232, 70] on input "True" at bounding box center [233, 71] width 7 height 6
radio input "true"
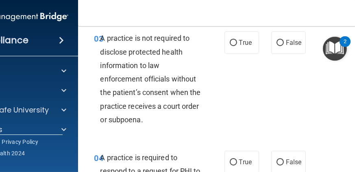
scroll to position [271, 0]
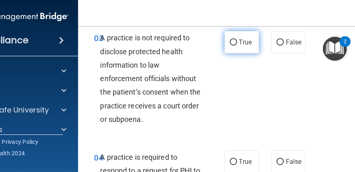
click at [232, 40] on input "True" at bounding box center [233, 42] width 7 height 6
radio input "true"
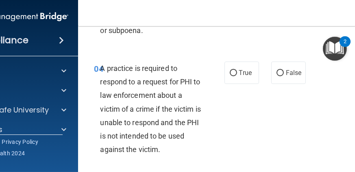
scroll to position [360, 0]
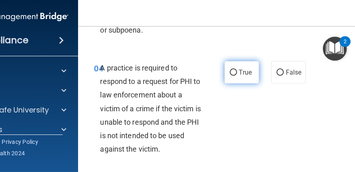
click at [233, 72] on input "True" at bounding box center [233, 73] width 7 height 6
radio input "true"
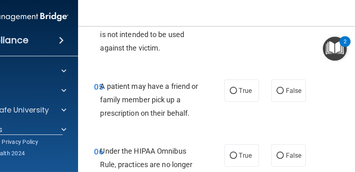
scroll to position [462, 0]
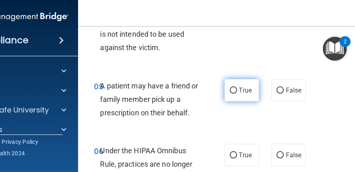
click at [233, 88] on input "True" at bounding box center [233, 90] width 7 height 6
radio input "true"
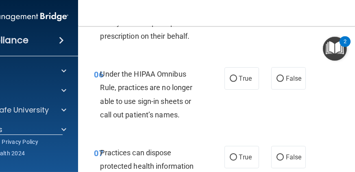
scroll to position [539, 0]
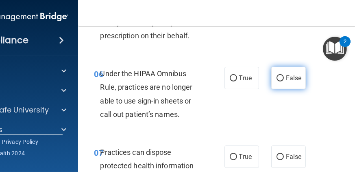
click at [279, 75] on input "False" at bounding box center [280, 78] width 7 height 6
radio input "true"
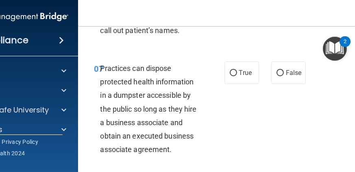
scroll to position [624, 0]
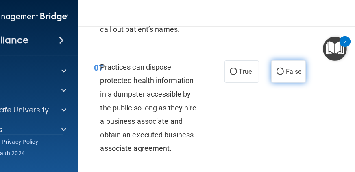
click at [275, 75] on label "False" at bounding box center [288, 71] width 35 height 22
click at [277, 75] on input "False" at bounding box center [280, 72] width 7 height 6
radio input "true"
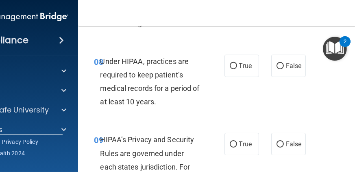
scroll to position [761, 0]
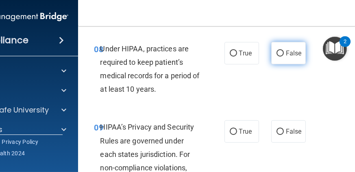
click at [280, 54] on input "False" at bounding box center [280, 53] width 7 height 6
radio input "true"
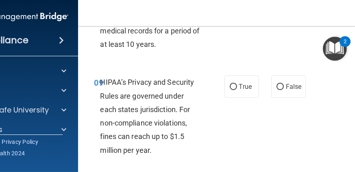
scroll to position [812, 0]
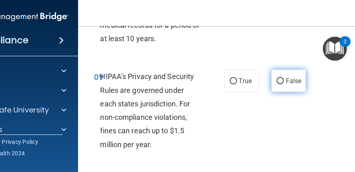
click at [280, 84] on input "False" at bounding box center [280, 81] width 7 height 6
radio input "true"
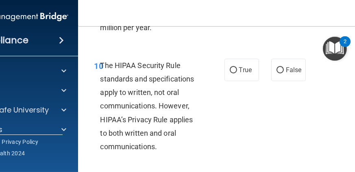
scroll to position [929, 0]
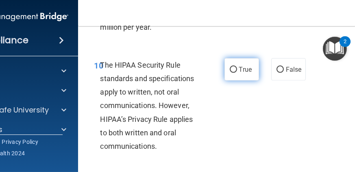
click at [234, 67] on input "True" at bounding box center [233, 70] width 7 height 6
radio input "true"
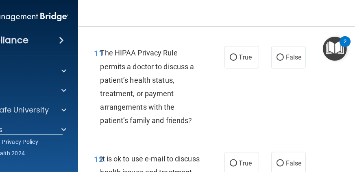
scroll to position [1060, 0]
click at [268, 117] on div "11 The HIPAA Privacy Rule permits a doctor to discuss a patient’s health status…" at bounding box center [242, 88] width 309 height 105
click at [239, 57] on span "True" at bounding box center [245, 57] width 13 height 8
click at [237, 57] on input "True" at bounding box center [233, 58] width 7 height 6
radio input "true"
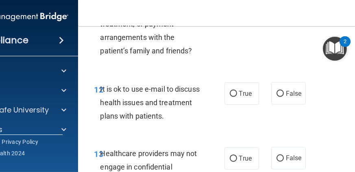
scroll to position [1130, 0]
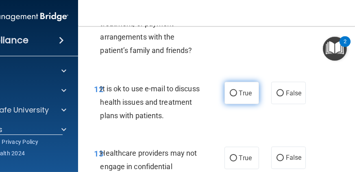
click at [233, 91] on input "True" at bounding box center [233, 93] width 7 height 6
radio input "true"
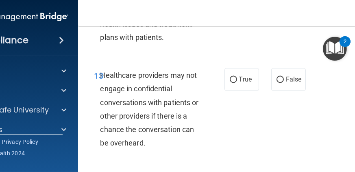
scroll to position [1208, 0]
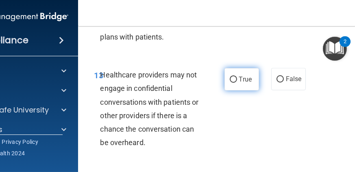
click at [234, 78] on input "True" at bounding box center [233, 79] width 7 height 6
radio input "true"
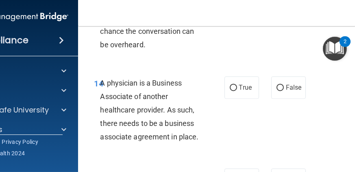
scroll to position [1309, 0]
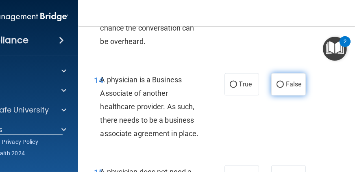
click at [277, 84] on input "False" at bounding box center [280, 84] width 7 height 6
radio input "true"
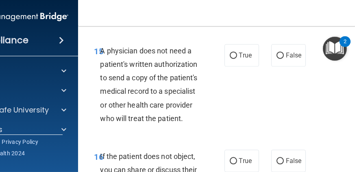
scroll to position [1433, 0]
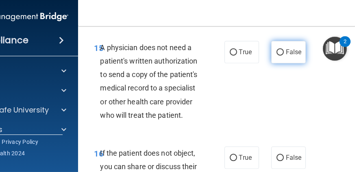
click at [278, 50] on input "False" at bounding box center [280, 52] width 7 height 6
radio input "true"
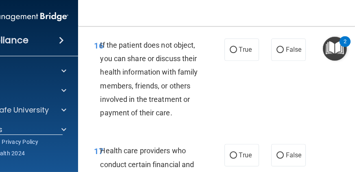
scroll to position [1543, 0]
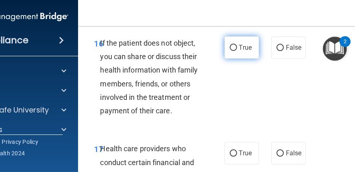
click at [239, 47] on span "True" at bounding box center [245, 48] width 13 height 8
click at [237, 47] on input "True" at bounding box center [233, 48] width 7 height 6
radio input "true"
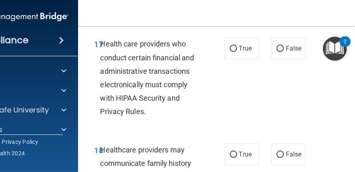
scroll to position [1654, 0]
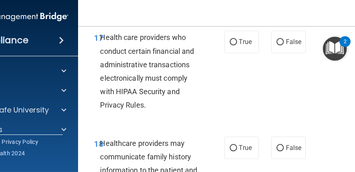
click at [245, 113] on div "17 Health care providers who conduct certain financial and administrative trans…" at bounding box center [242, 72] width 309 height 105
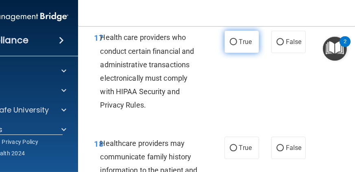
click at [230, 42] on input "True" at bounding box center [233, 42] width 7 height 6
radio input "true"
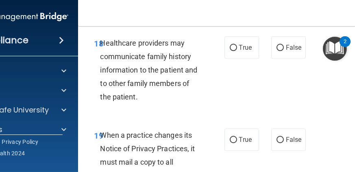
scroll to position [1761, 0]
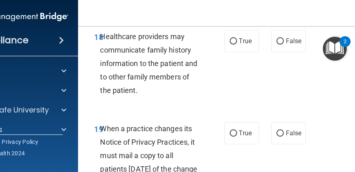
click at [258, 86] on div "18 Healthcare providers may communicate family history information to the patie…" at bounding box center [242, 66] width 309 height 92
click at [277, 38] on input "False" at bounding box center [280, 41] width 7 height 6
radio input "true"
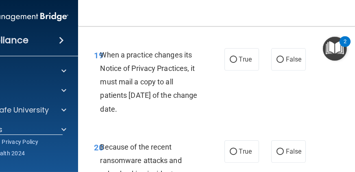
scroll to position [1844, 0]
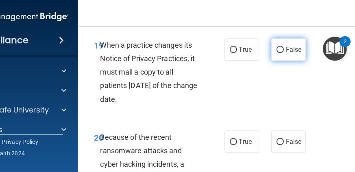
click at [277, 47] on input "False" at bounding box center [280, 50] width 7 height 6
radio input "true"
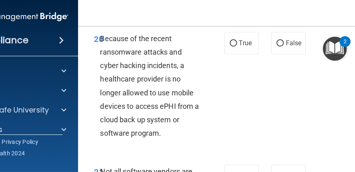
scroll to position [1944, 0]
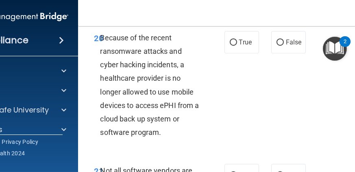
click at [267, 116] on div "20 Because of the recent ransomware attacks and cyber hacking incidents, a heal…" at bounding box center [242, 87] width 309 height 133
click at [285, 49] on label "False" at bounding box center [288, 42] width 35 height 22
click at [284, 46] on input "False" at bounding box center [280, 42] width 7 height 6
radio input "true"
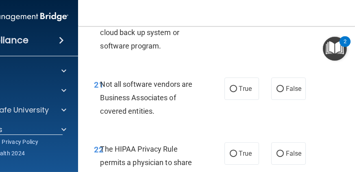
scroll to position [2030, 0]
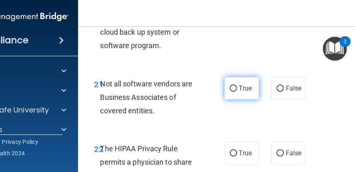
click at [232, 90] on input "True" at bounding box center [233, 88] width 7 height 6
radio input "true"
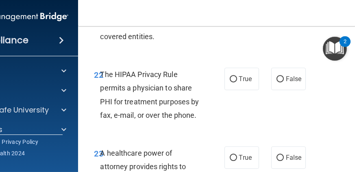
scroll to position [2104, 0]
click at [240, 80] on span "True" at bounding box center [245, 79] width 13 height 8
click at [237, 80] on input "True" at bounding box center [233, 79] width 7 height 6
radio input "true"
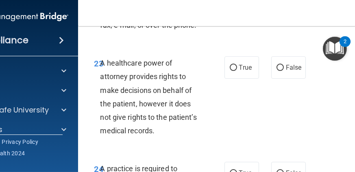
scroll to position [2195, 0]
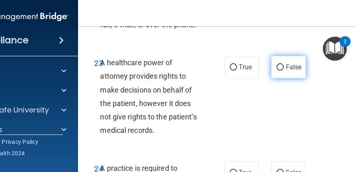
click at [281, 65] on input "False" at bounding box center [280, 67] width 7 height 6
radio input "true"
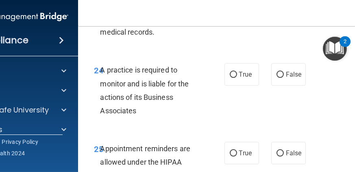
scroll to position [2296, 0]
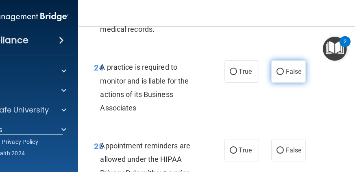
click at [282, 70] on input "False" at bounding box center [280, 72] width 7 height 6
radio input "true"
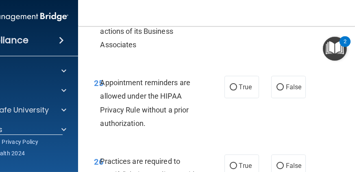
scroll to position [2359, 0]
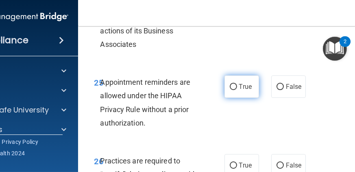
click at [230, 86] on input "True" at bounding box center [233, 87] width 7 height 6
radio input "true"
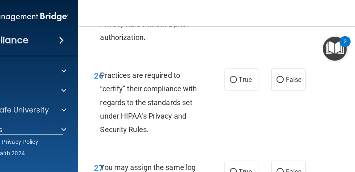
scroll to position [2447, 0]
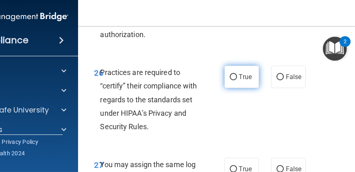
click at [230, 76] on input "True" at bounding box center [233, 77] width 7 height 6
radio input "true"
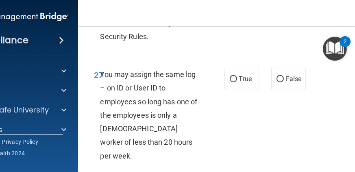
scroll to position [2538, 0]
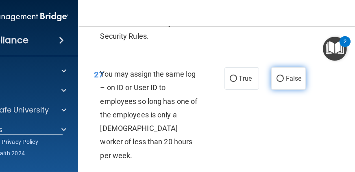
click at [281, 78] on input "False" at bounding box center [280, 79] width 7 height 6
radio input "true"
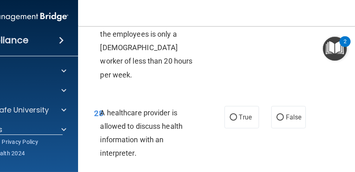
scroll to position [2619, 0]
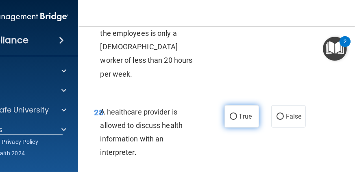
click at [232, 114] on input "True" at bounding box center [233, 117] width 7 height 6
radio input "true"
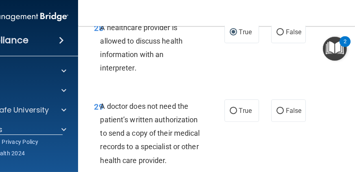
scroll to position [2704, 0]
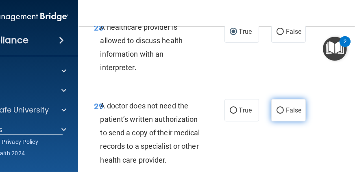
click at [280, 107] on input "False" at bounding box center [280, 110] width 7 height 6
radio input "true"
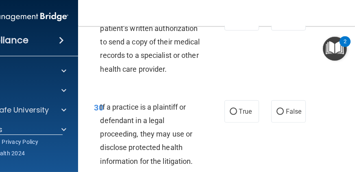
scroll to position [2796, 0]
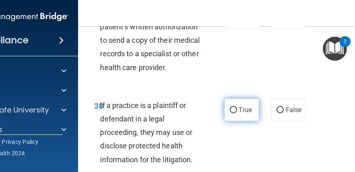
click at [234, 102] on label "True" at bounding box center [242, 109] width 35 height 22
click at [234, 107] on input "True" at bounding box center [233, 110] width 7 height 6
radio input "true"
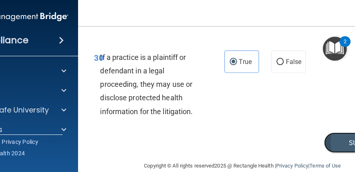
click at [350, 132] on button "Submit" at bounding box center [360, 142] width 73 height 21
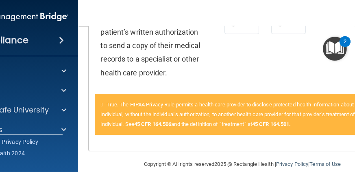
scroll to position [887, 0]
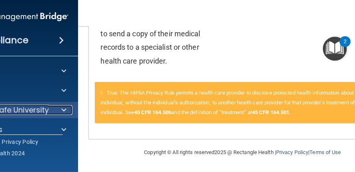
click at [33, 111] on p "OfficeSafe University" at bounding box center [10, 110] width 77 height 10
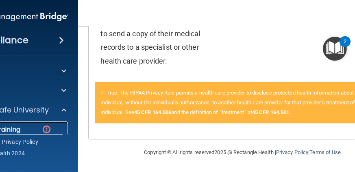
click at [21, 129] on div "HIPAA Training" at bounding box center [8, 129] width 111 height 8
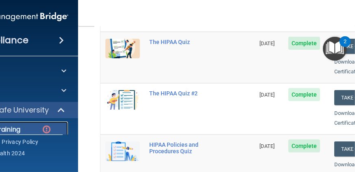
scroll to position [136, 0]
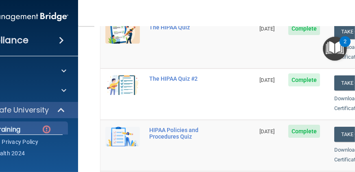
click at [242, 68] on td "The HIPAA Quiz #2" at bounding box center [200, 93] width 110 height 51
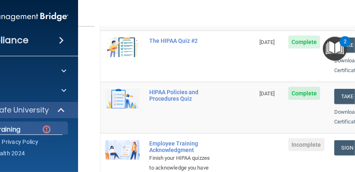
scroll to position [177, 0]
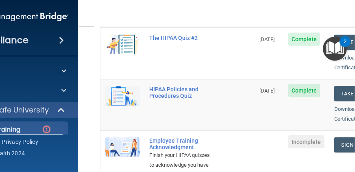
click at [242, 65] on td "The HIPAA Quiz #2" at bounding box center [200, 53] width 110 height 51
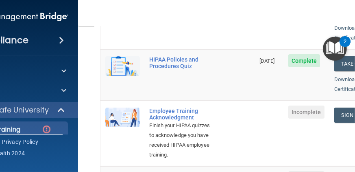
scroll to position [208, 0]
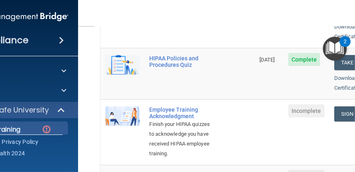
click at [242, 57] on td "HIPAA Policies and Procedures Quiz" at bounding box center [200, 73] width 110 height 51
click at [350, 106] on link "Sign Policy" at bounding box center [356, 113] width 45 height 15
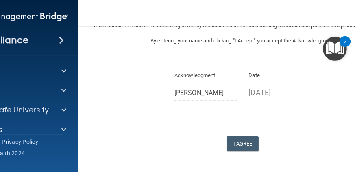
scroll to position [84, 0]
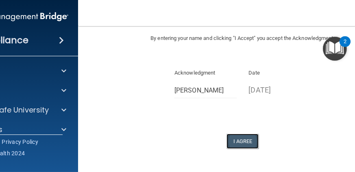
click at [241, 145] on button "I Agree" at bounding box center [243, 140] width 33 height 15
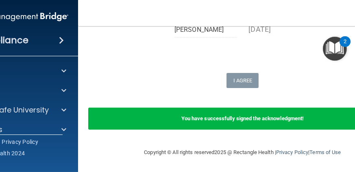
scroll to position [154, 0]
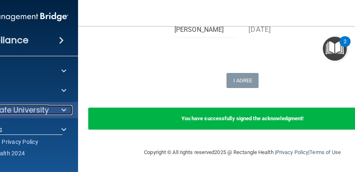
click at [24, 109] on p "OfficeSafe University" at bounding box center [10, 110] width 77 height 10
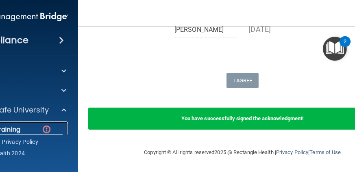
click at [21, 130] on div "HIPAA Training" at bounding box center [8, 129] width 111 height 8
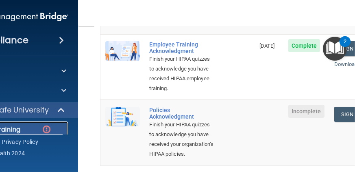
scroll to position [277, 0]
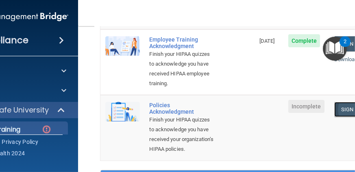
click at [347, 105] on link "Sign Policy" at bounding box center [356, 109] width 45 height 15
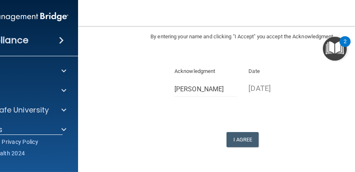
scroll to position [184, 0]
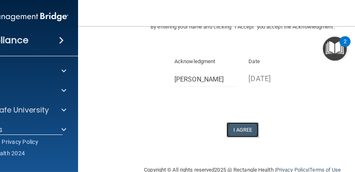
click at [246, 126] on button "I Agree" at bounding box center [243, 129] width 33 height 15
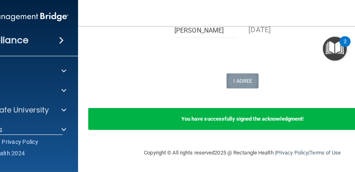
scroll to position [233, 0]
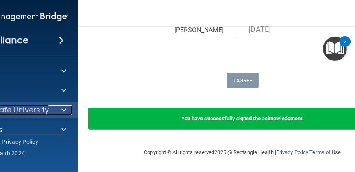
click at [37, 109] on p "OfficeSafe University" at bounding box center [10, 110] width 77 height 10
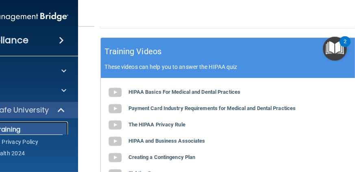
scroll to position [455, 0]
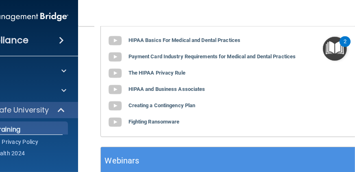
click at [121, 110] on img at bounding box center [115, 106] width 16 height 16
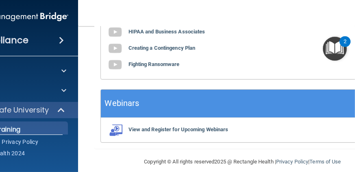
scroll to position [528, 0]
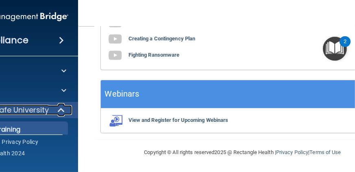
click at [20, 107] on p "OfficeSafe University" at bounding box center [10, 110] width 77 height 10
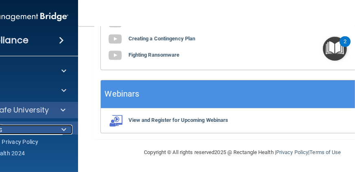
click at [20, 125] on div "Settings" at bounding box center [2, 130] width 101 height 10
